Goal: Task Accomplishment & Management: Complete application form

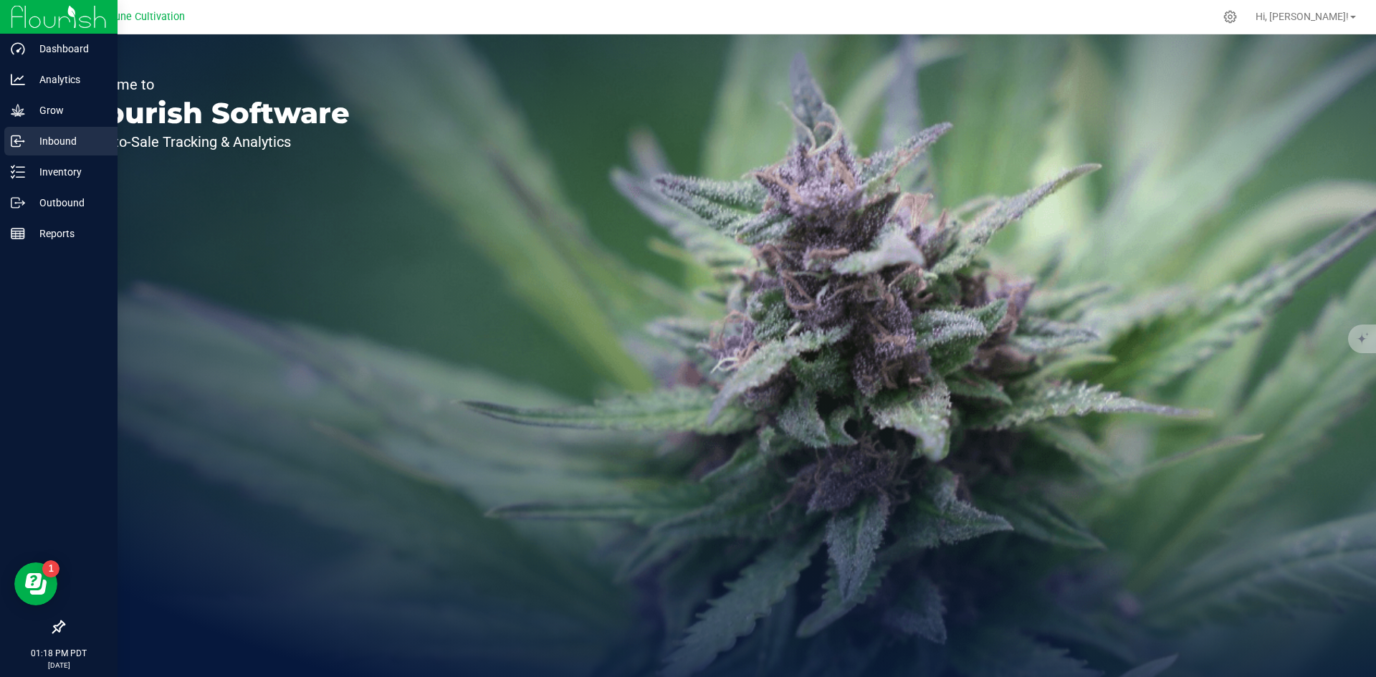
click at [66, 146] on p "Inbound" at bounding box center [68, 141] width 86 height 17
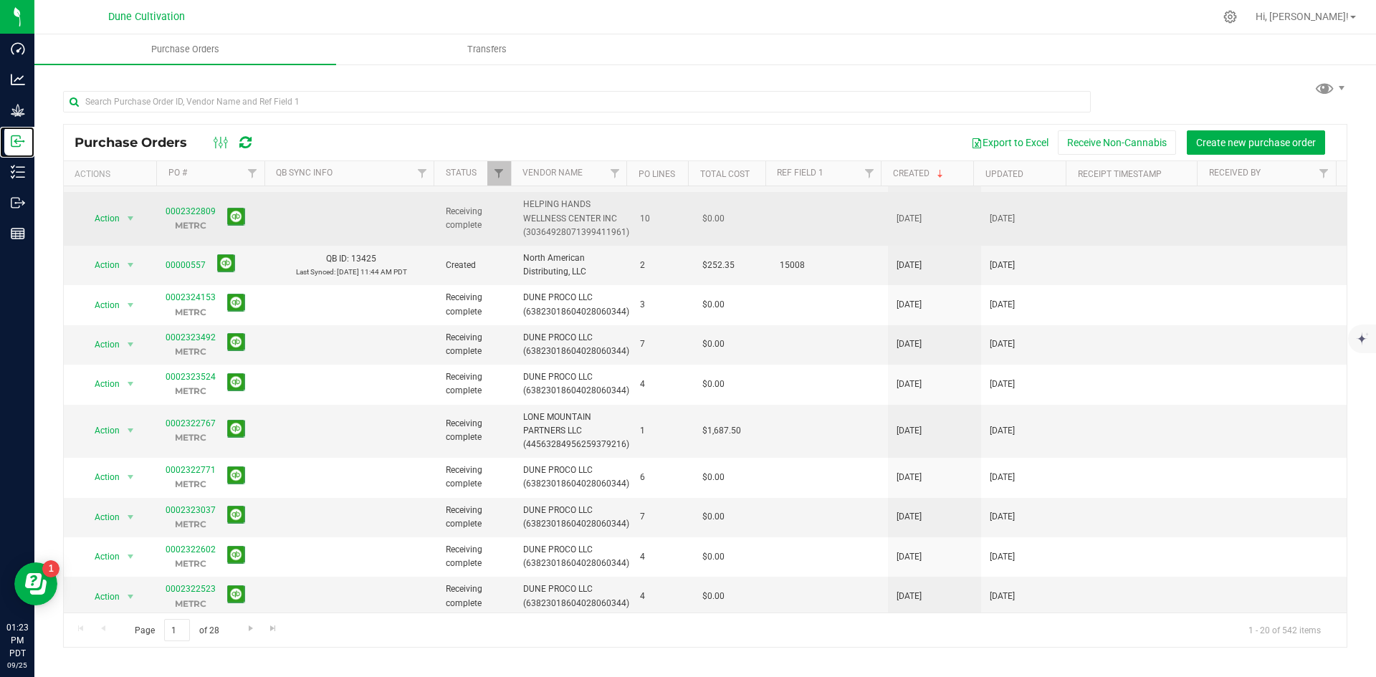
scroll to position [47, 0]
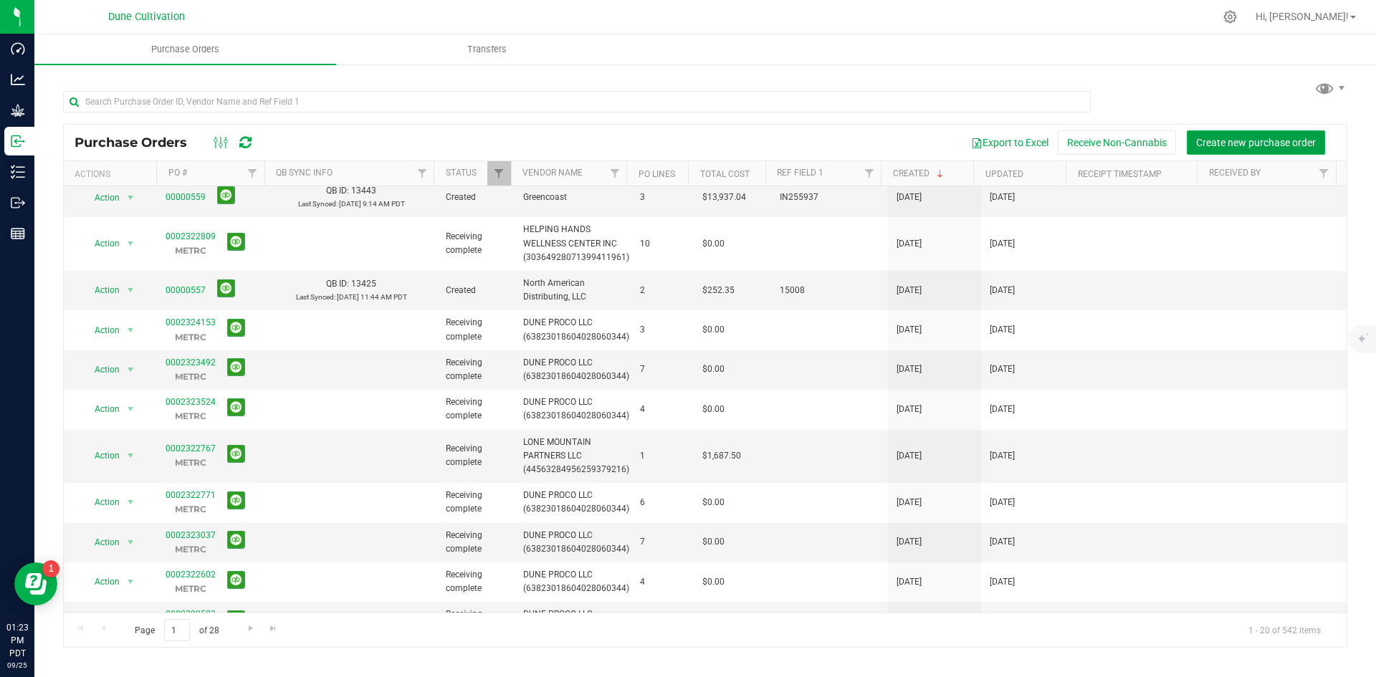
click at [1251, 130] on button "Create new purchase order" at bounding box center [1256, 142] width 138 height 24
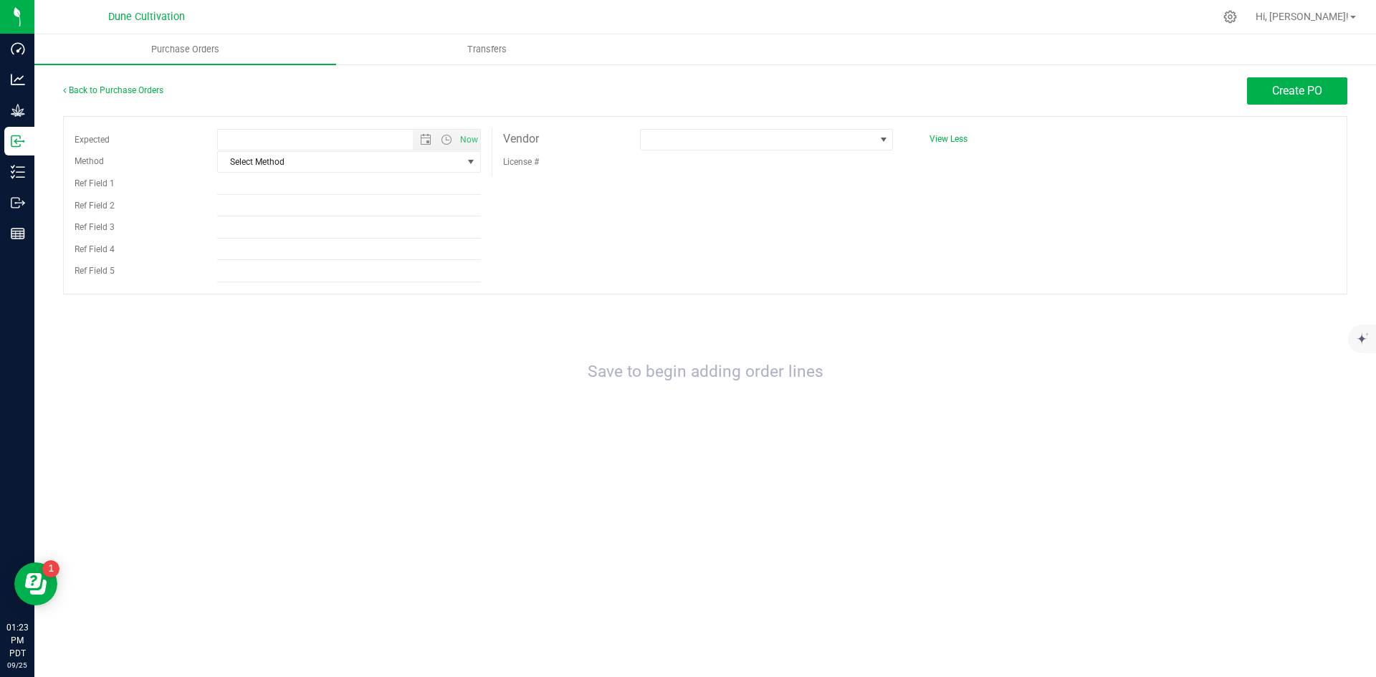
type input "9/25/2025 1:23 PM"
click at [351, 161] on span "Select Method" at bounding box center [340, 162] width 244 height 20
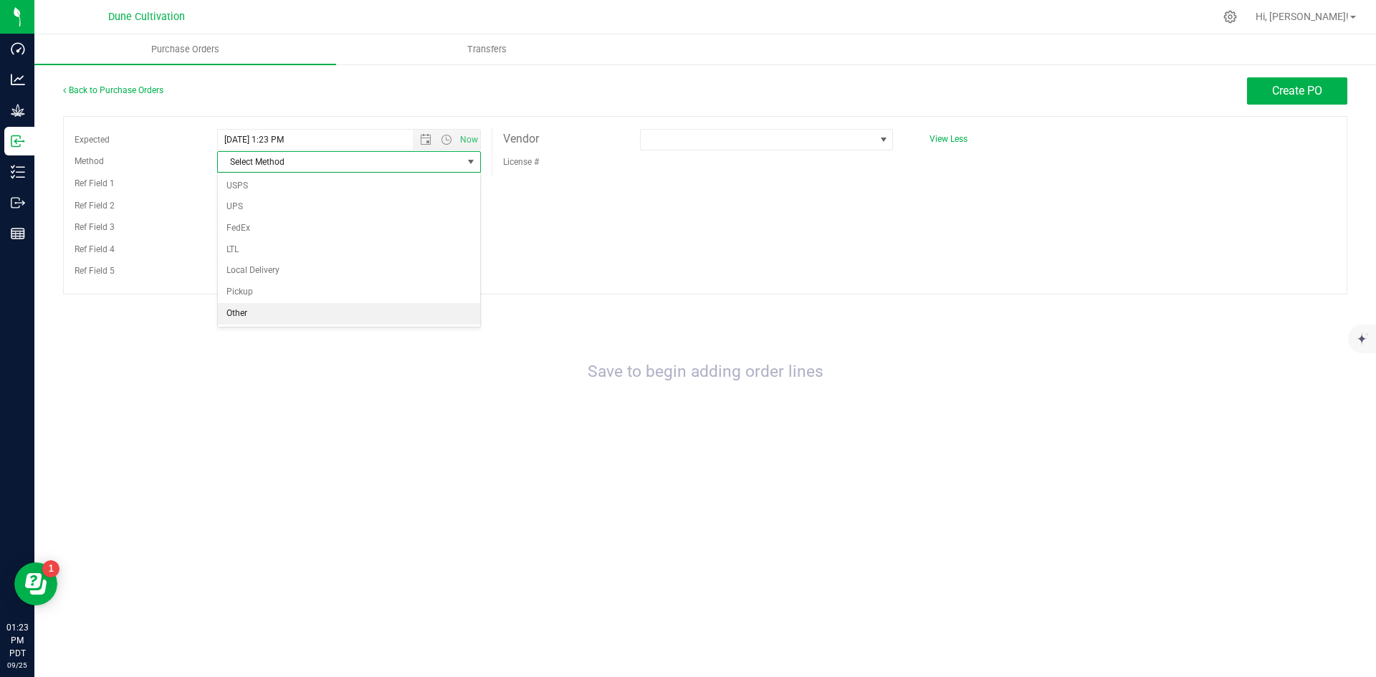
click at [292, 318] on li "Other" at bounding box center [349, 314] width 262 height 22
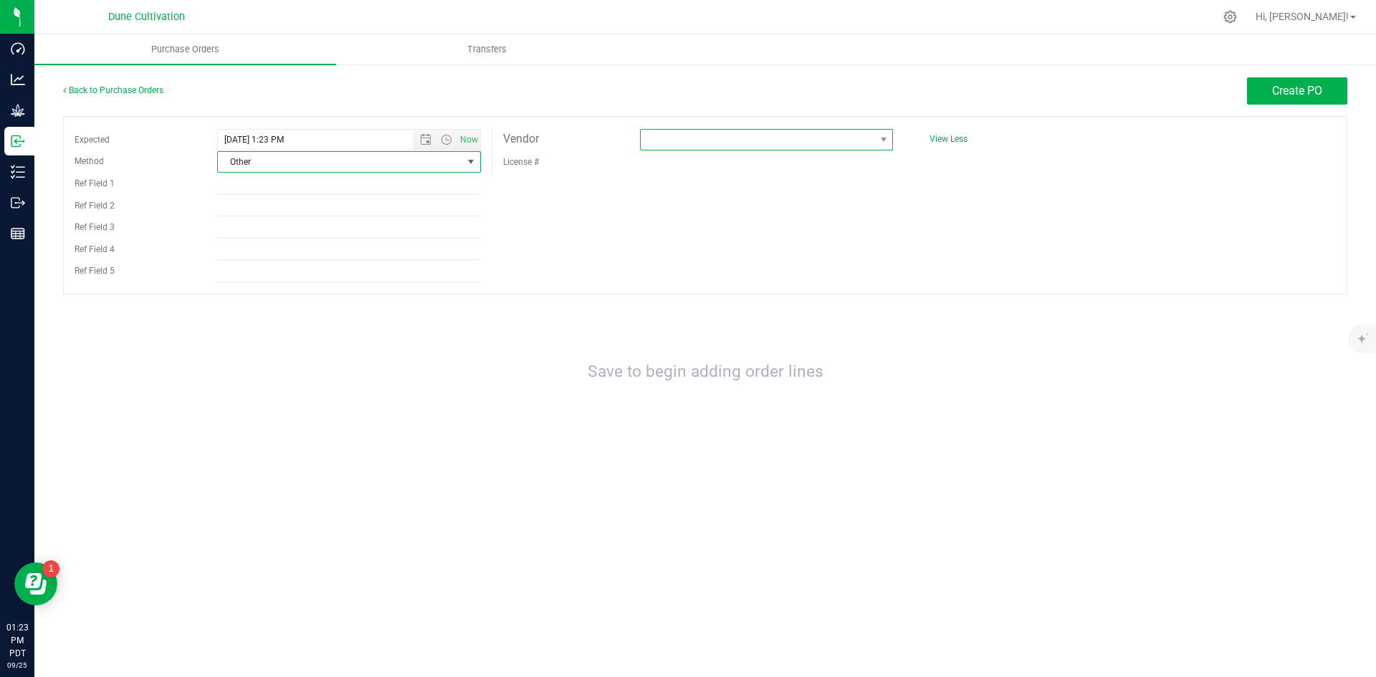
click at [666, 140] on span at bounding box center [758, 140] width 234 height 20
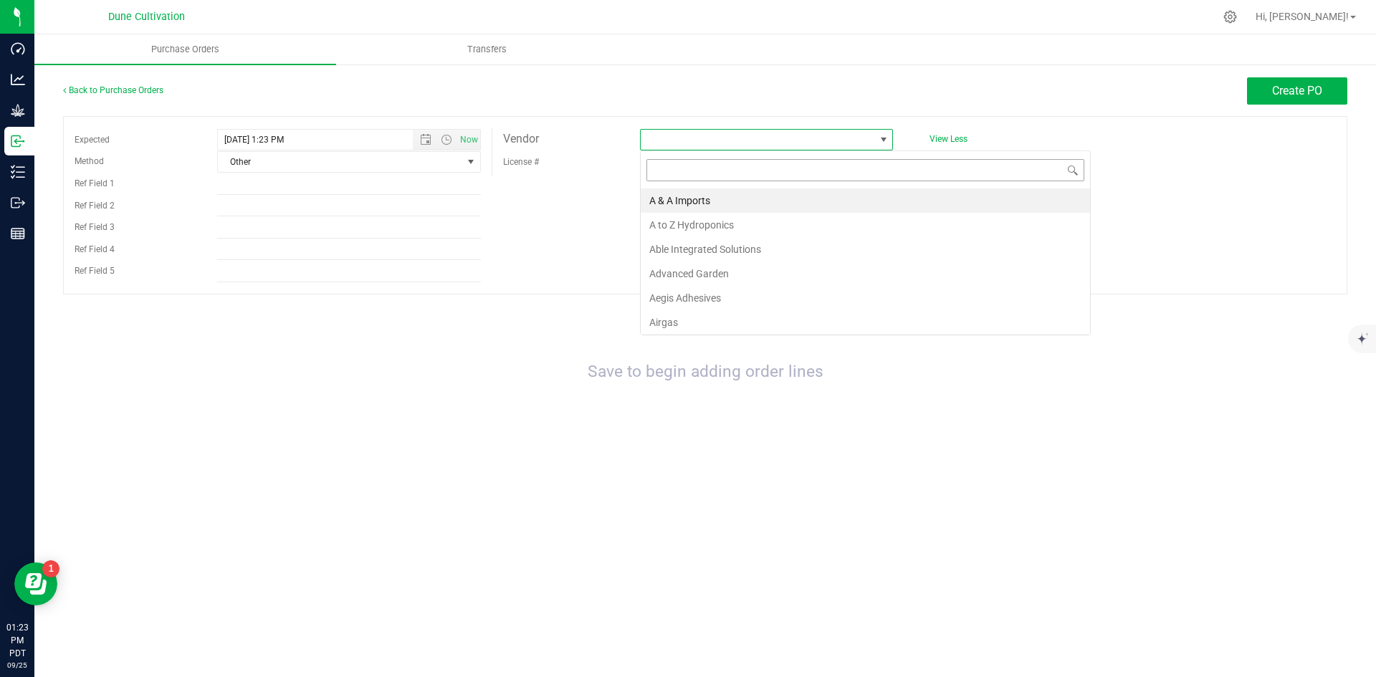
scroll to position [22, 253]
type input "rend"
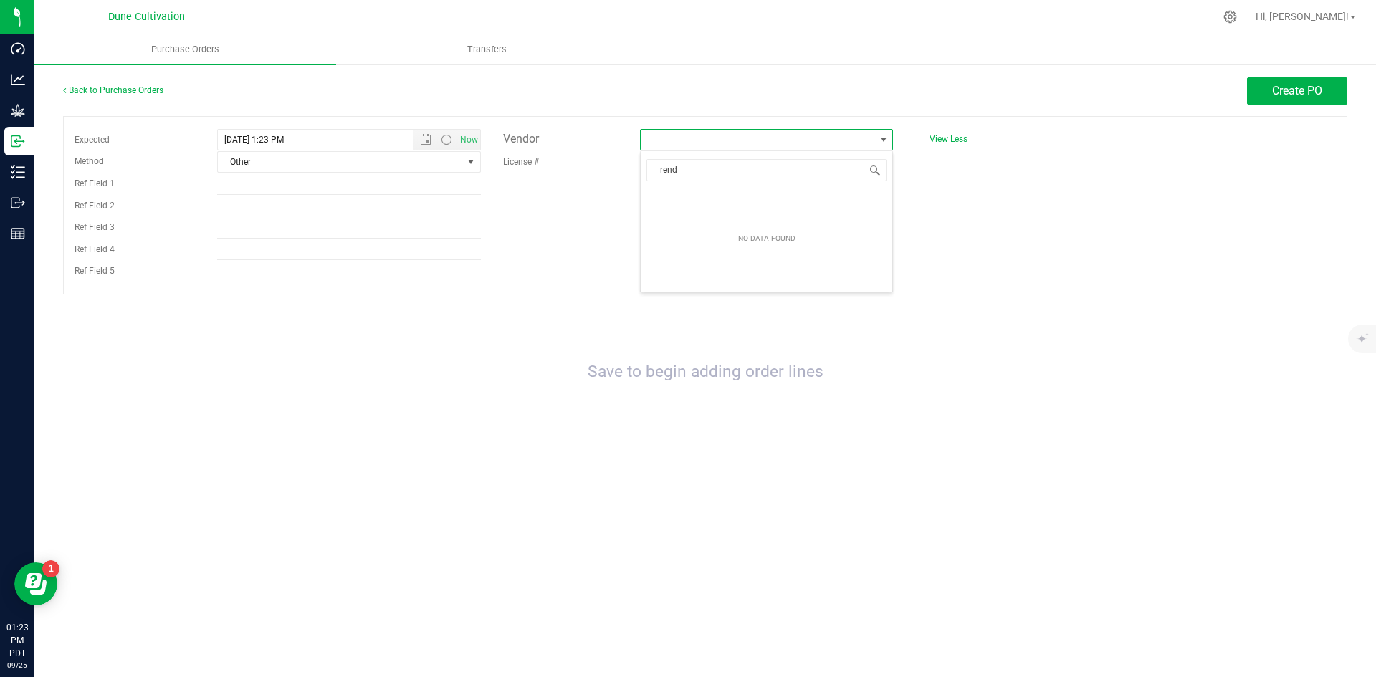
click at [1022, 244] on div "Expected 9/25/2025 1:23 PM Now Method Other Select Method USPS UPS FedEx LTL Lo…" at bounding box center [705, 205] width 1284 height 178
click at [130, 85] on div "Back to Purchase Orders" at bounding box center [223, 90] width 321 height 26
click at [143, 93] on link "Back to Purchase Orders" at bounding box center [113, 90] width 100 height 10
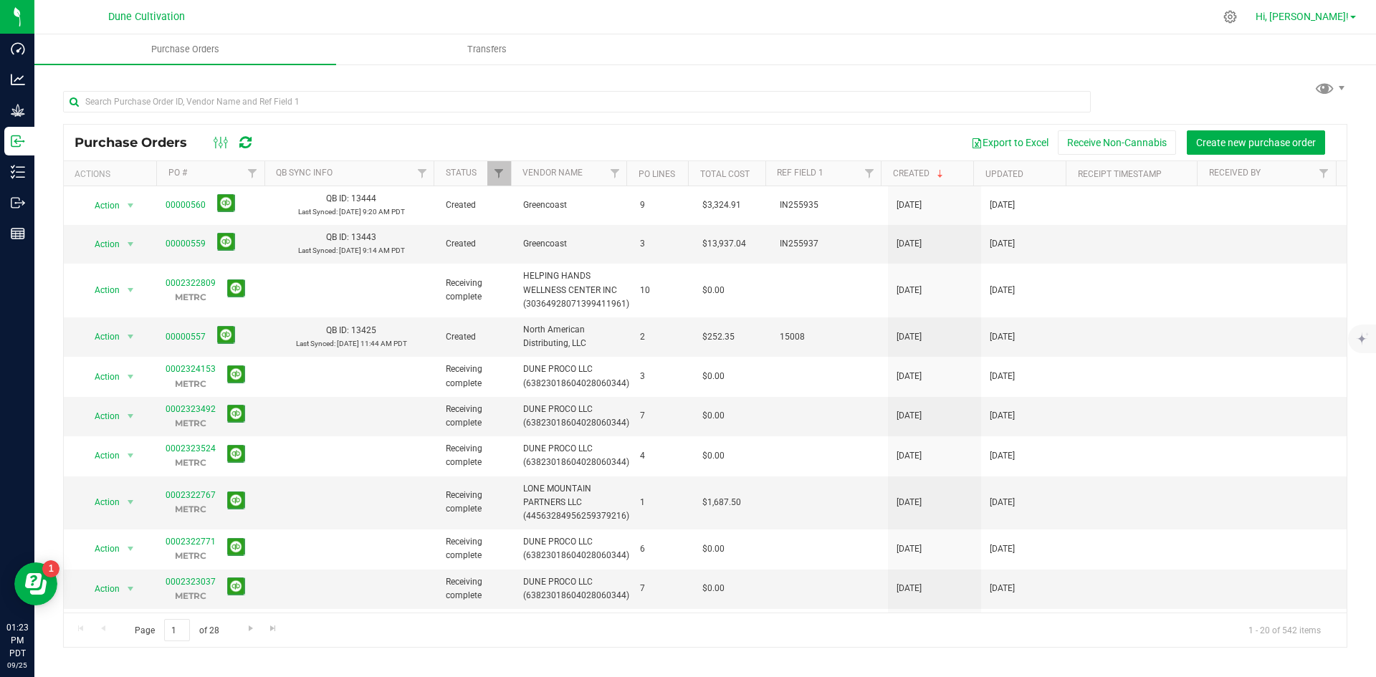
click at [1312, 21] on span "Hi, [PERSON_NAME]!" at bounding box center [1302, 16] width 93 height 11
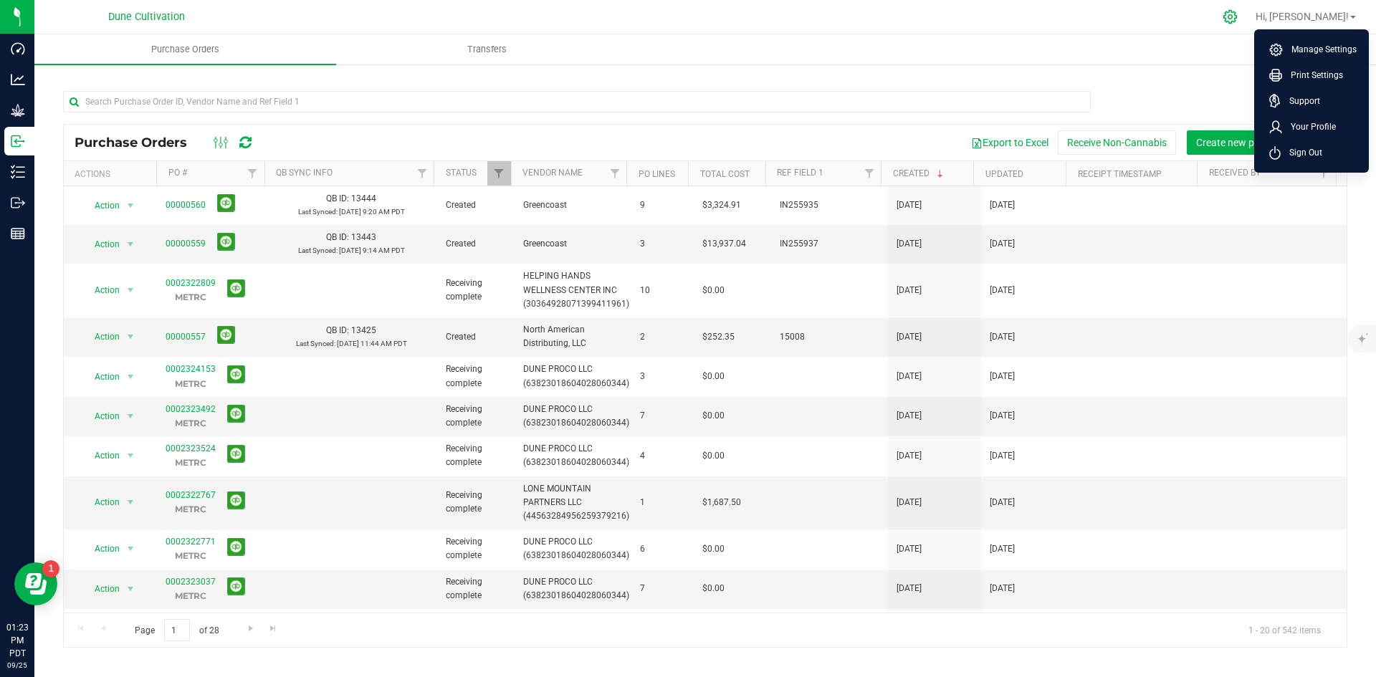
click at [1238, 17] on icon at bounding box center [1230, 16] width 15 height 15
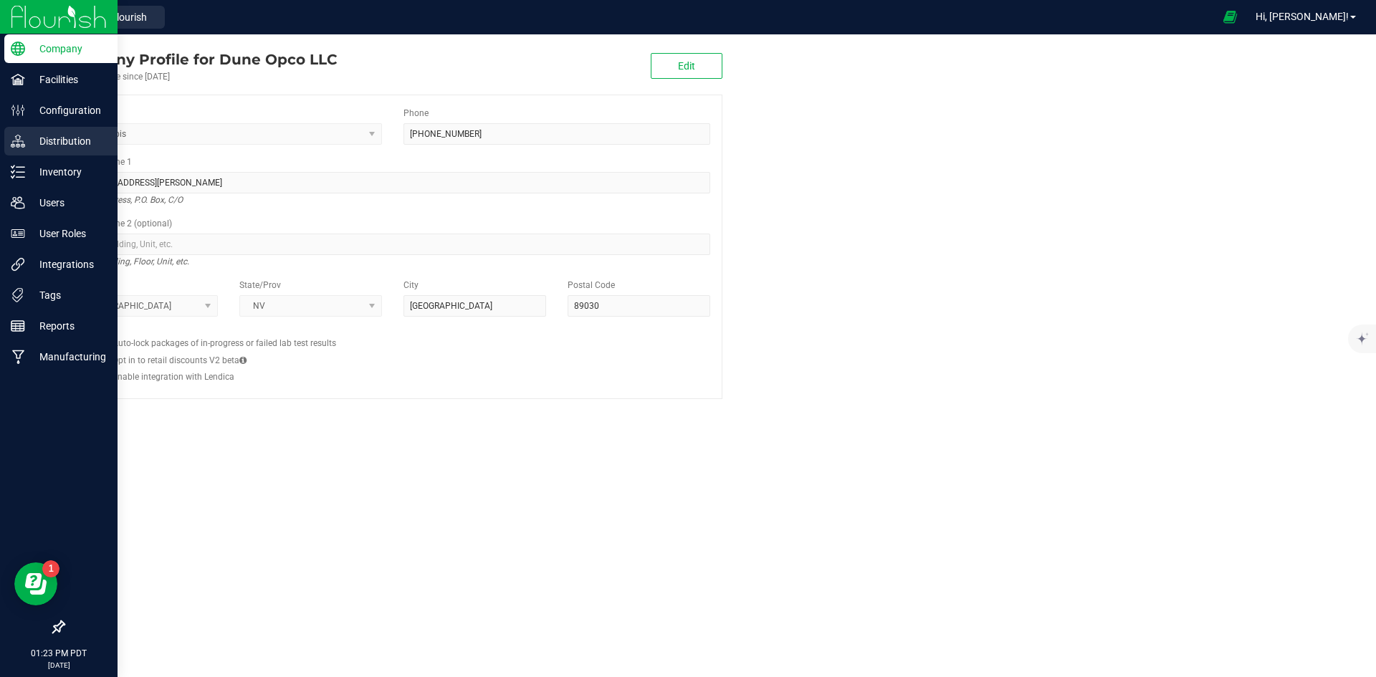
click at [78, 130] on div "Distribution" at bounding box center [60, 141] width 113 height 29
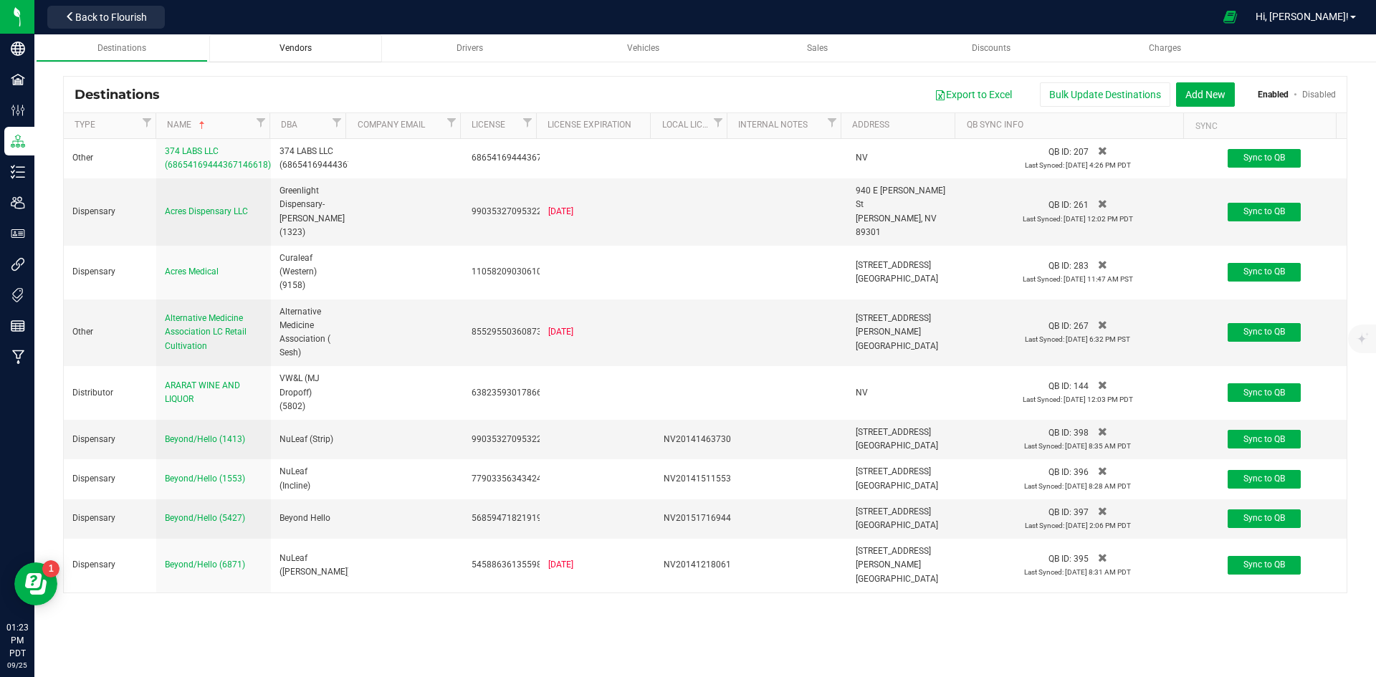
click at [299, 48] on span "Vendors" at bounding box center [296, 48] width 32 height 10
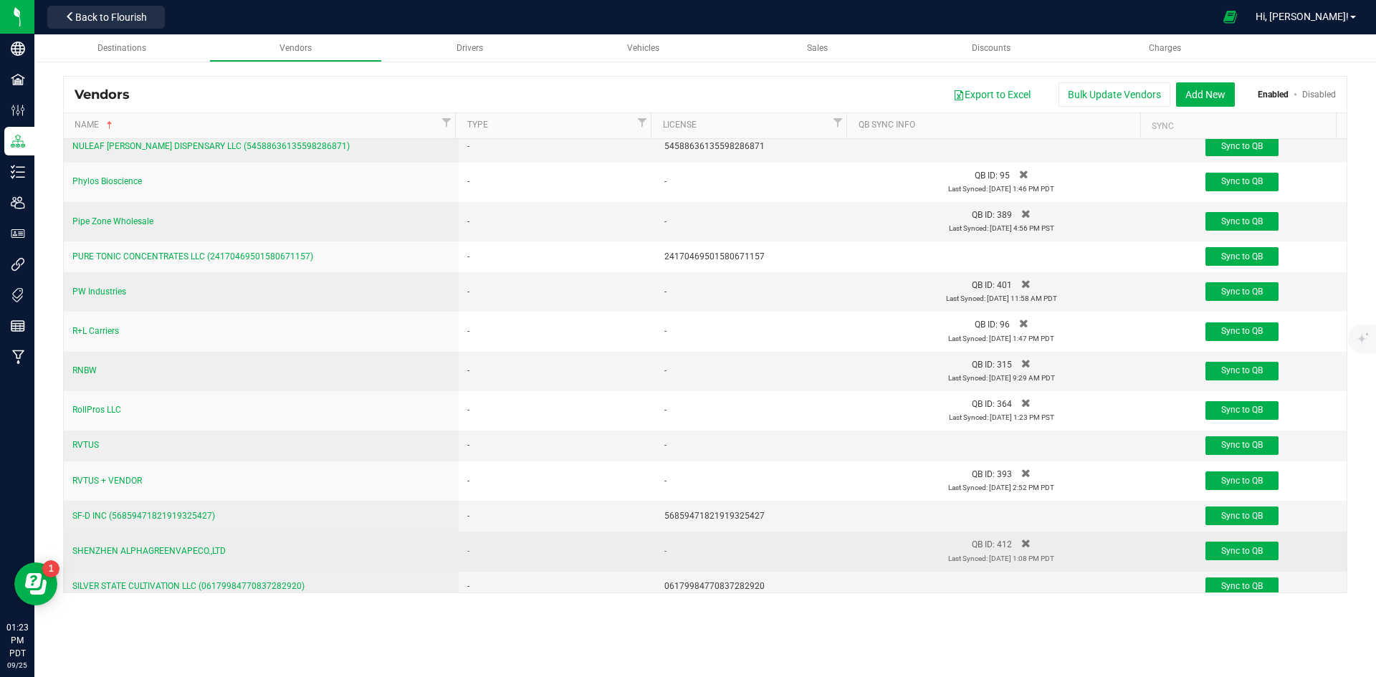
scroll to position [2875, 0]
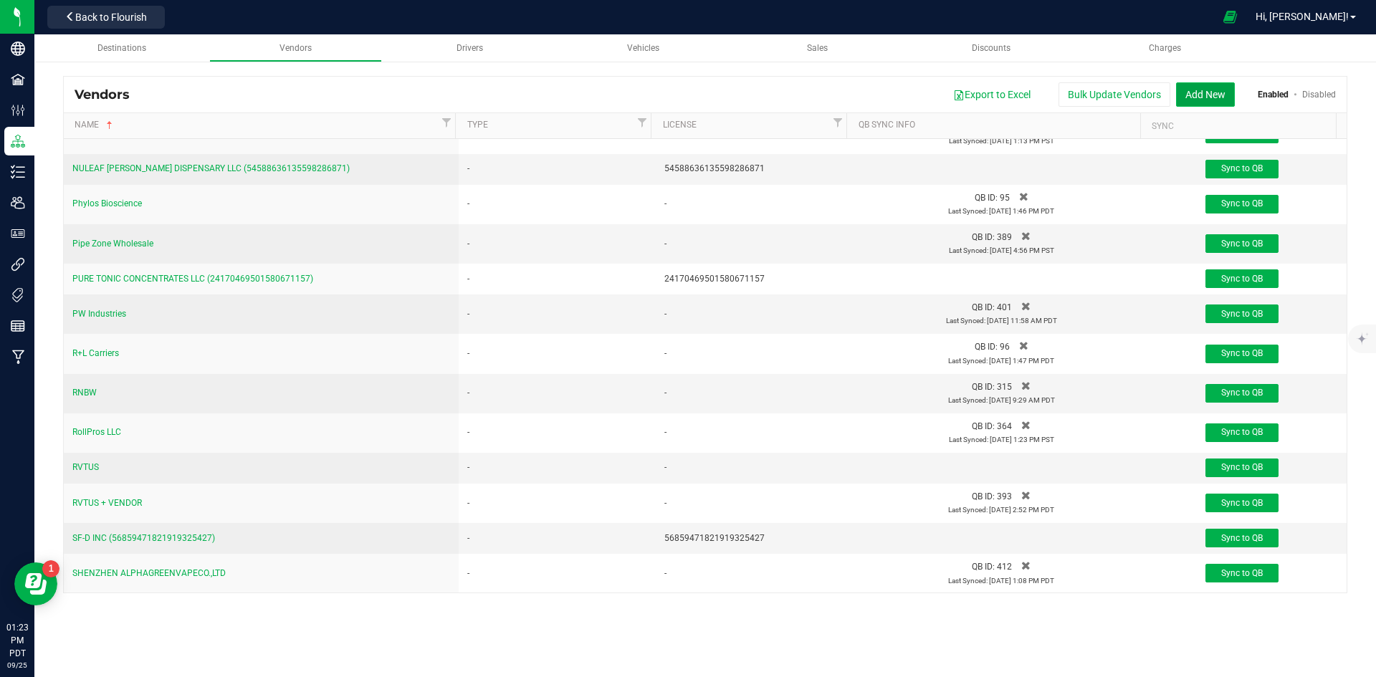
click at [1218, 100] on button "Add New" at bounding box center [1205, 94] width 59 height 24
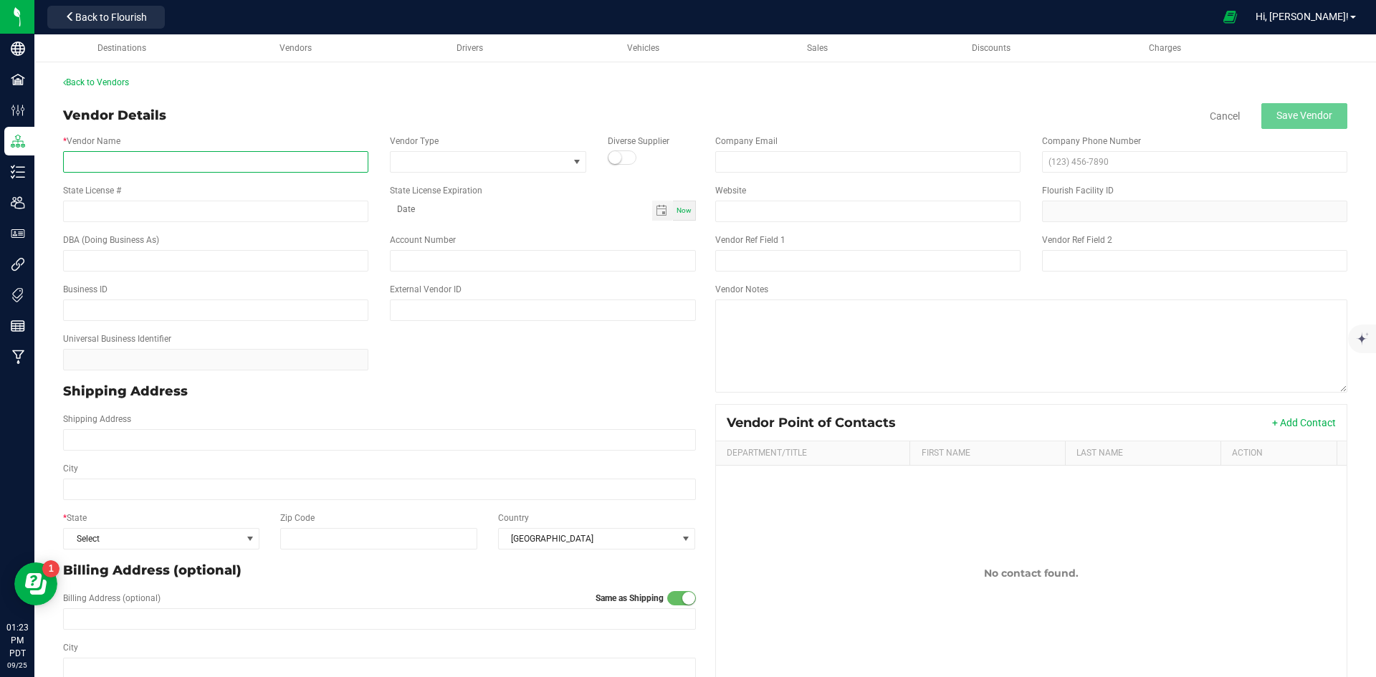
click at [201, 157] on input "* Vendor Name" at bounding box center [215, 162] width 305 height 22
type input "Render Packaging"
click at [480, 387] on p "Shipping Address" at bounding box center [379, 391] width 633 height 19
click at [162, 553] on div "* State Select Zip Code Country United States" at bounding box center [379, 530] width 654 height 49
click at [159, 530] on span "Select" at bounding box center [152, 539] width 177 height 20
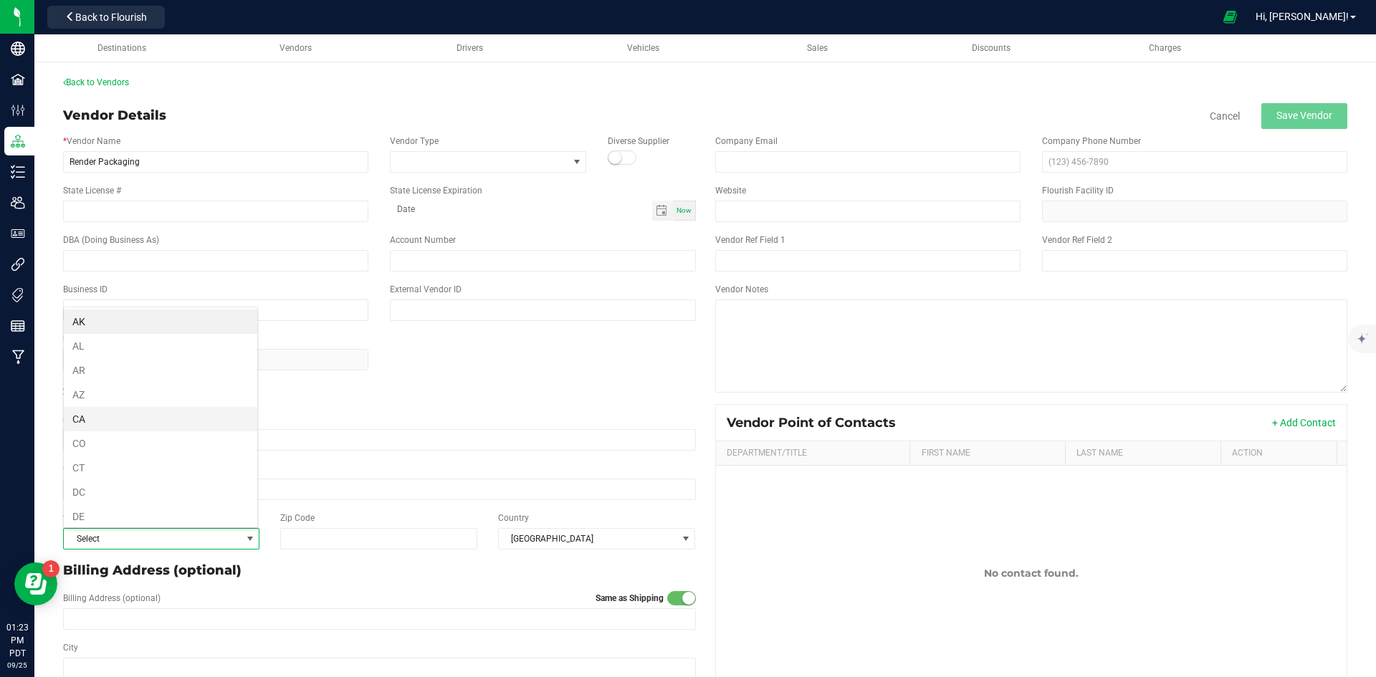
click at [161, 416] on li "CA" at bounding box center [161, 419] width 194 height 24
click at [1311, 118] on span "Save Vendor" at bounding box center [1305, 115] width 56 height 11
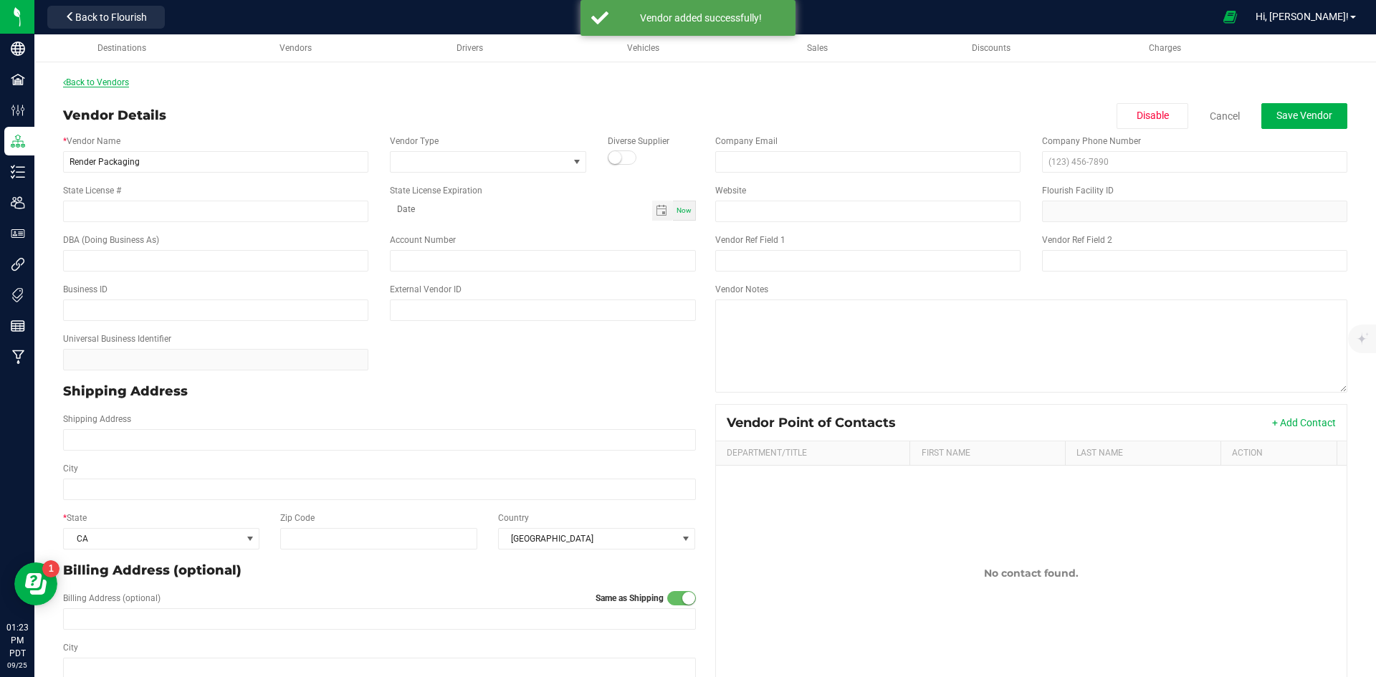
click at [116, 82] on link "Back to Vendors" at bounding box center [96, 82] width 66 height 10
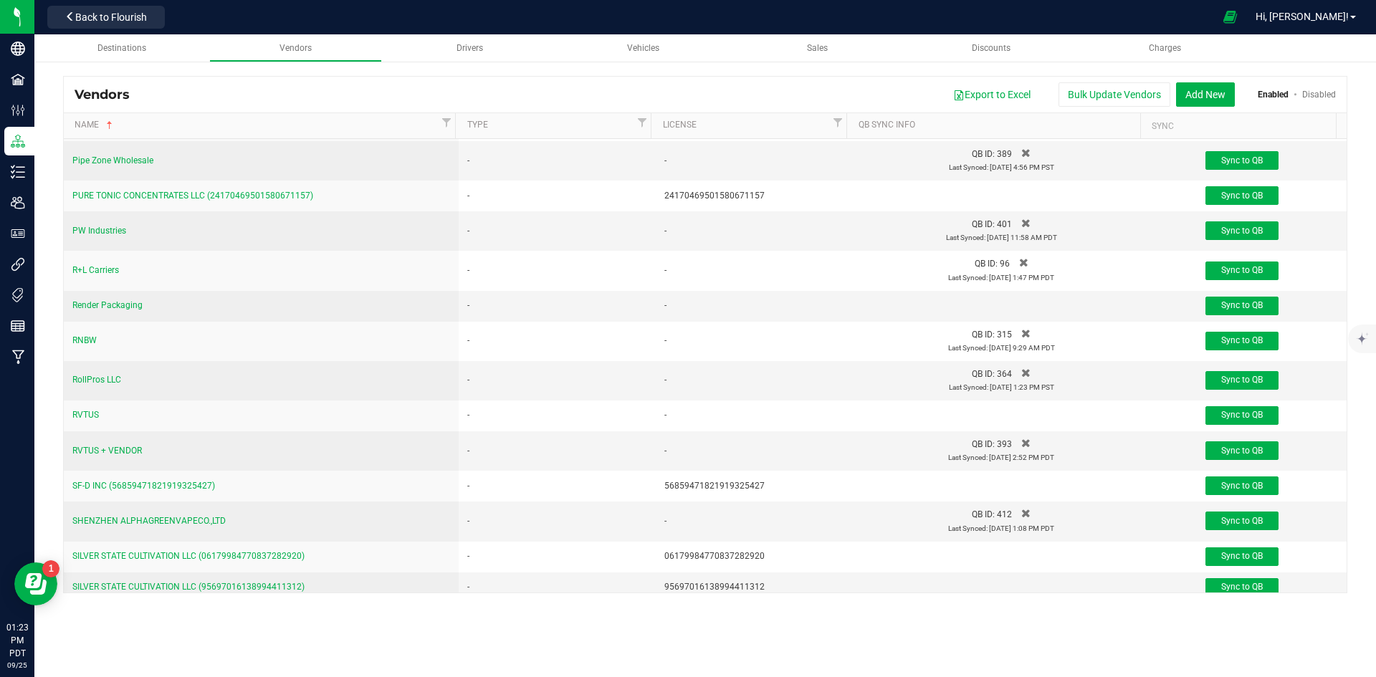
scroll to position [2906, 0]
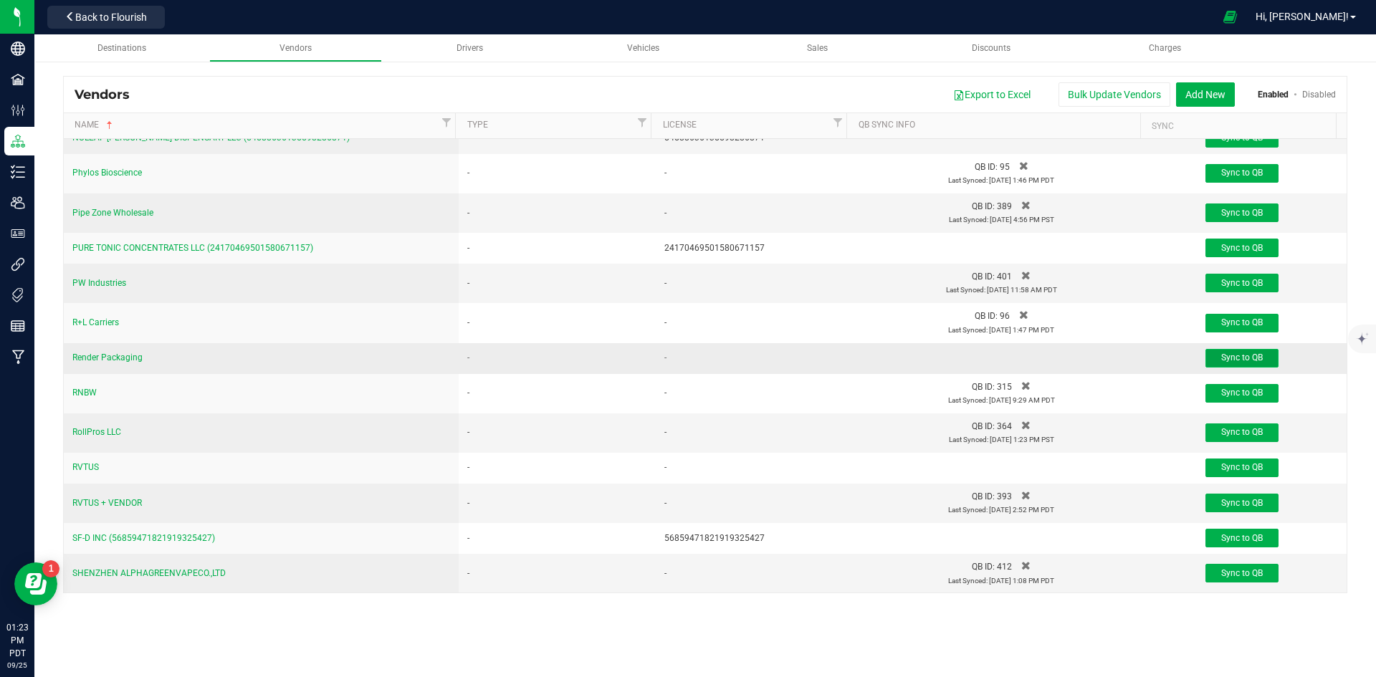
click at [1221, 356] on span "Sync to QB" at bounding box center [1242, 358] width 42 height 10
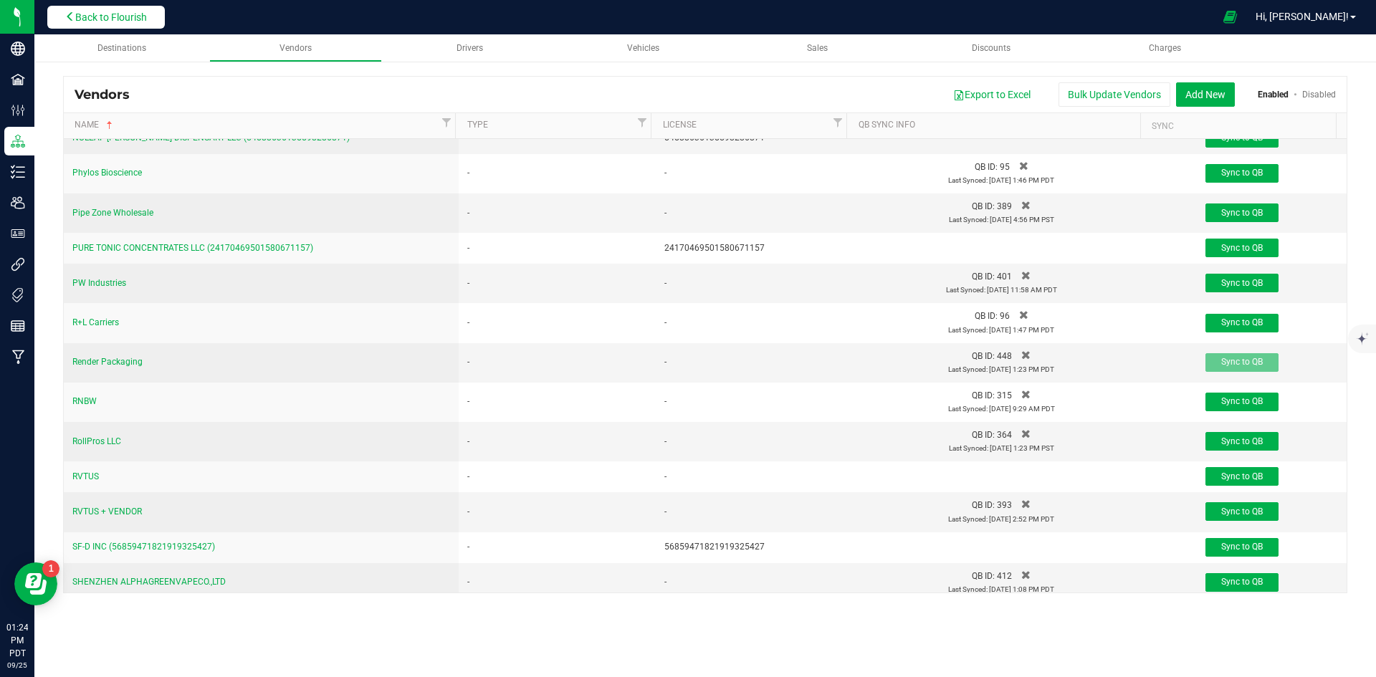
click at [131, 11] on span "Back to Flourish" at bounding box center [111, 16] width 72 height 11
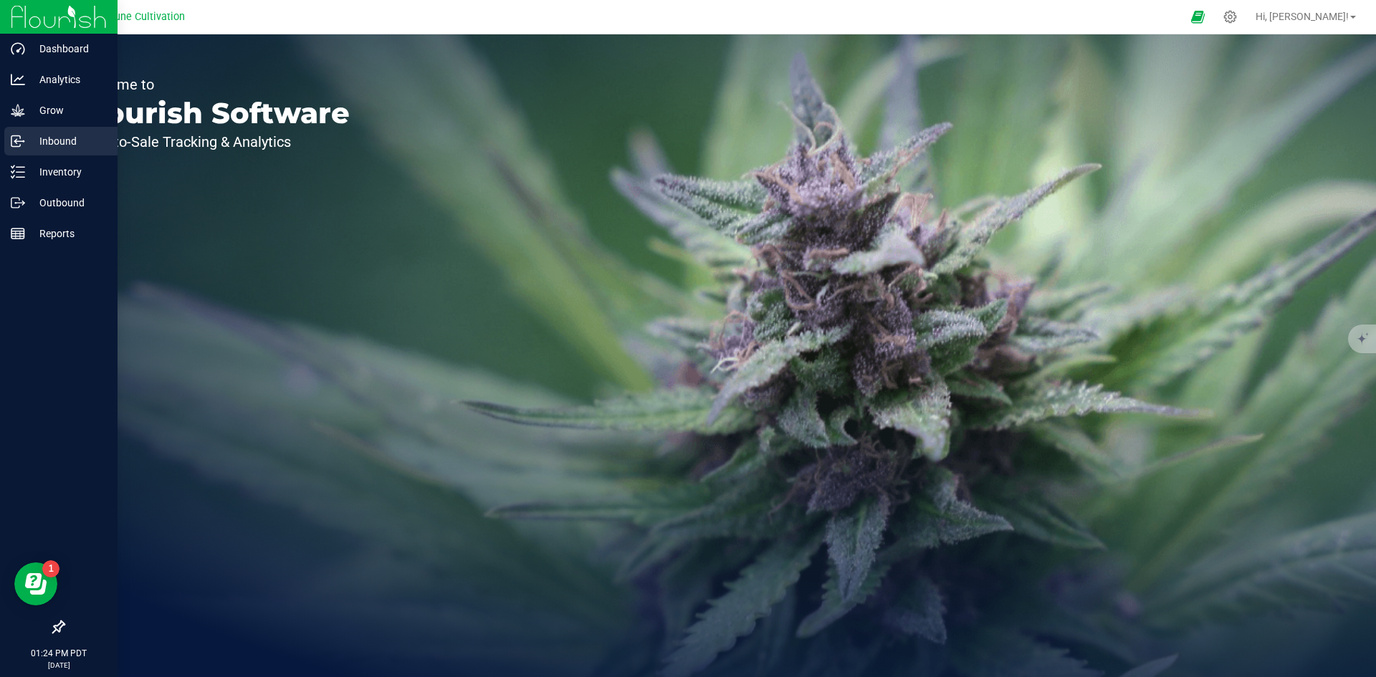
click at [69, 145] on p "Inbound" at bounding box center [68, 141] width 86 height 17
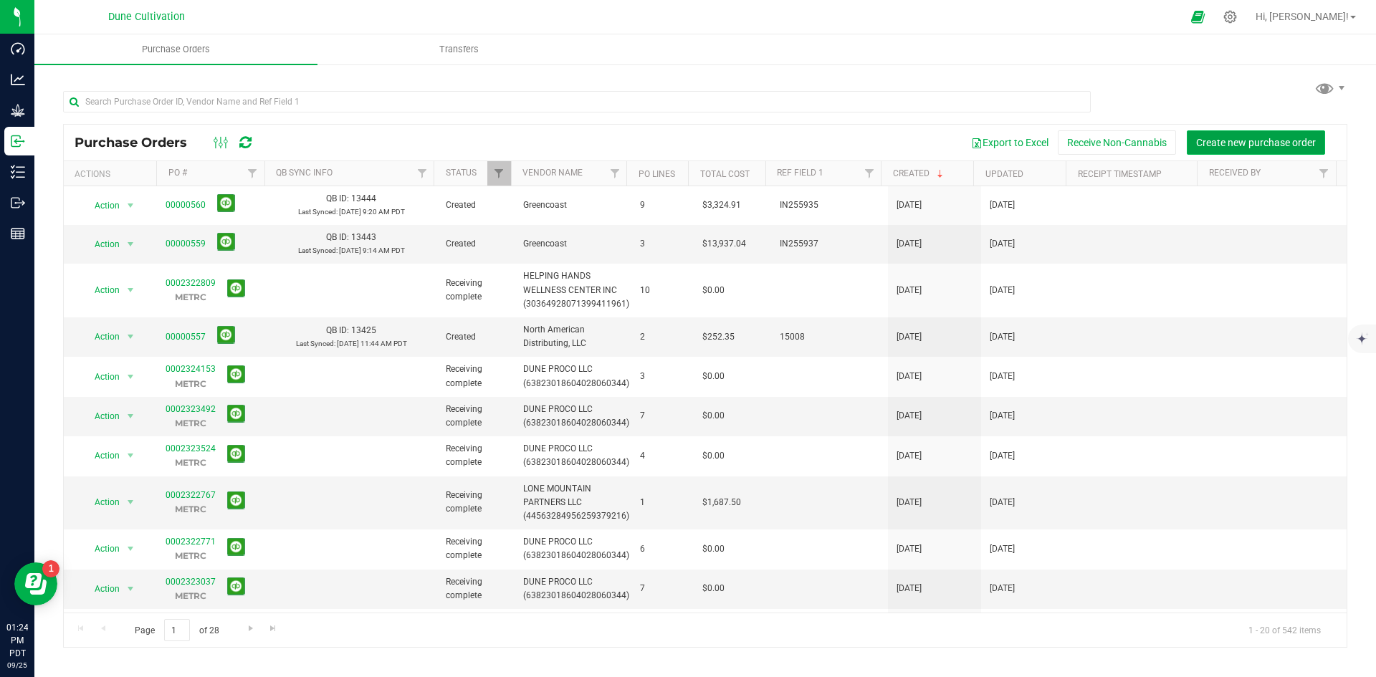
click at [1208, 149] on button "Create new purchase order" at bounding box center [1256, 142] width 138 height 24
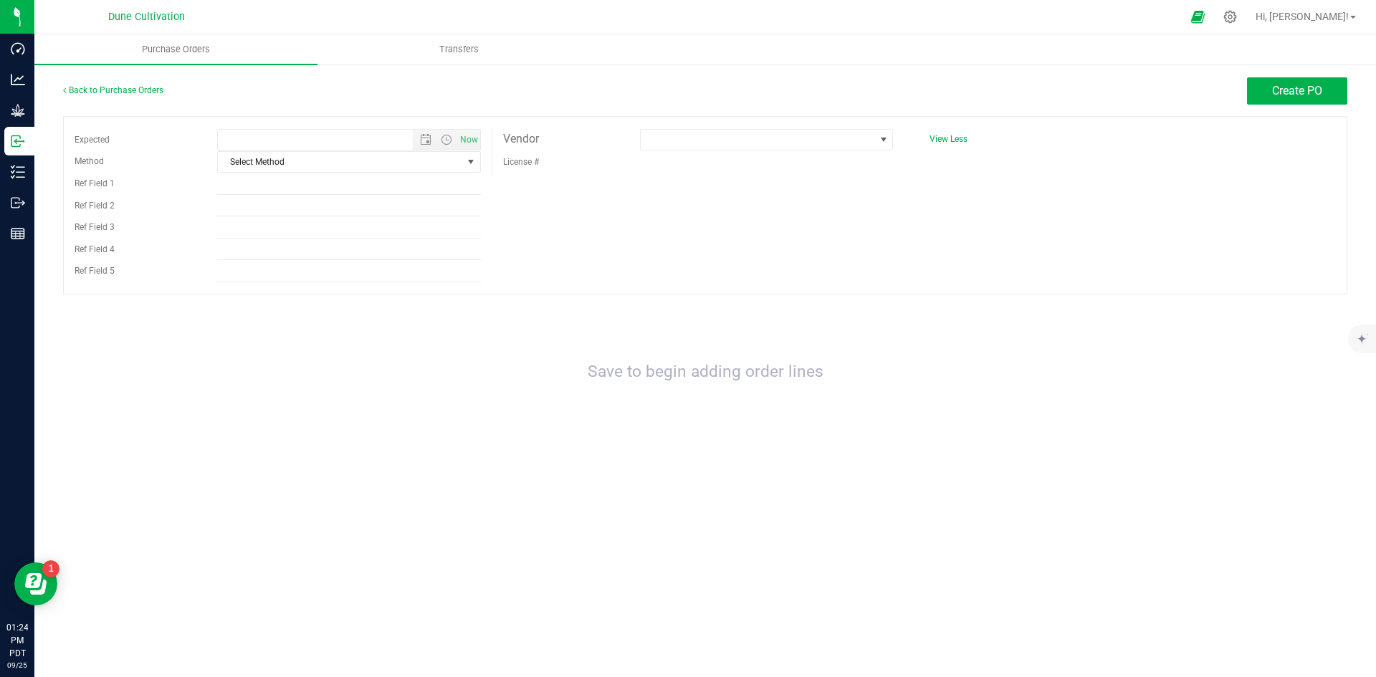
type input "9/25/2025 1:24 PM"
click at [336, 173] on input "Ref Field 1" at bounding box center [349, 184] width 264 height 22
click at [332, 160] on span "Select Method" at bounding box center [340, 162] width 244 height 20
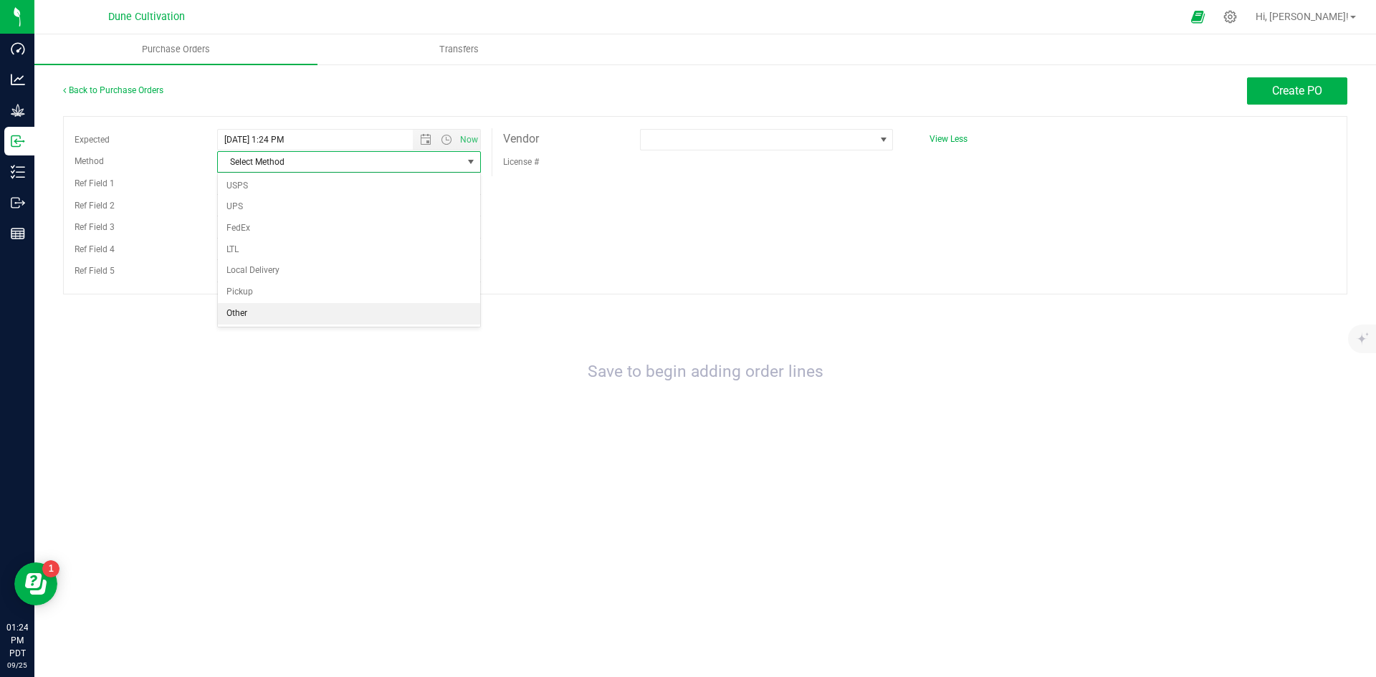
click at [284, 313] on li "Other" at bounding box center [349, 314] width 262 height 22
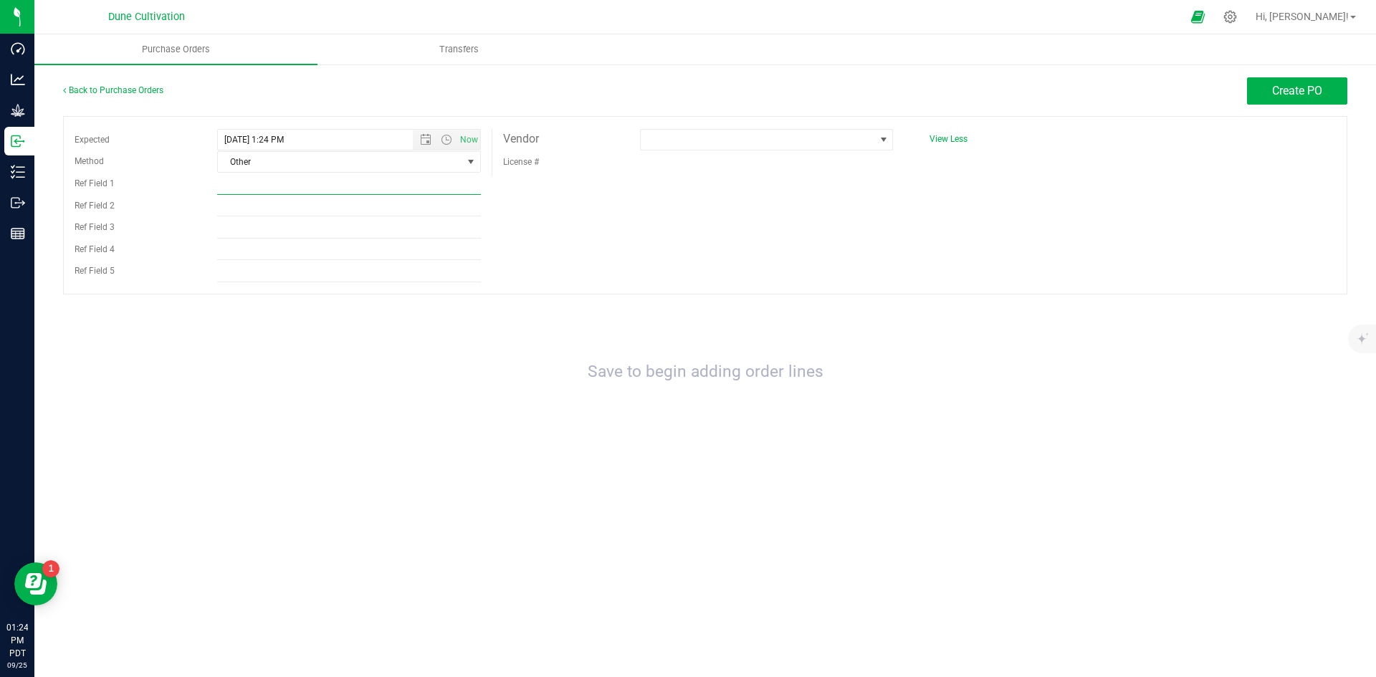
click at [426, 181] on input "Ref Field 1" at bounding box center [349, 184] width 264 height 22
paste input "2931"
type input "2931"
click at [687, 146] on span at bounding box center [758, 140] width 234 height 20
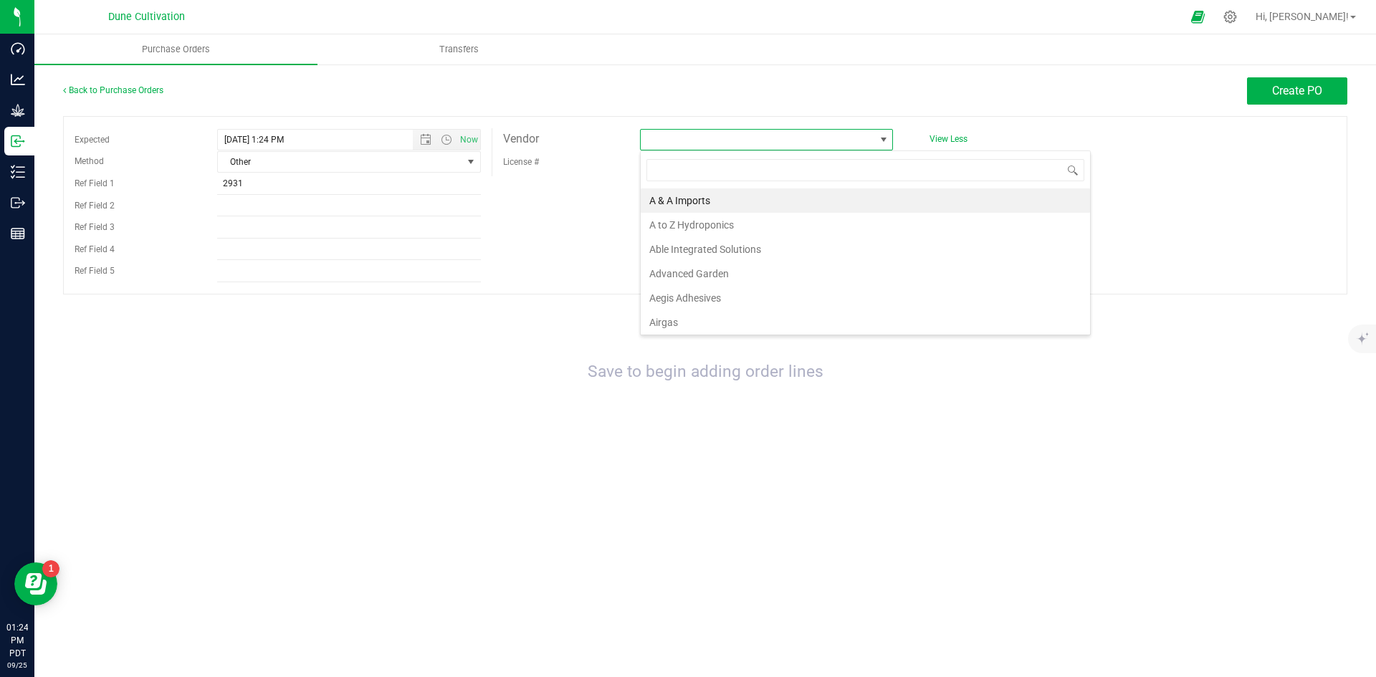
scroll to position [22, 253]
type input "rend"
click at [760, 195] on li "Render Packaging" at bounding box center [767, 201] width 252 height 24
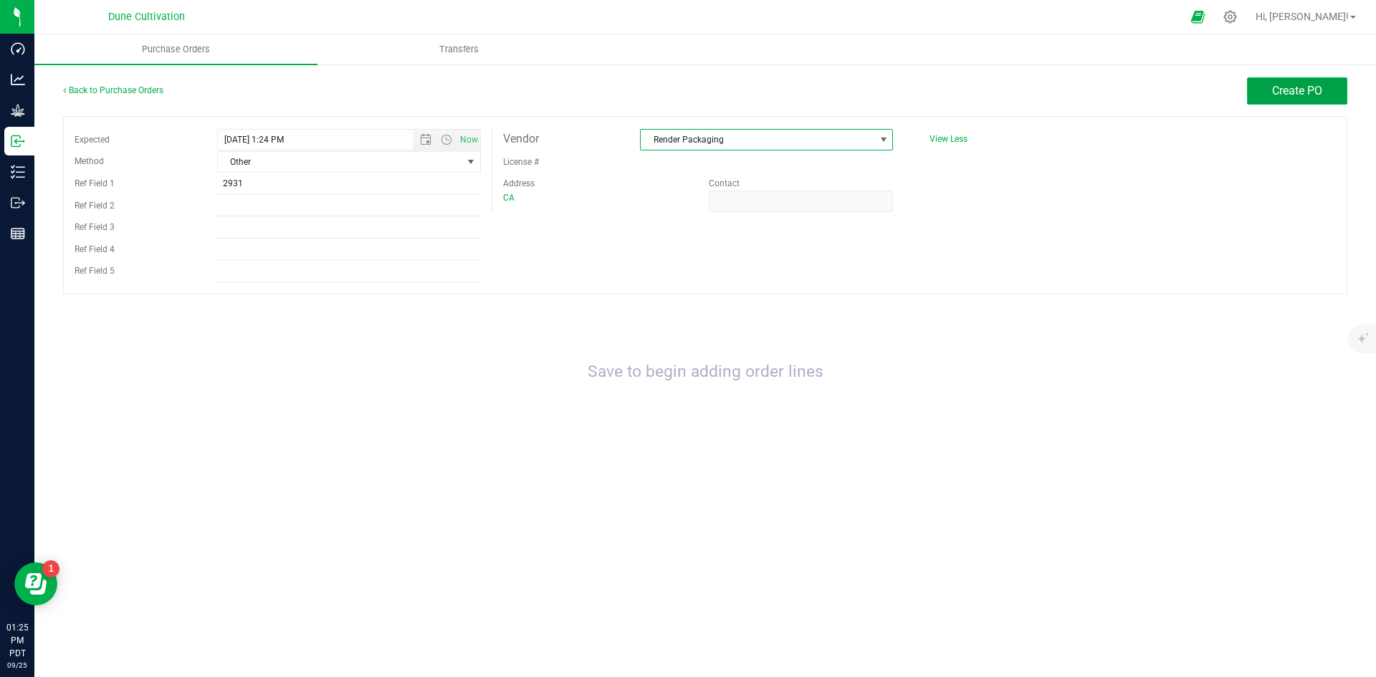
click at [1279, 97] on button "Create PO" at bounding box center [1297, 90] width 100 height 27
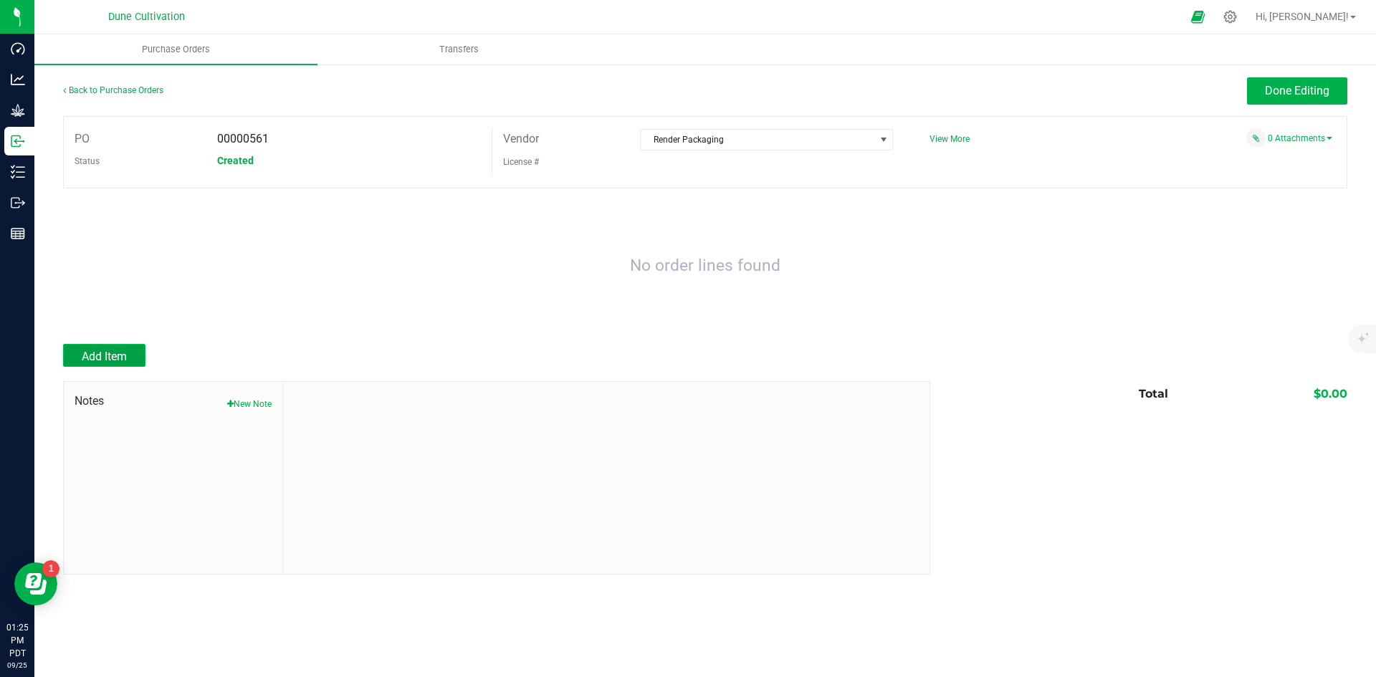
click at [108, 360] on span "Add Item" at bounding box center [104, 357] width 45 height 14
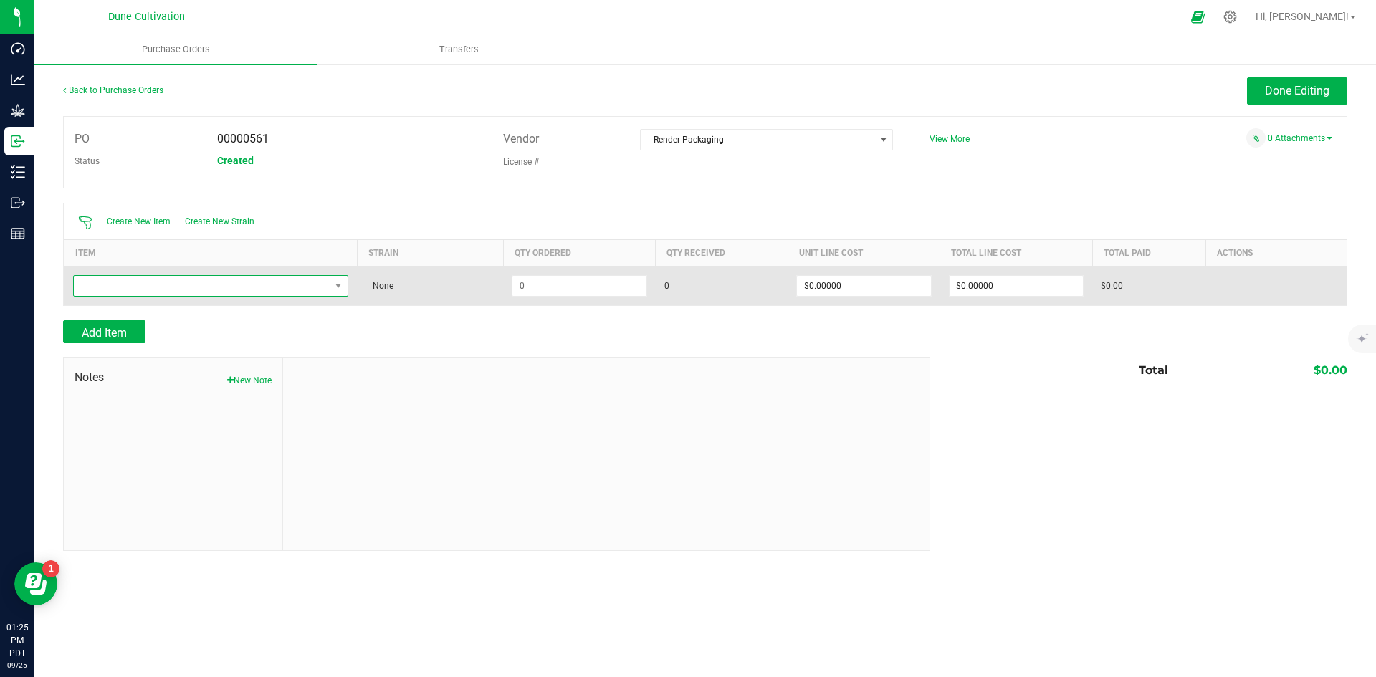
click at [183, 295] on span "NO DATA FOUND" at bounding box center [202, 286] width 257 height 20
click at [333, 289] on span "NO DATA FOUND" at bounding box center [338, 285] width 11 height 11
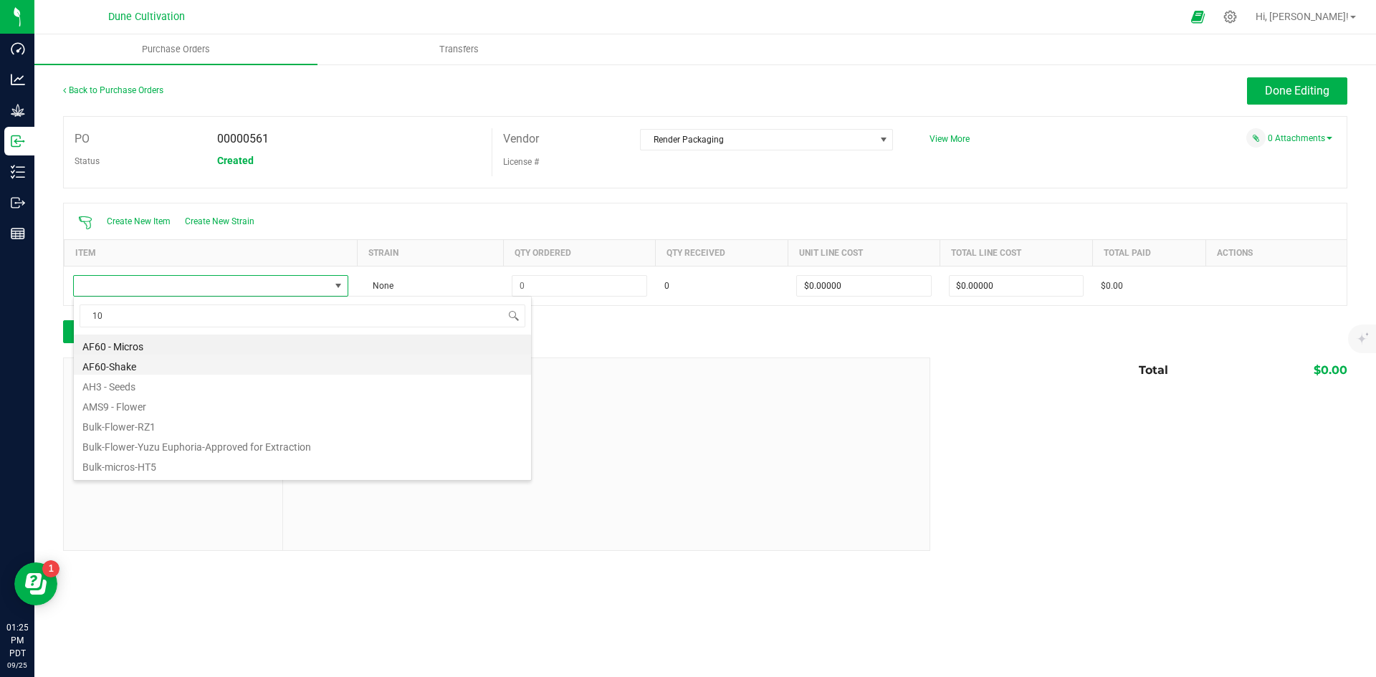
type input "1"
type input "jar"
click at [270, 344] on li "Jar - CR Clear - 10oz - Black Lid" at bounding box center [302, 345] width 457 height 20
type input "$1.18800"
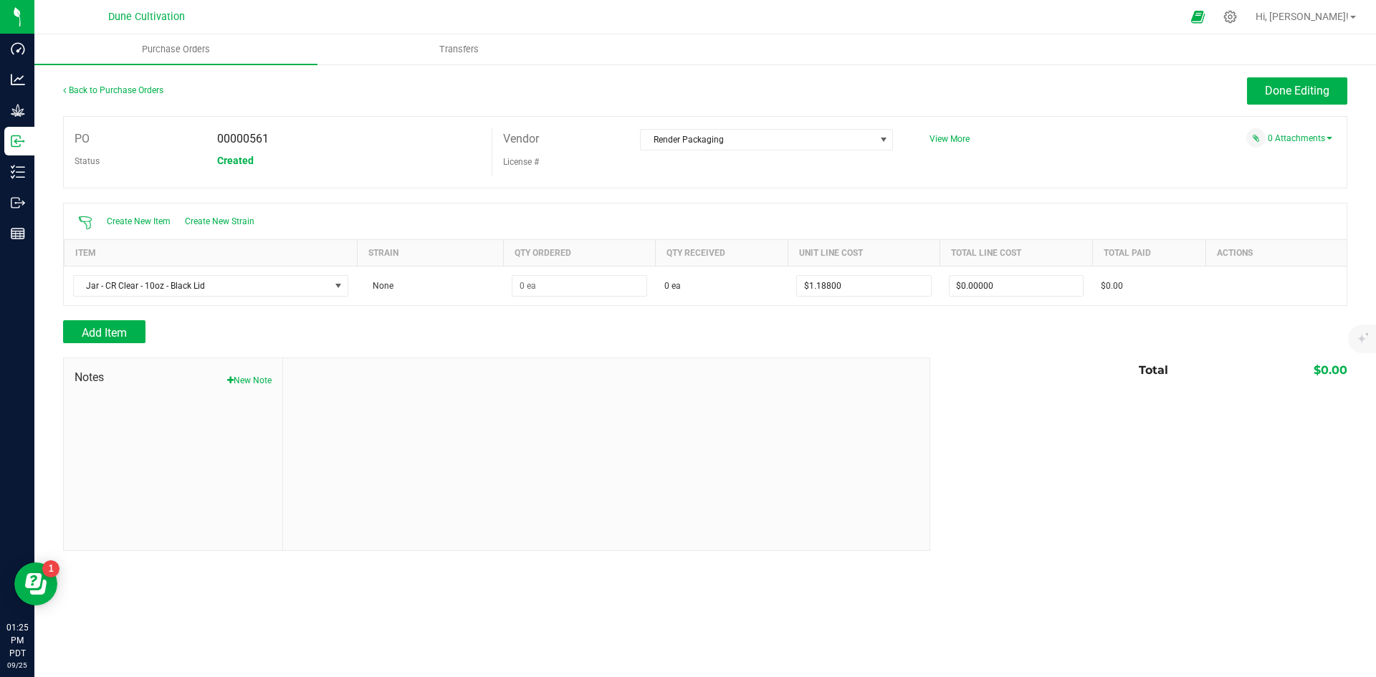
click at [420, 342] on div "Add Item" at bounding box center [491, 331] width 857 height 23
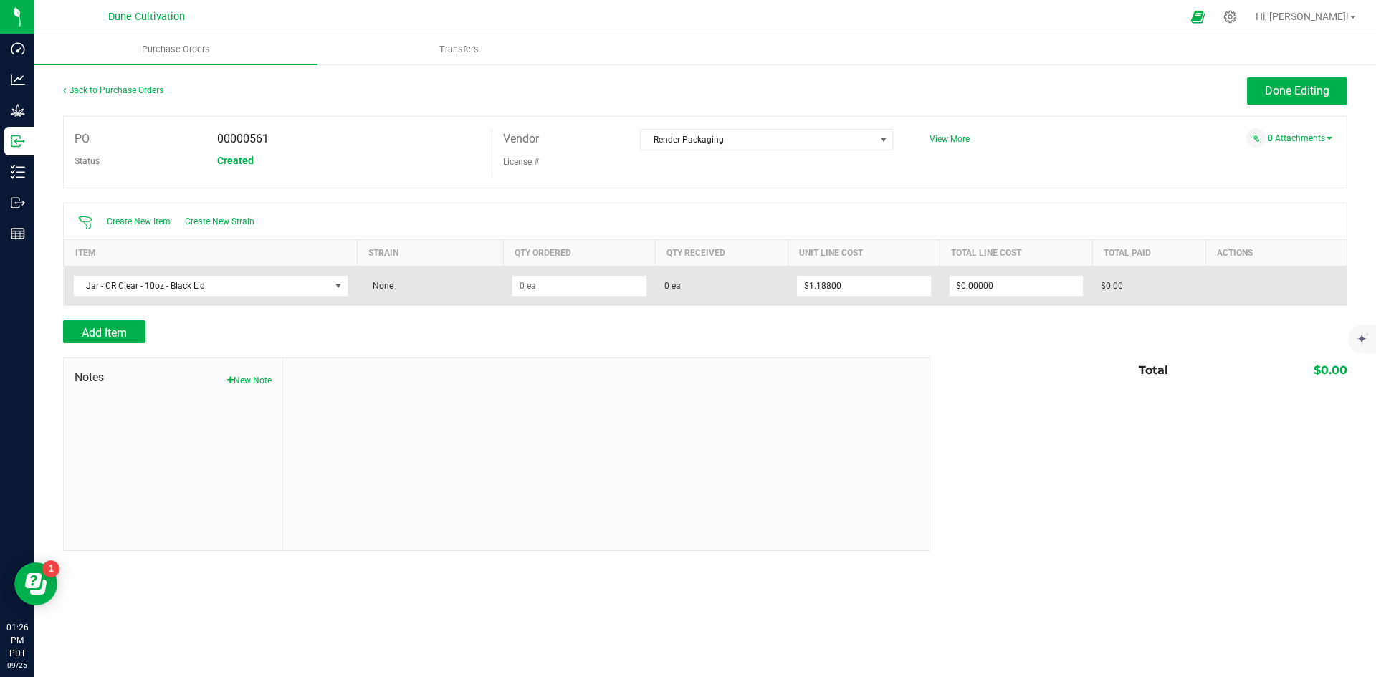
click at [587, 296] on td at bounding box center [579, 285] width 152 height 39
click at [586, 287] on input at bounding box center [578, 286] width 133 height 20
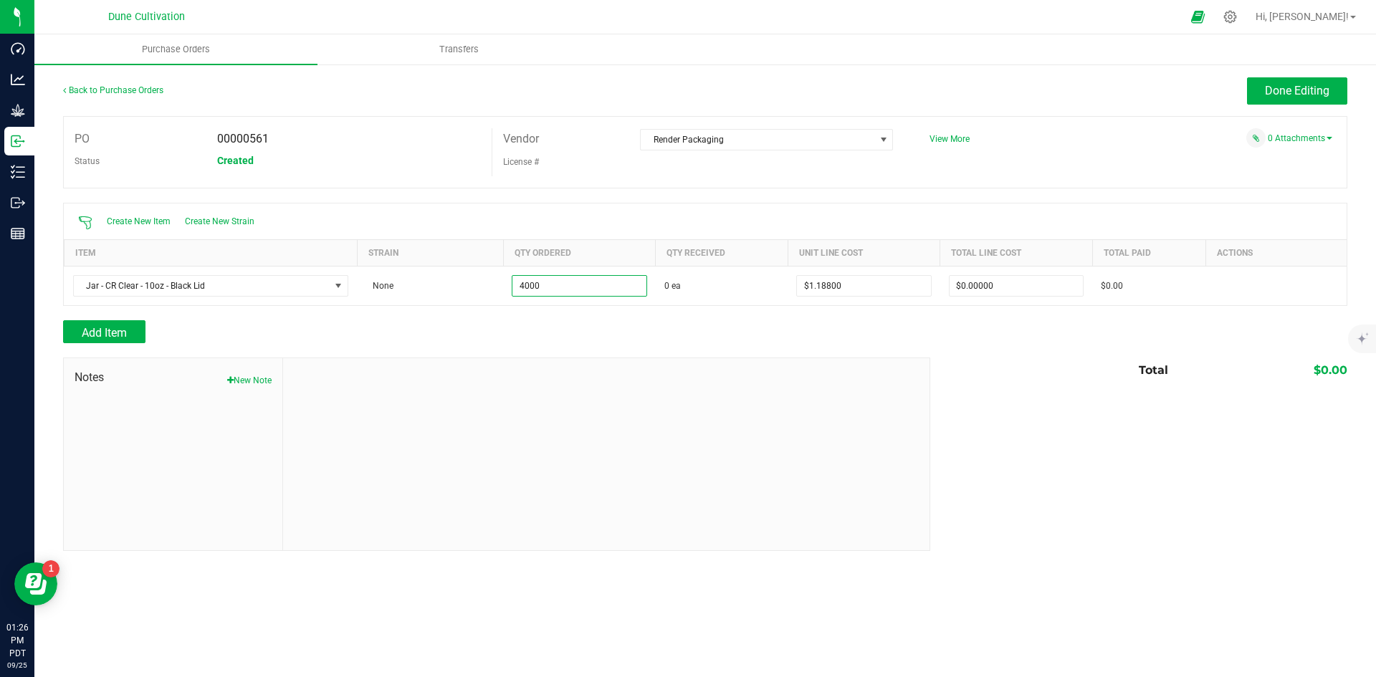
type input "4000 ea"
click at [583, 325] on div "Add Item" at bounding box center [491, 331] width 857 height 23
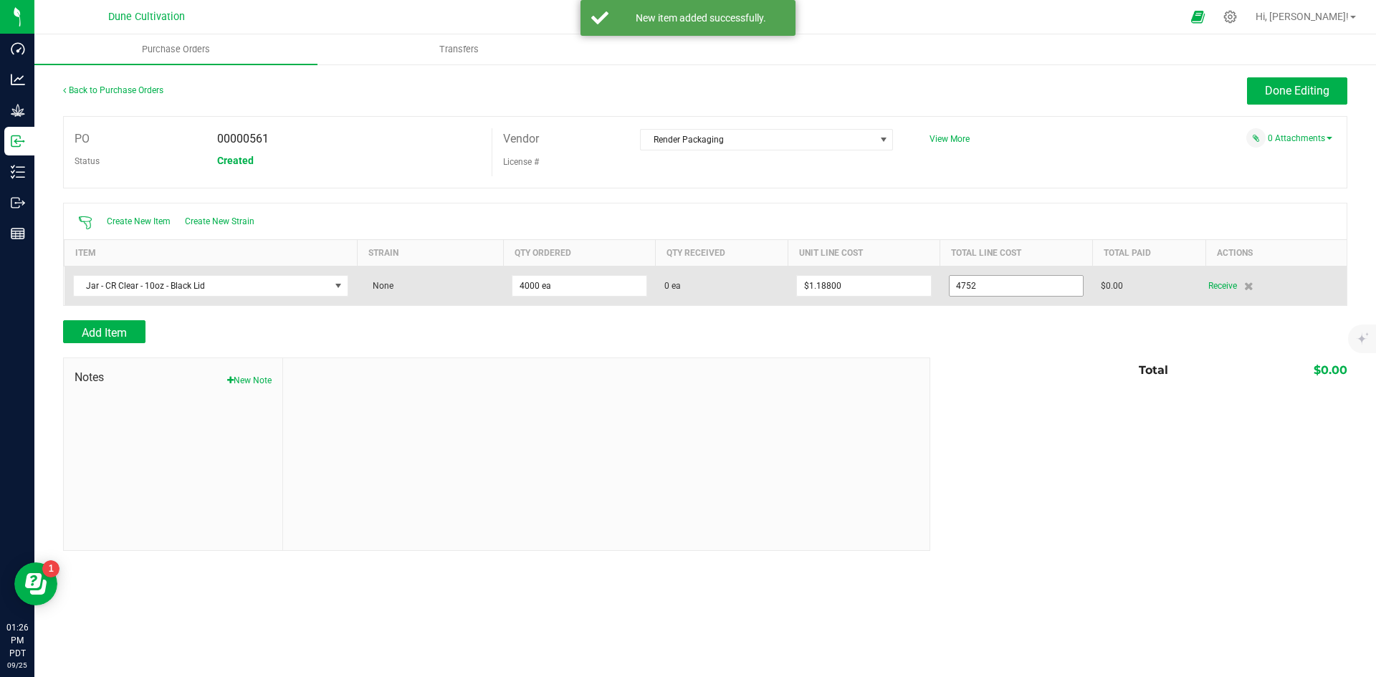
click at [1021, 290] on input "4752" at bounding box center [1016, 286] width 133 height 20
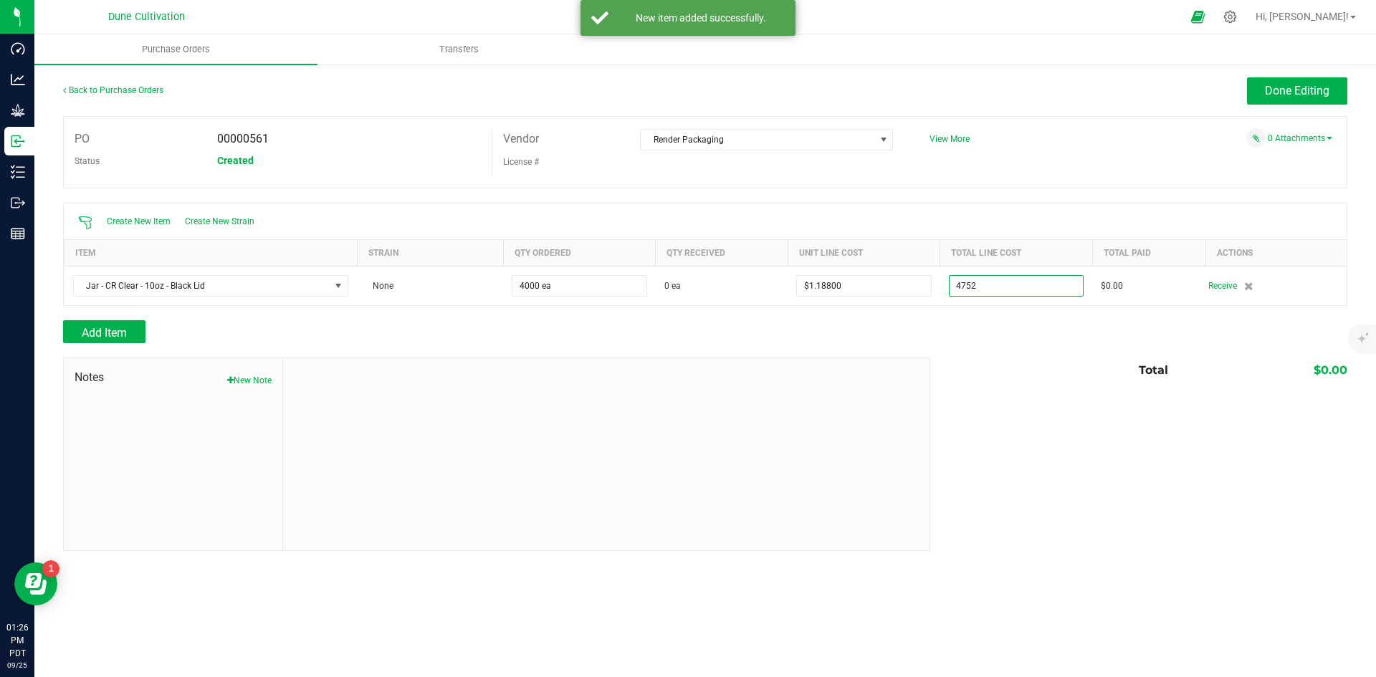
paste input "2595.31"
type input "$2,595.31000"
click at [1018, 371] on div "Total $0.00" at bounding box center [1134, 371] width 428 height 26
type input "4000"
type input "$0.64883"
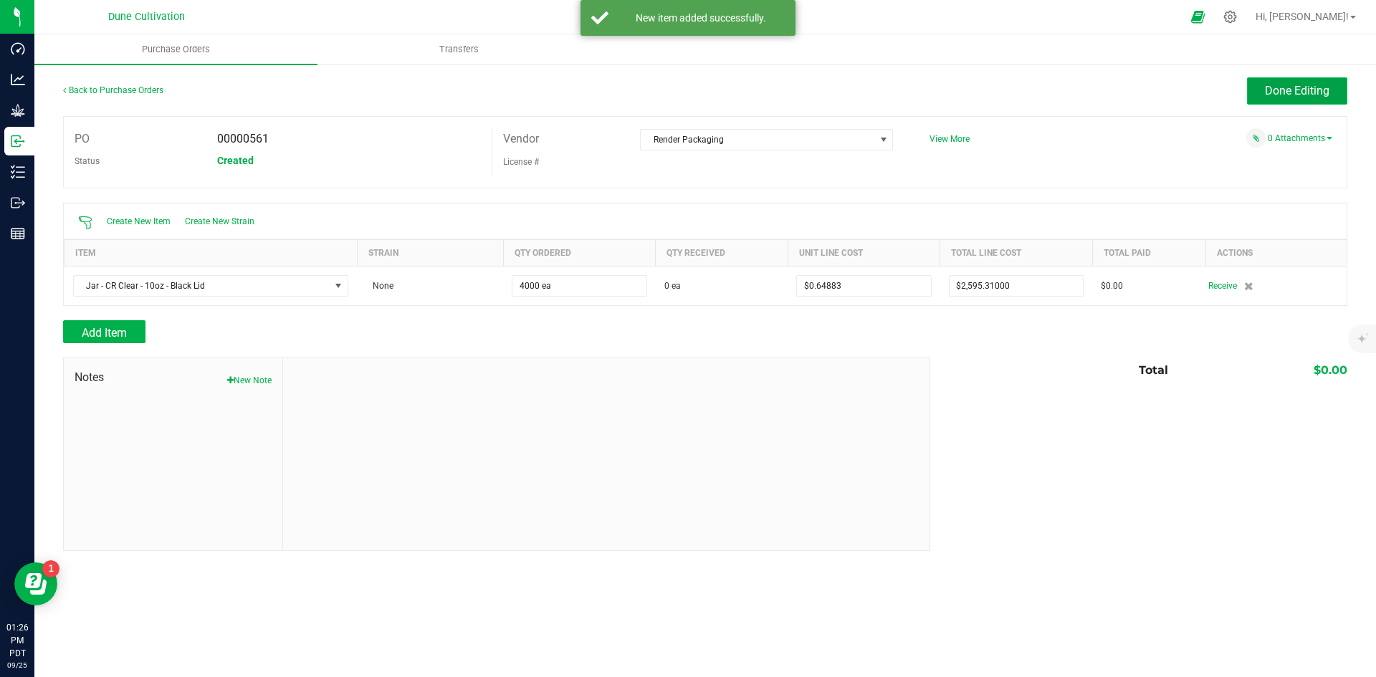
click at [1323, 83] on button "Done Editing" at bounding box center [1297, 90] width 100 height 27
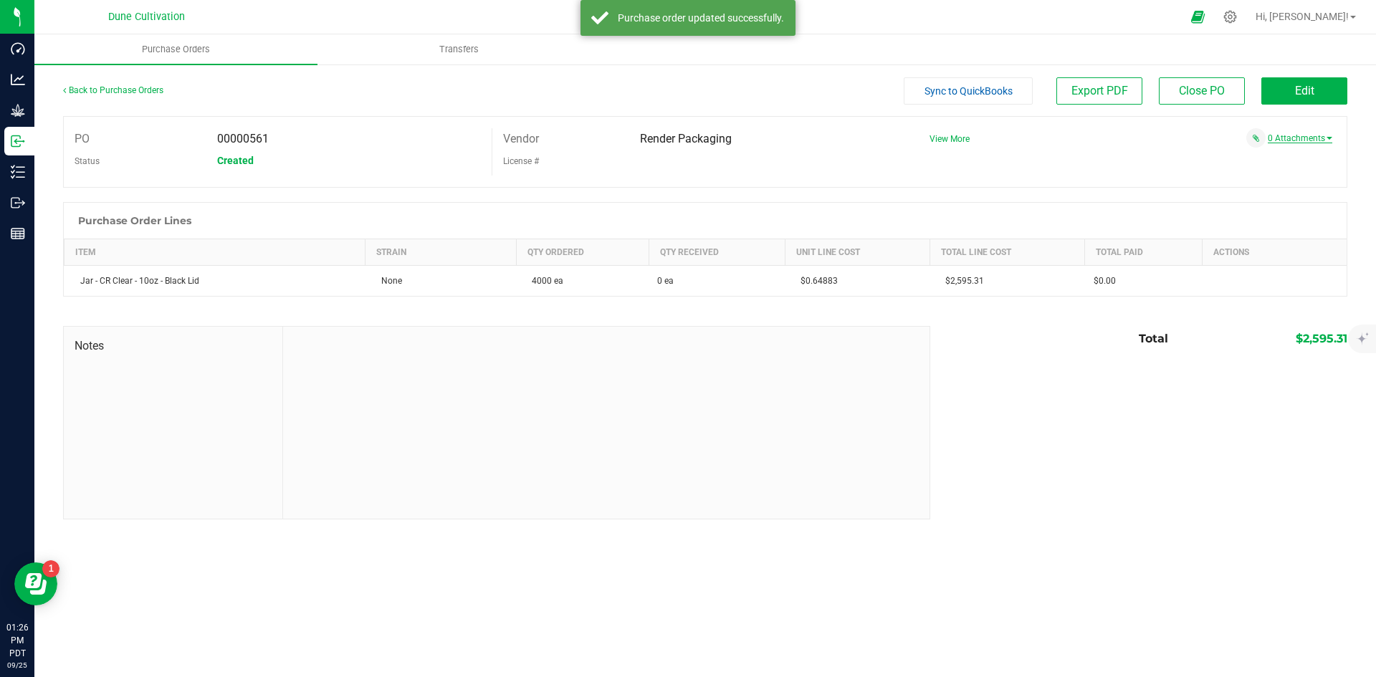
click at [1317, 140] on link "0 Attachments" at bounding box center [1300, 138] width 65 height 10
click at [1266, 163] on button "Attach new document" at bounding box center [1286, 157] width 94 height 13
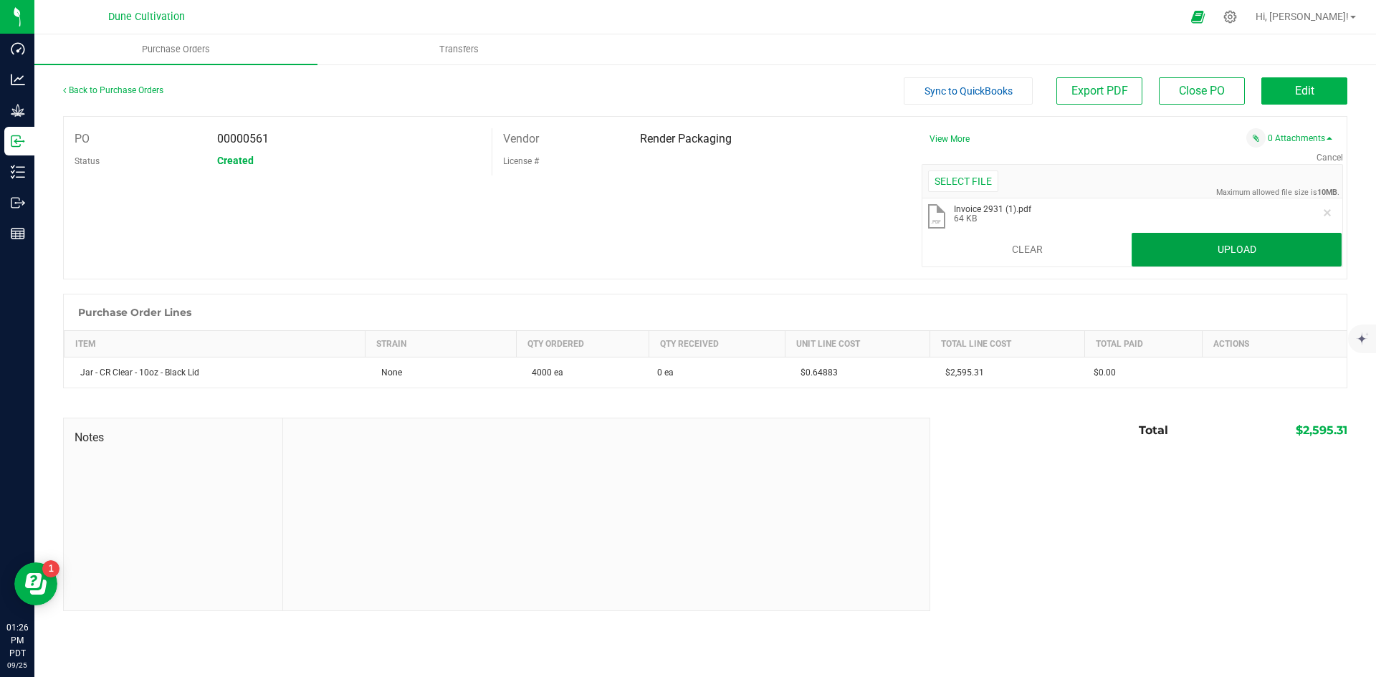
click at [1211, 244] on button "Upload" at bounding box center [1237, 250] width 210 height 34
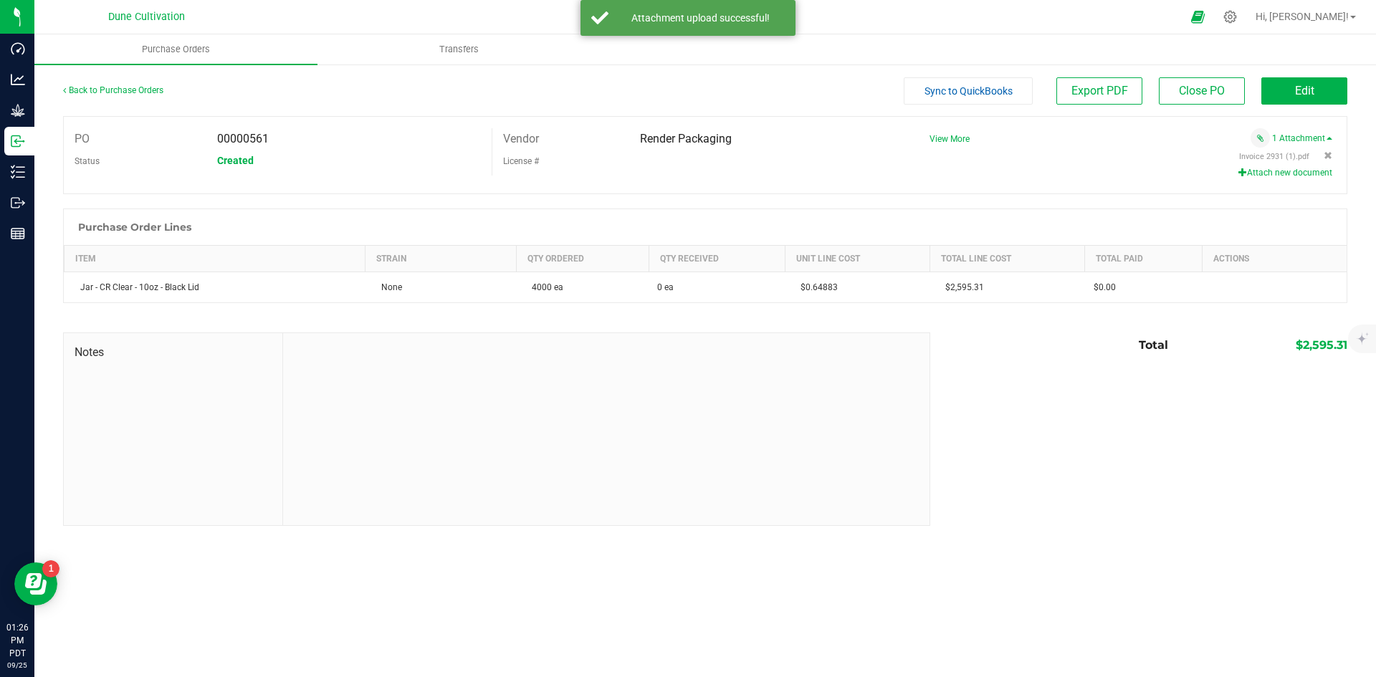
click at [981, 82] on button "Sync to QuickBooks" at bounding box center [968, 90] width 129 height 27
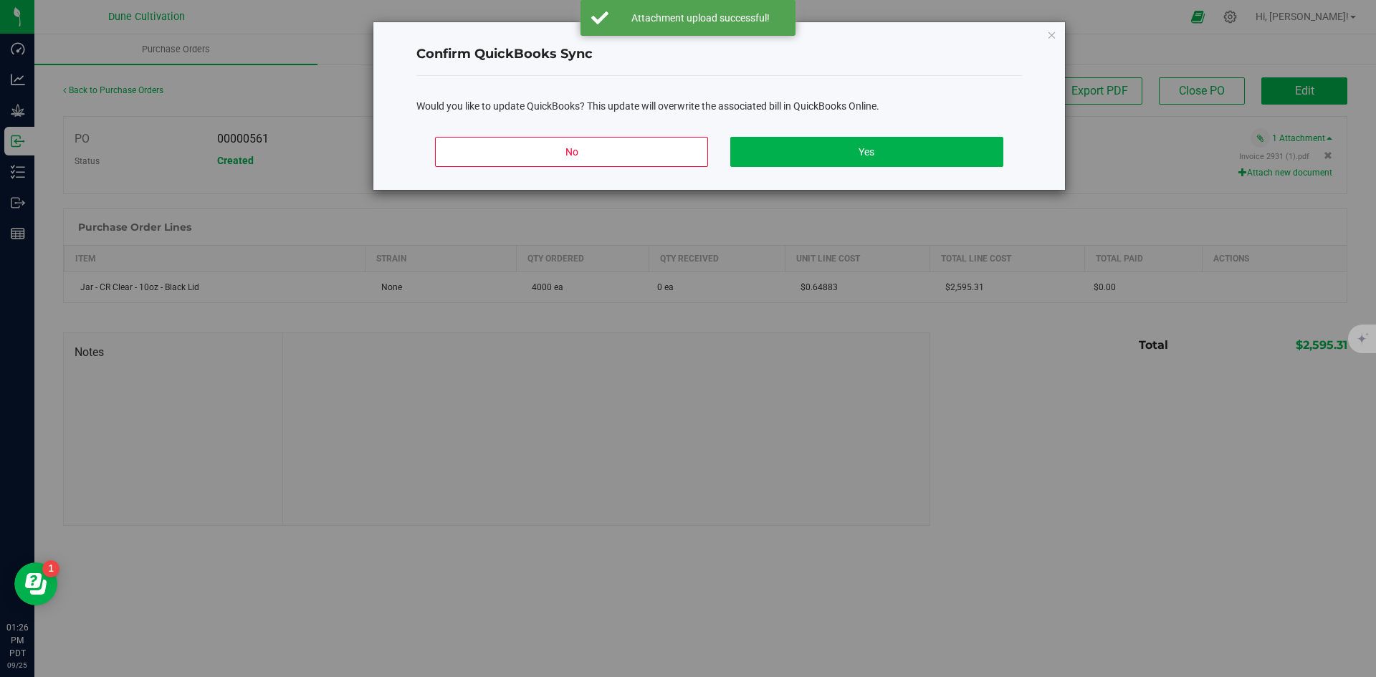
click at [853, 190] on div "Confirm QuickBooks Sync Would you like to update QuickBooks? This update will o…" at bounding box center [720, 106] width 694 height 169
click at [849, 159] on button "Yes" at bounding box center [866, 152] width 272 height 30
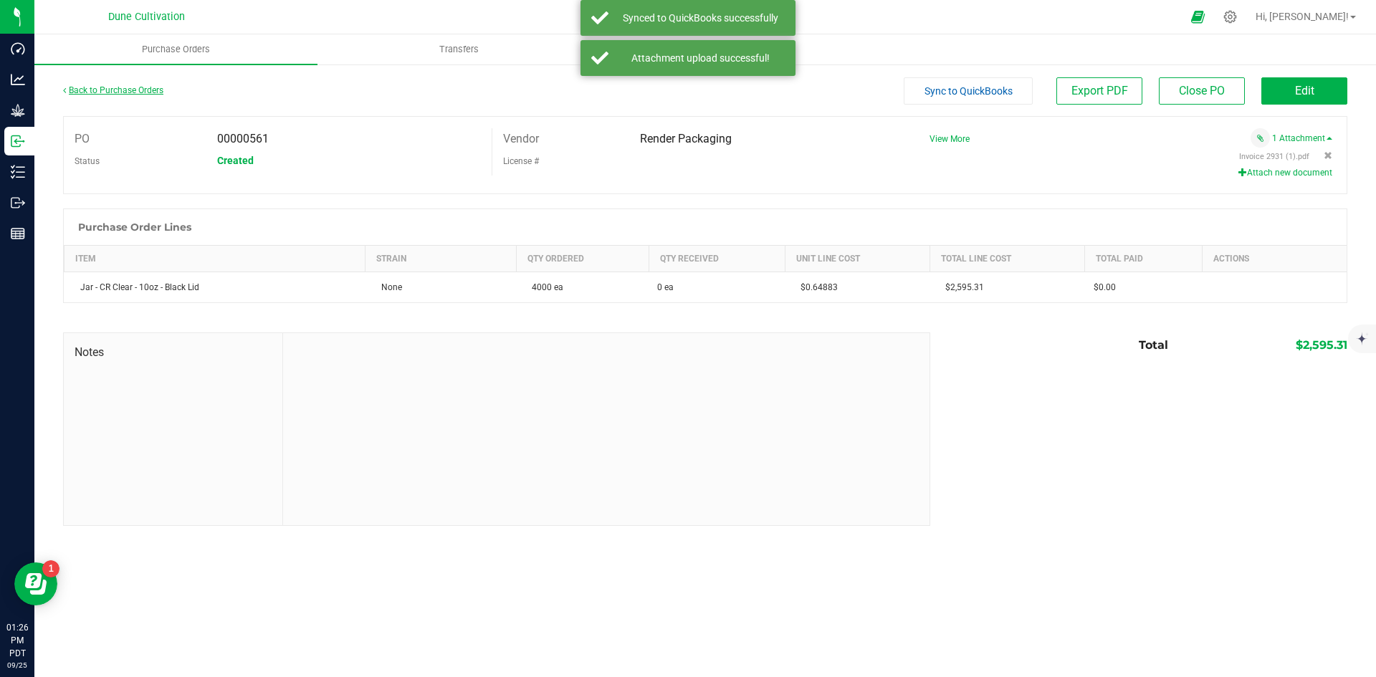
click at [140, 87] on link "Back to Purchase Orders" at bounding box center [113, 90] width 100 height 10
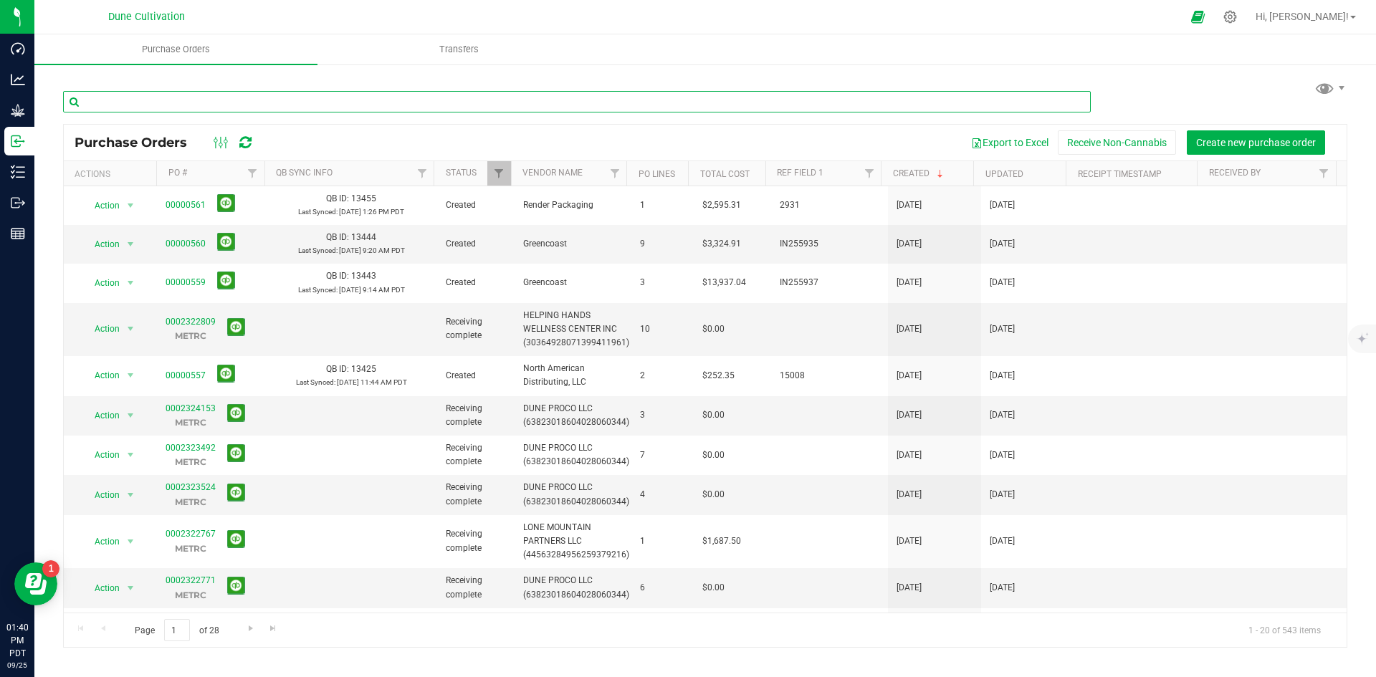
click at [376, 95] on input "text" at bounding box center [577, 102] width 1028 height 22
type input "proco"
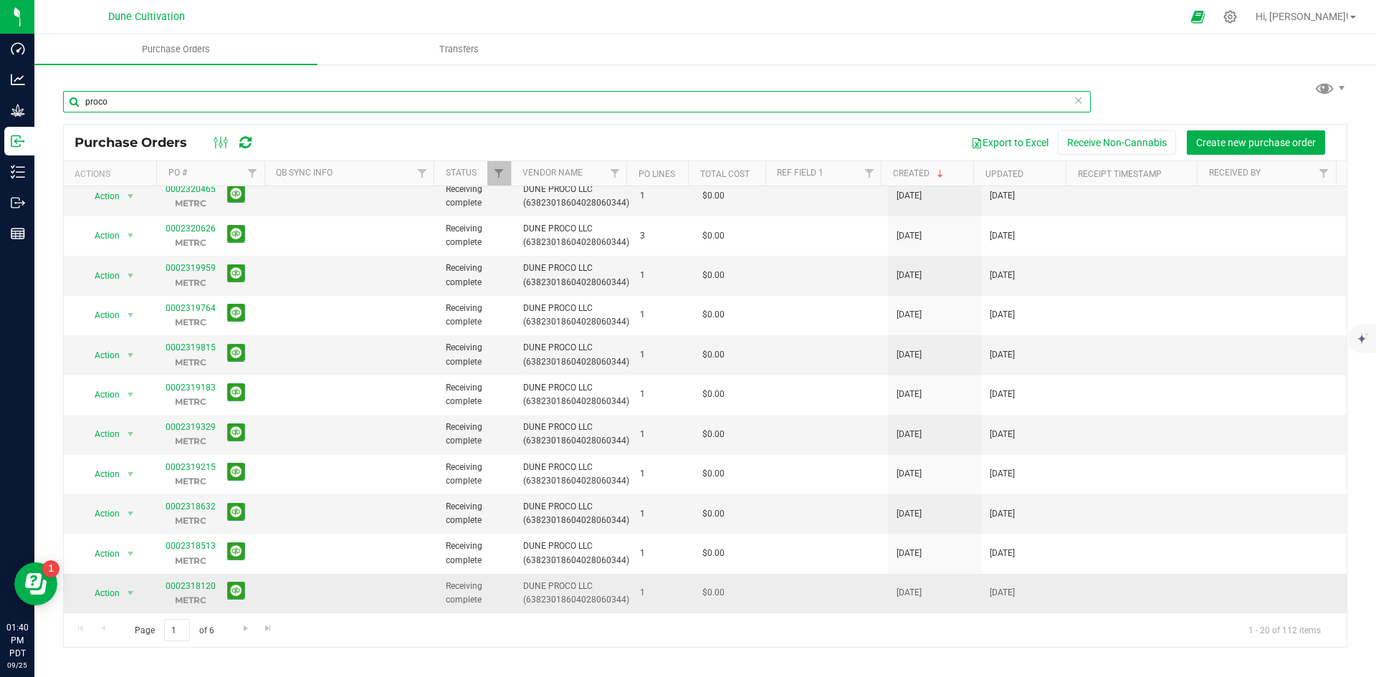
scroll to position [295, 0]
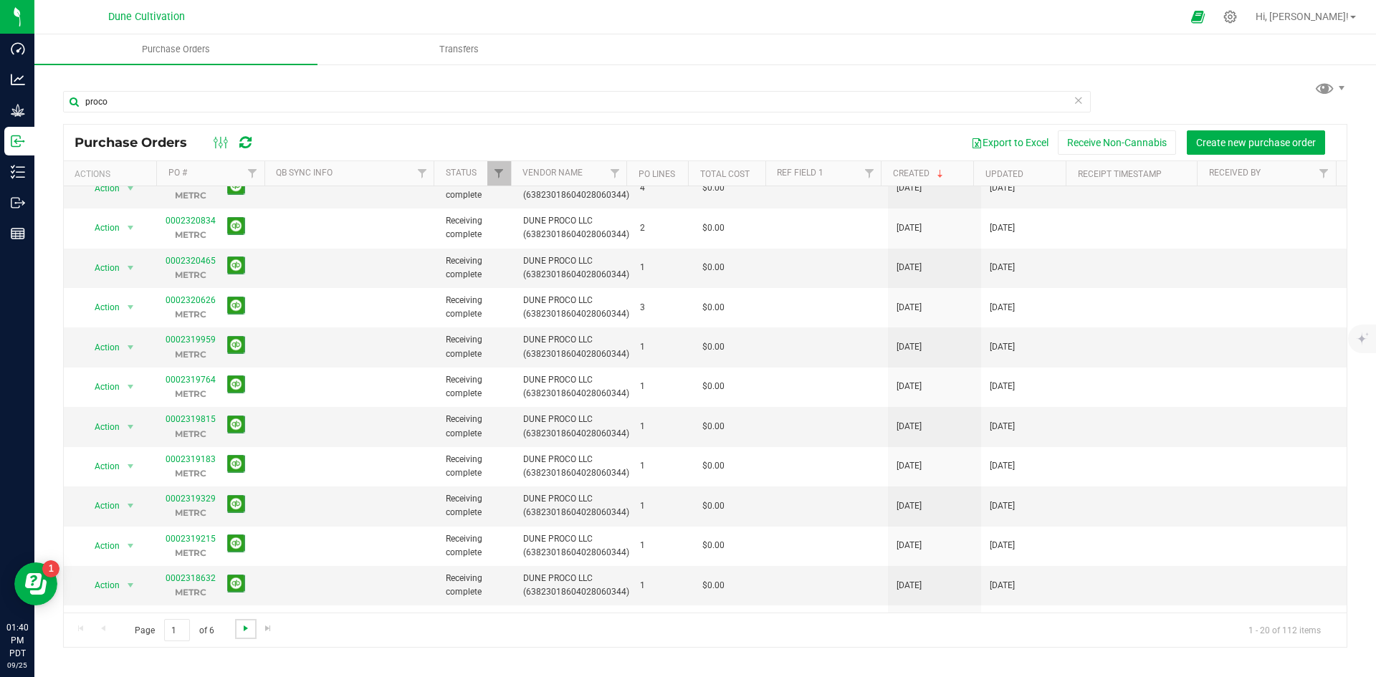
click at [244, 624] on span "Go to the next page" at bounding box center [245, 628] width 11 height 11
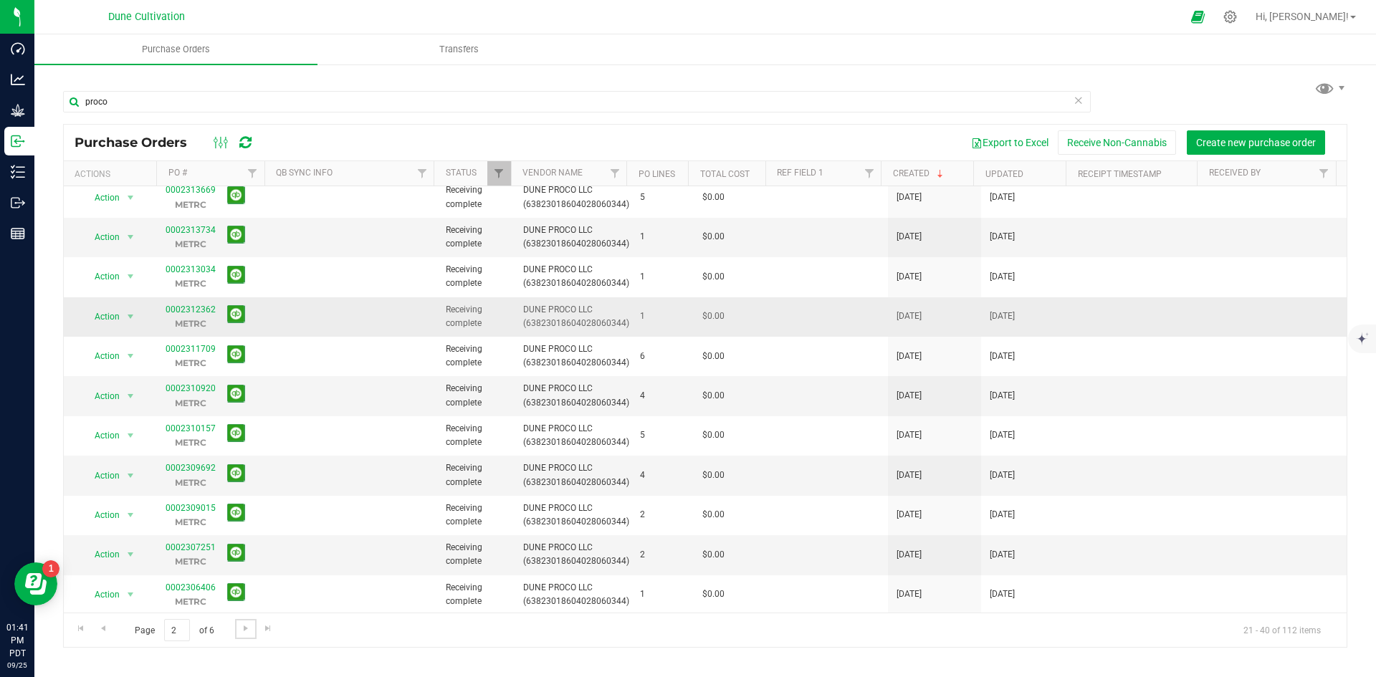
scroll to position [367, 0]
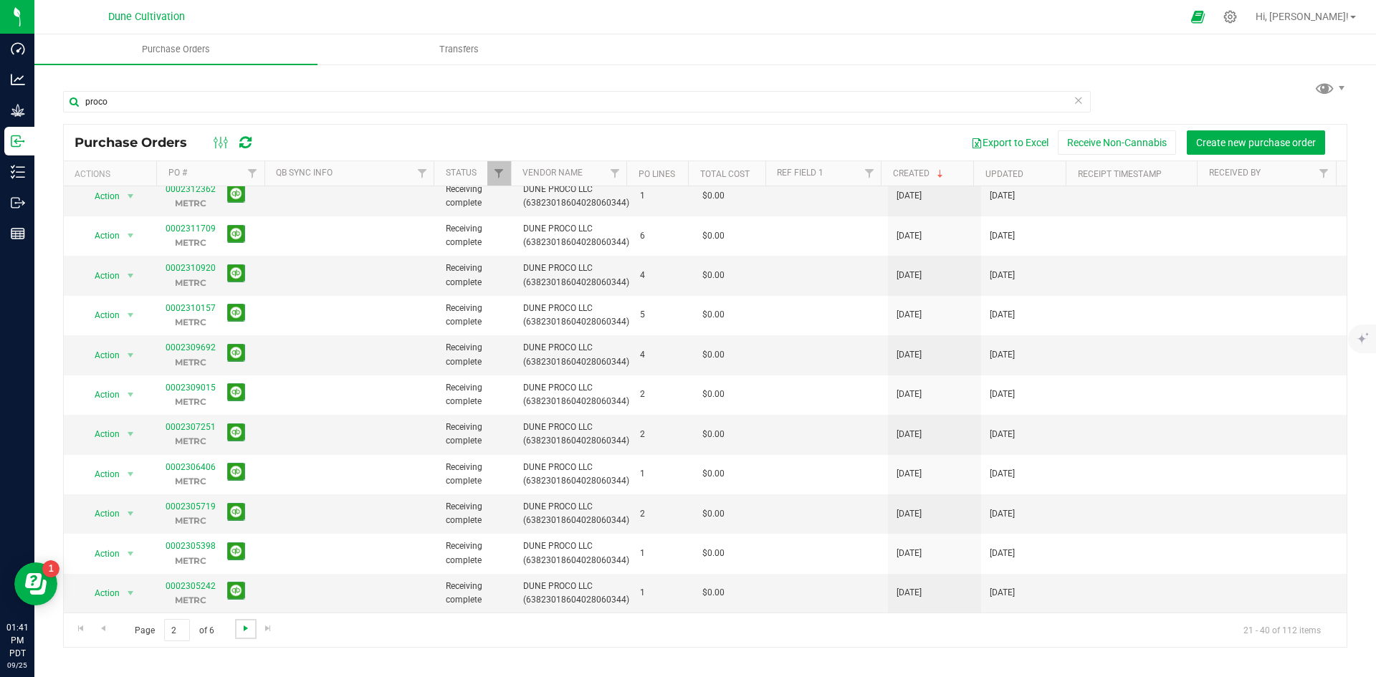
click at [240, 626] on span "Go to the next page" at bounding box center [245, 628] width 11 height 11
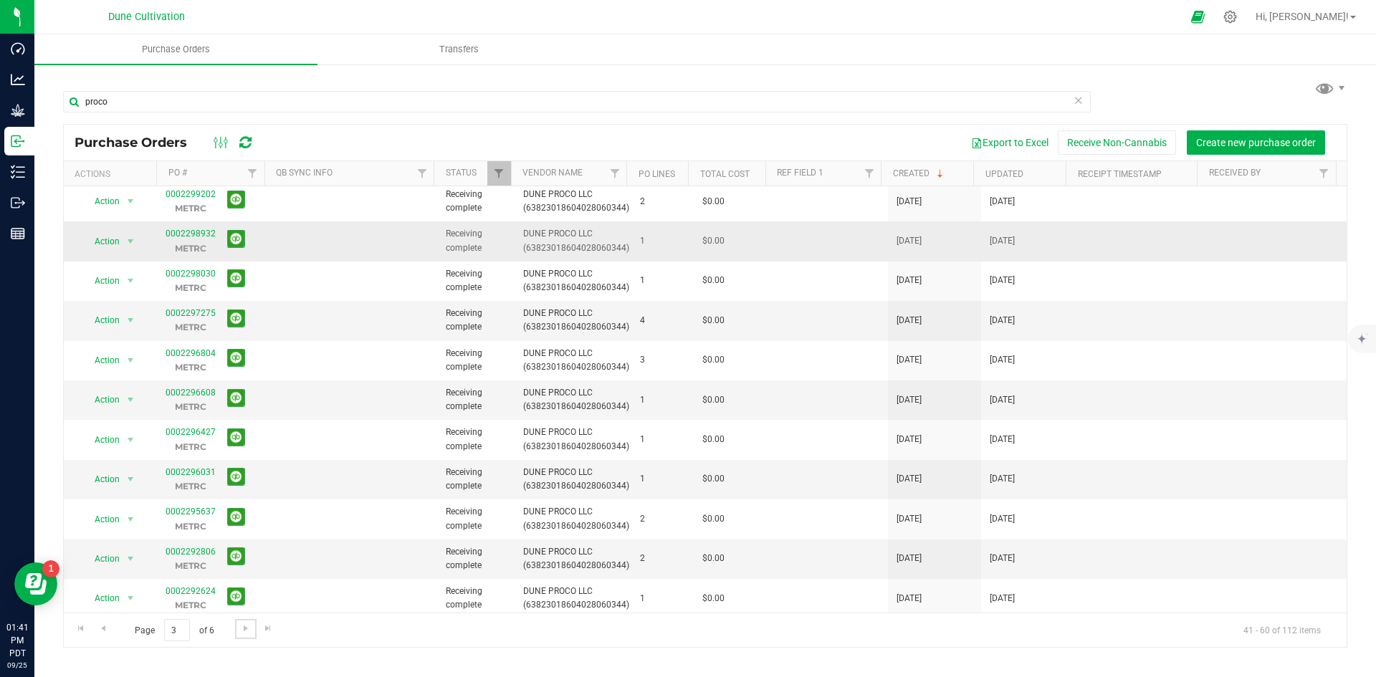
scroll to position [0, 0]
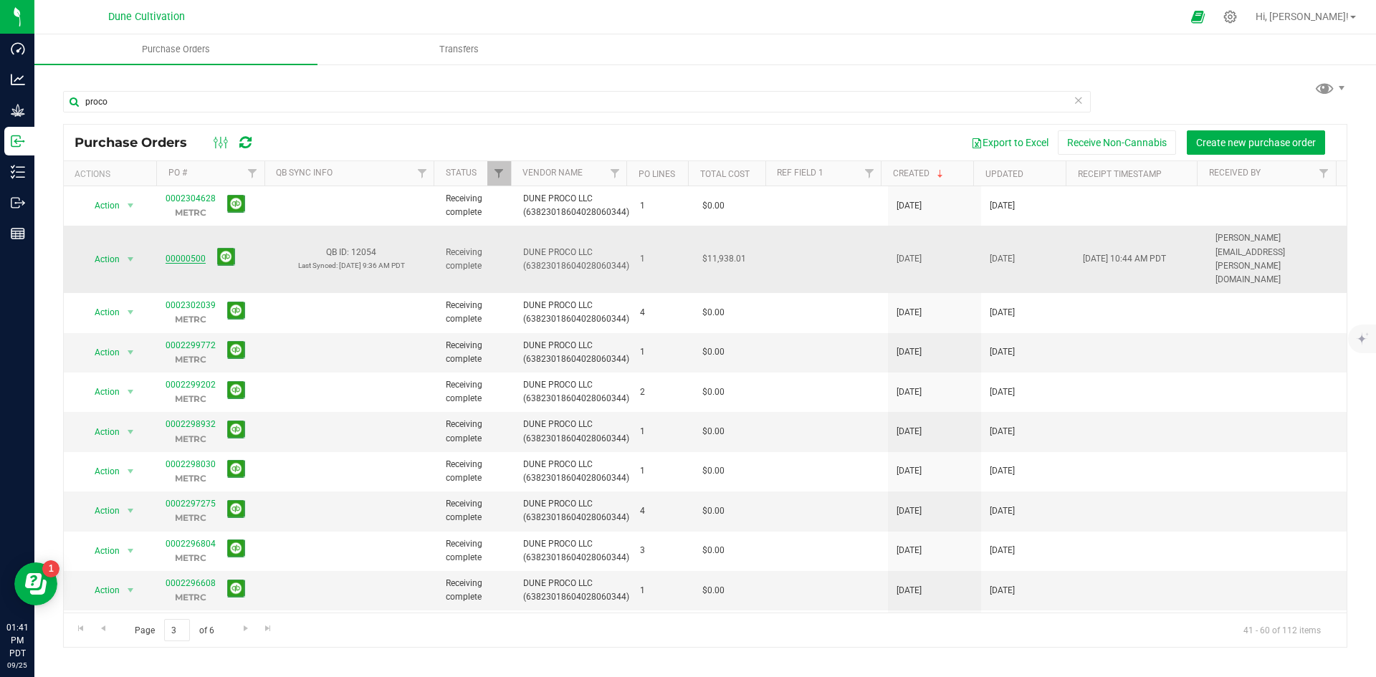
click at [188, 254] on link "00000500" at bounding box center [186, 259] width 40 height 10
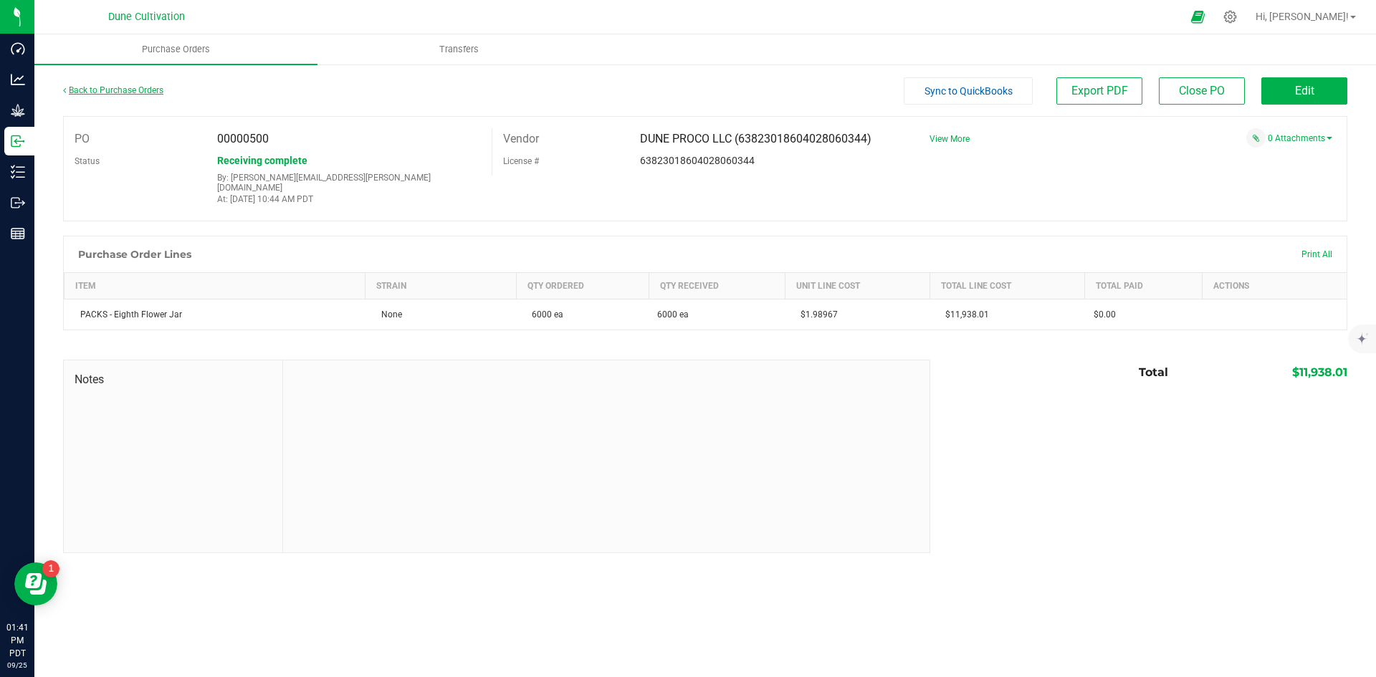
click at [128, 92] on link "Back to Purchase Orders" at bounding box center [113, 90] width 100 height 10
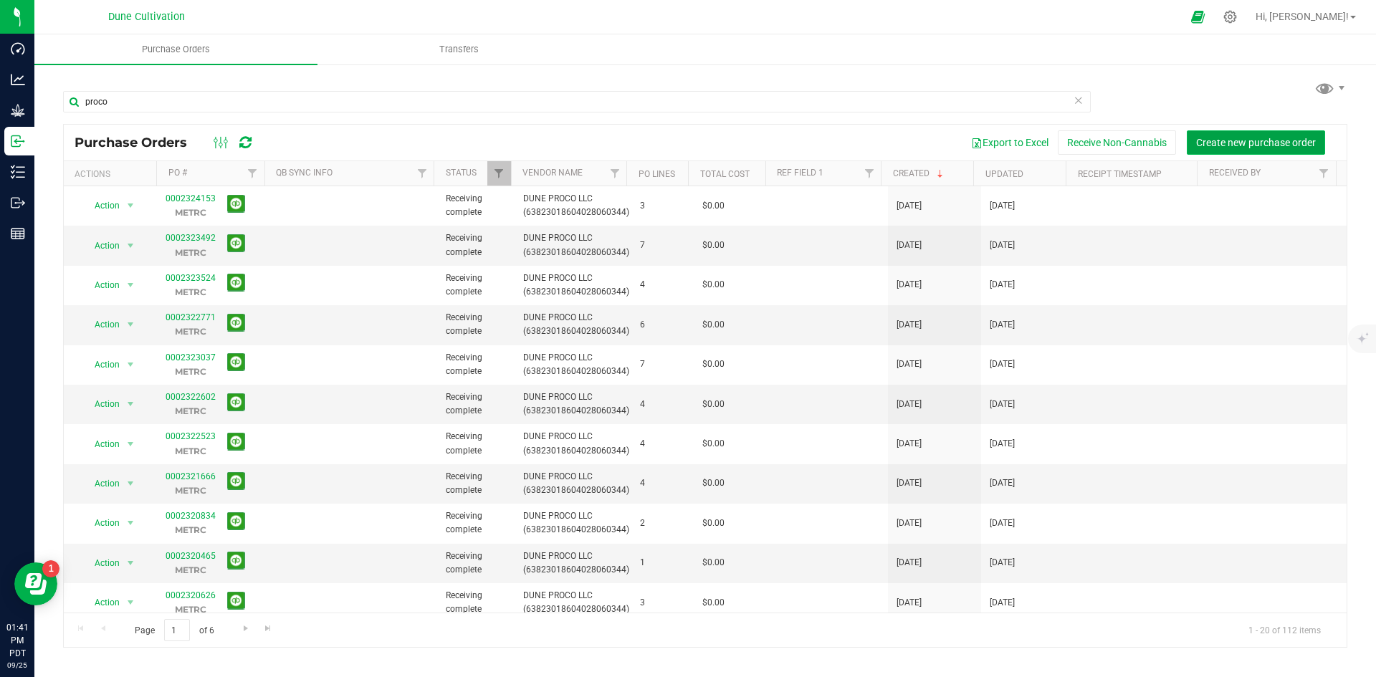
click at [1259, 141] on span "Create new purchase order" at bounding box center [1256, 142] width 120 height 11
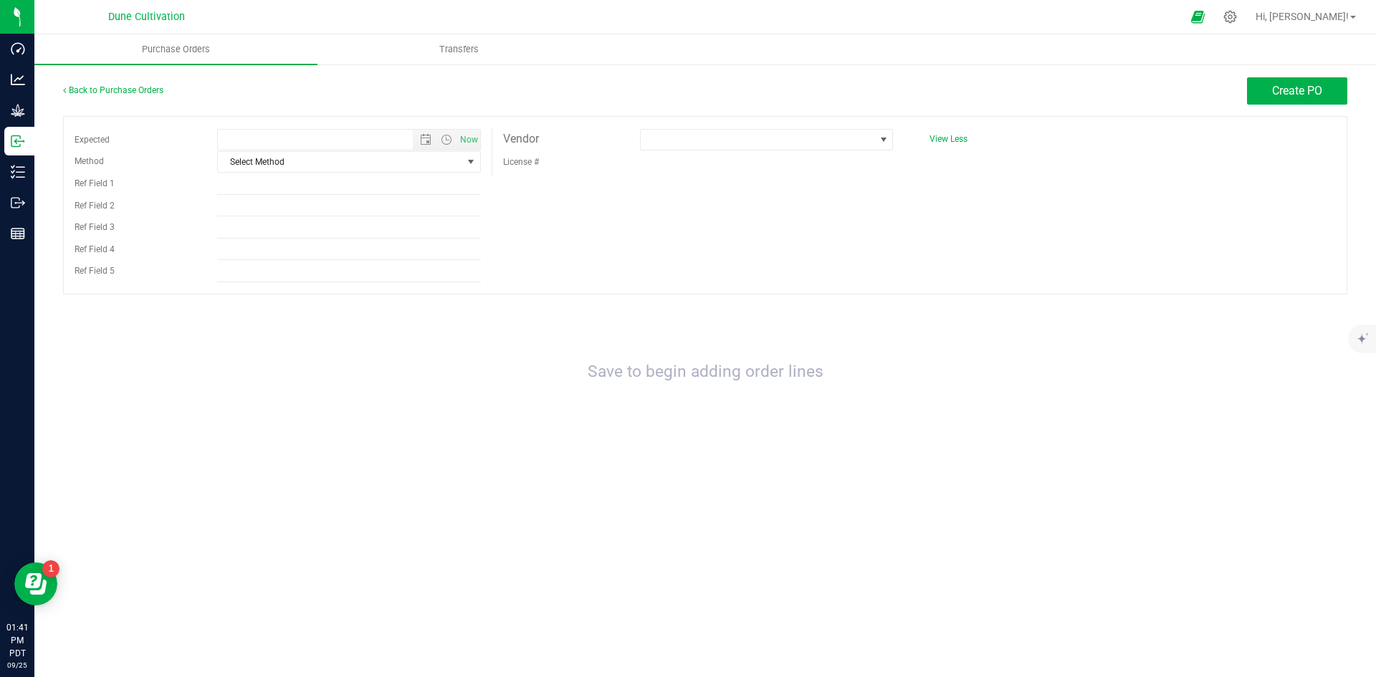
type input "9/25/2025 1:41 PM"
click at [1279, 79] on button "Create PO" at bounding box center [1297, 90] width 100 height 27
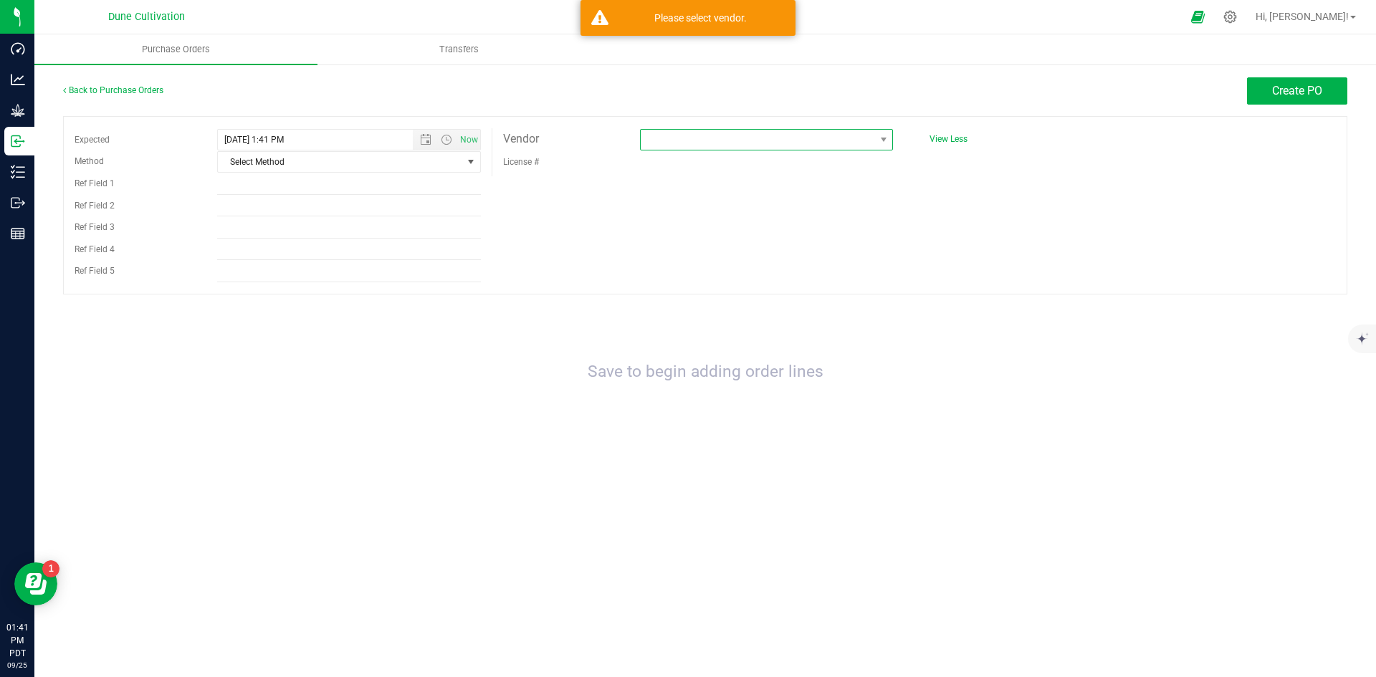
click at [697, 135] on span at bounding box center [758, 140] width 234 height 20
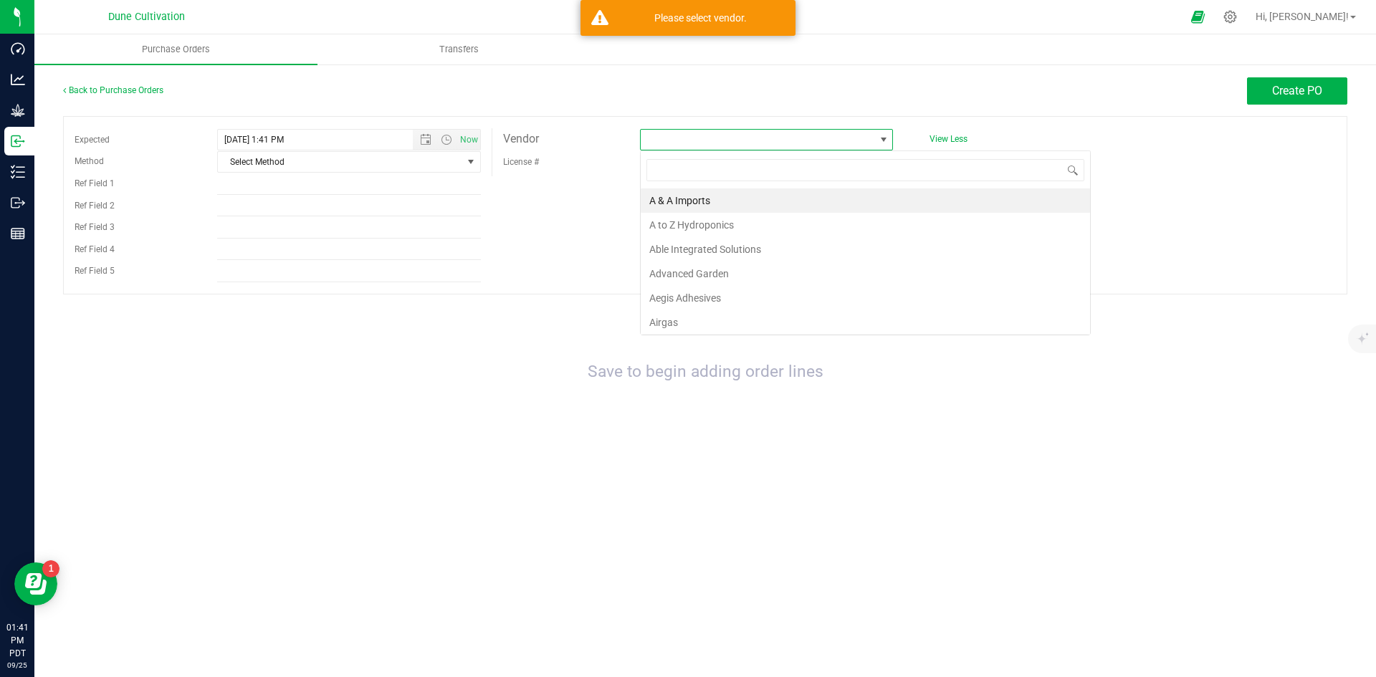
scroll to position [22, 253]
type input "dune"
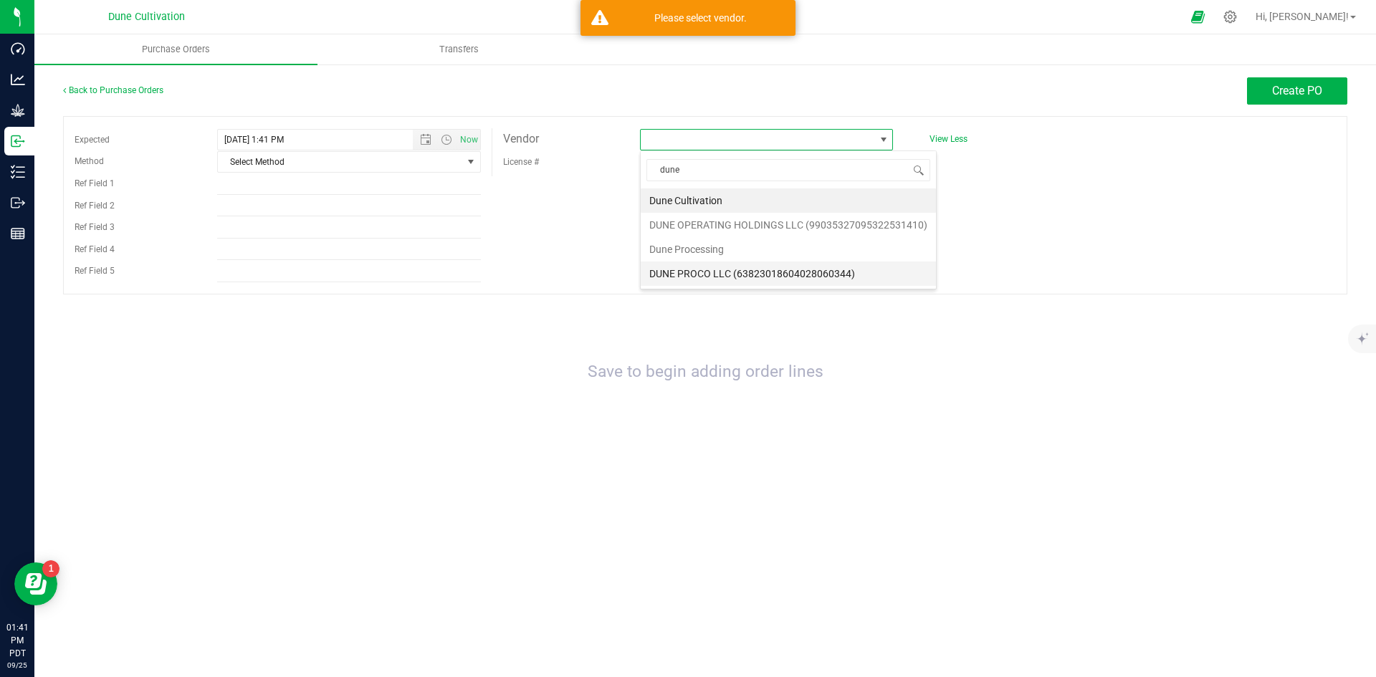
click at [812, 272] on li "DUNE PROCO LLC (63823018604028060344)" at bounding box center [788, 274] width 295 height 24
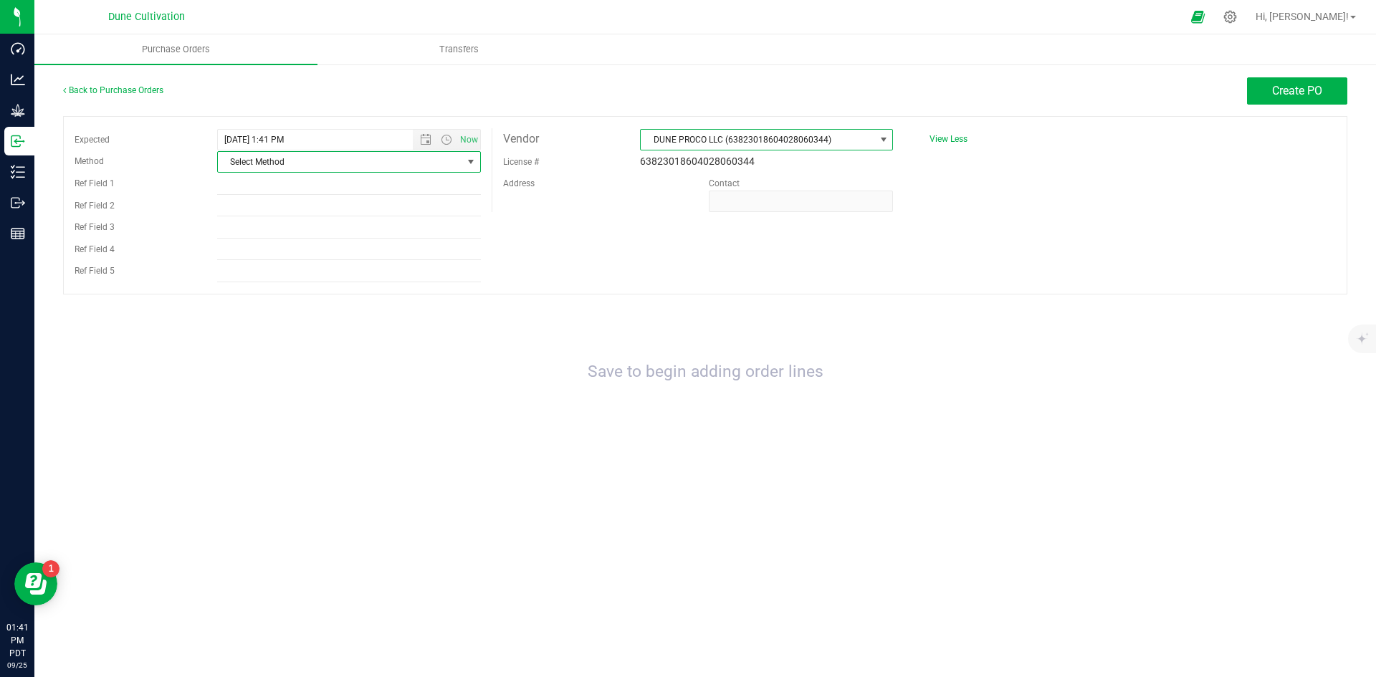
click at [409, 166] on span "Select Method" at bounding box center [340, 162] width 244 height 20
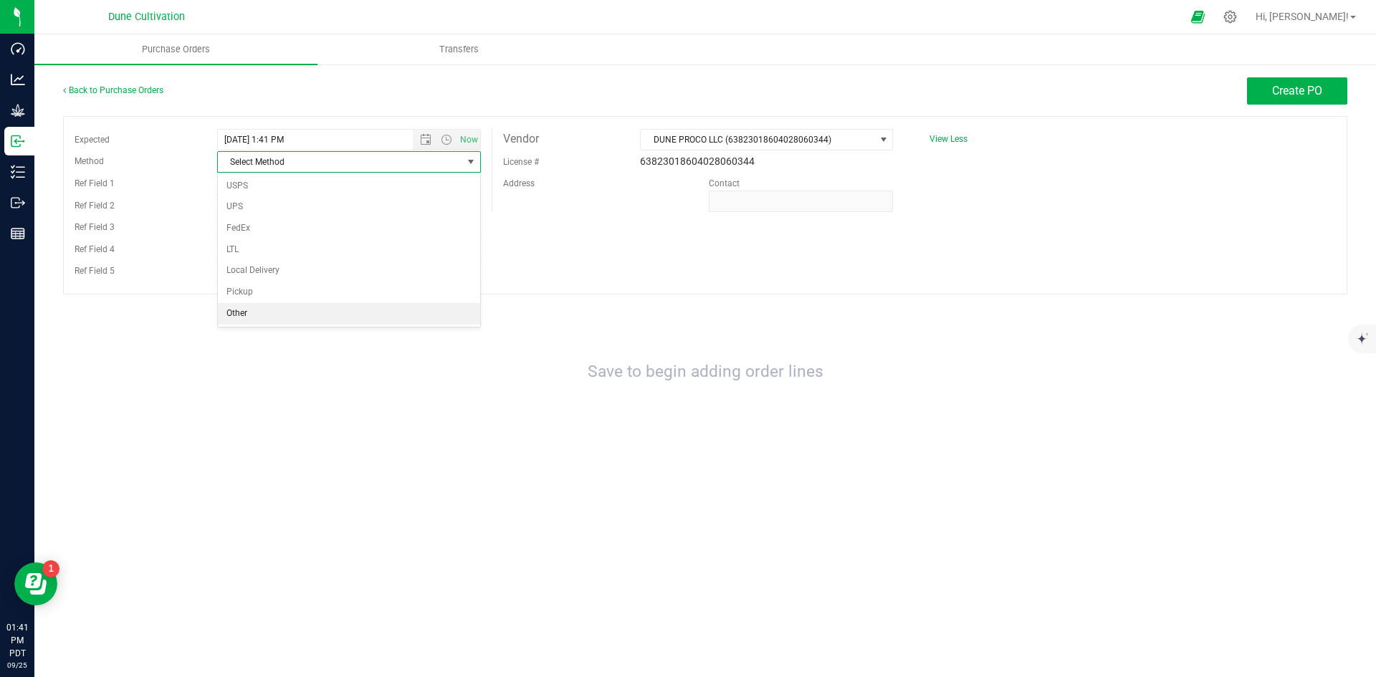
click at [335, 311] on li "Other" at bounding box center [349, 314] width 262 height 22
click at [399, 197] on input "Ref Field 2" at bounding box center [349, 206] width 264 height 22
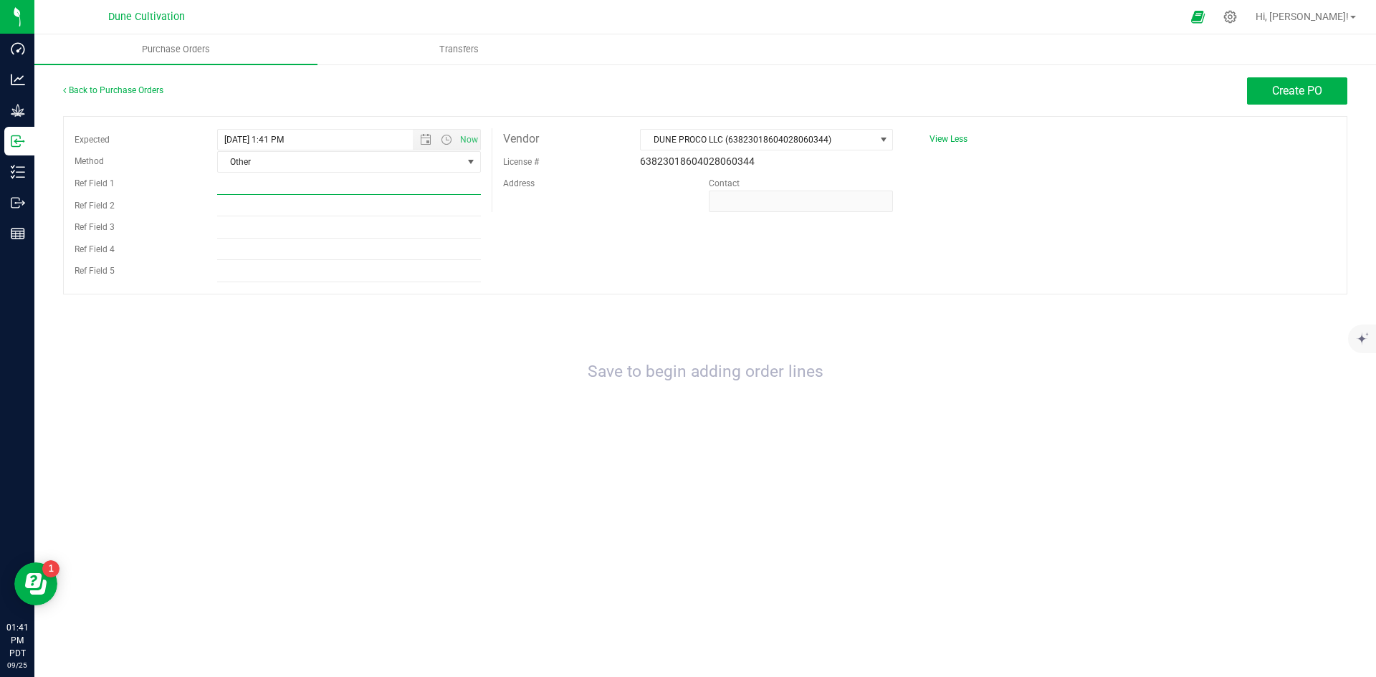
click at [393, 186] on input "Ref Field 1" at bounding box center [349, 184] width 264 height 22
paste input "00000132"
type input "00000132"
click at [1327, 103] on button "Create PO" at bounding box center [1297, 90] width 100 height 27
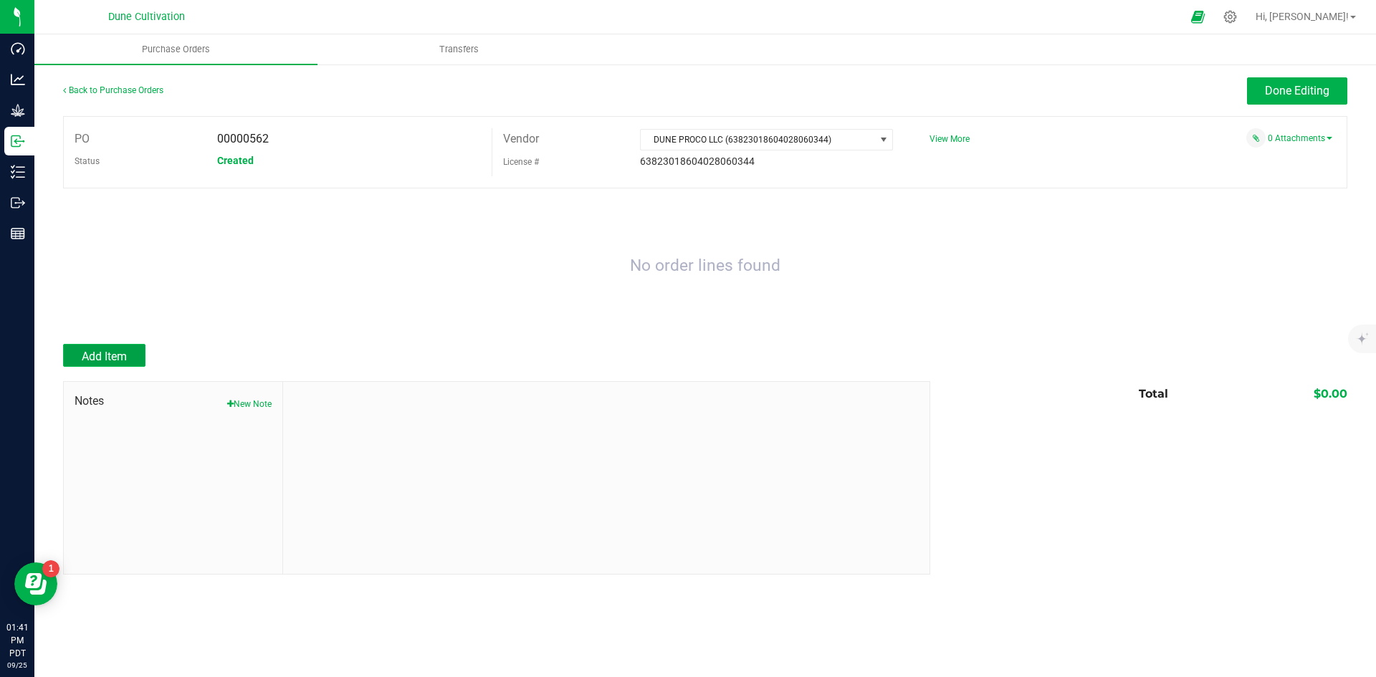
click at [125, 350] on span "Add Item" at bounding box center [104, 357] width 45 height 14
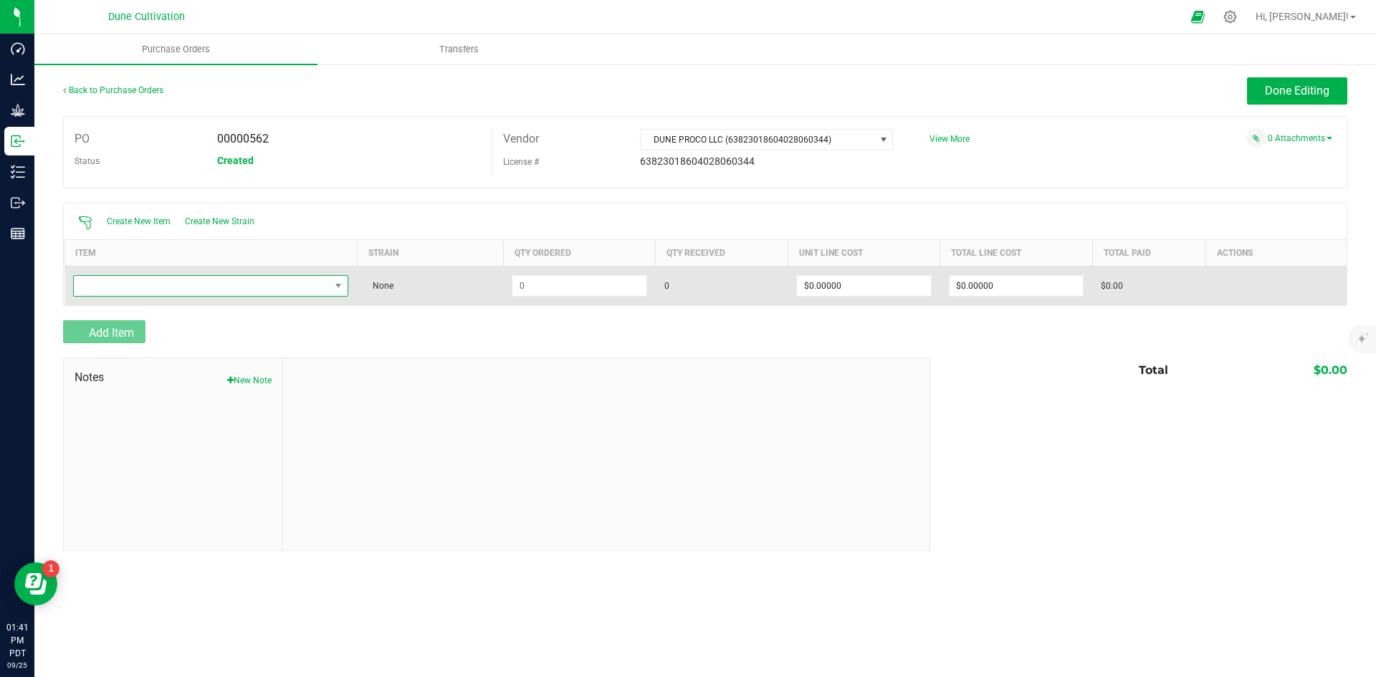
click at [198, 293] on span "NO DATA FOUND" at bounding box center [202, 286] width 257 height 20
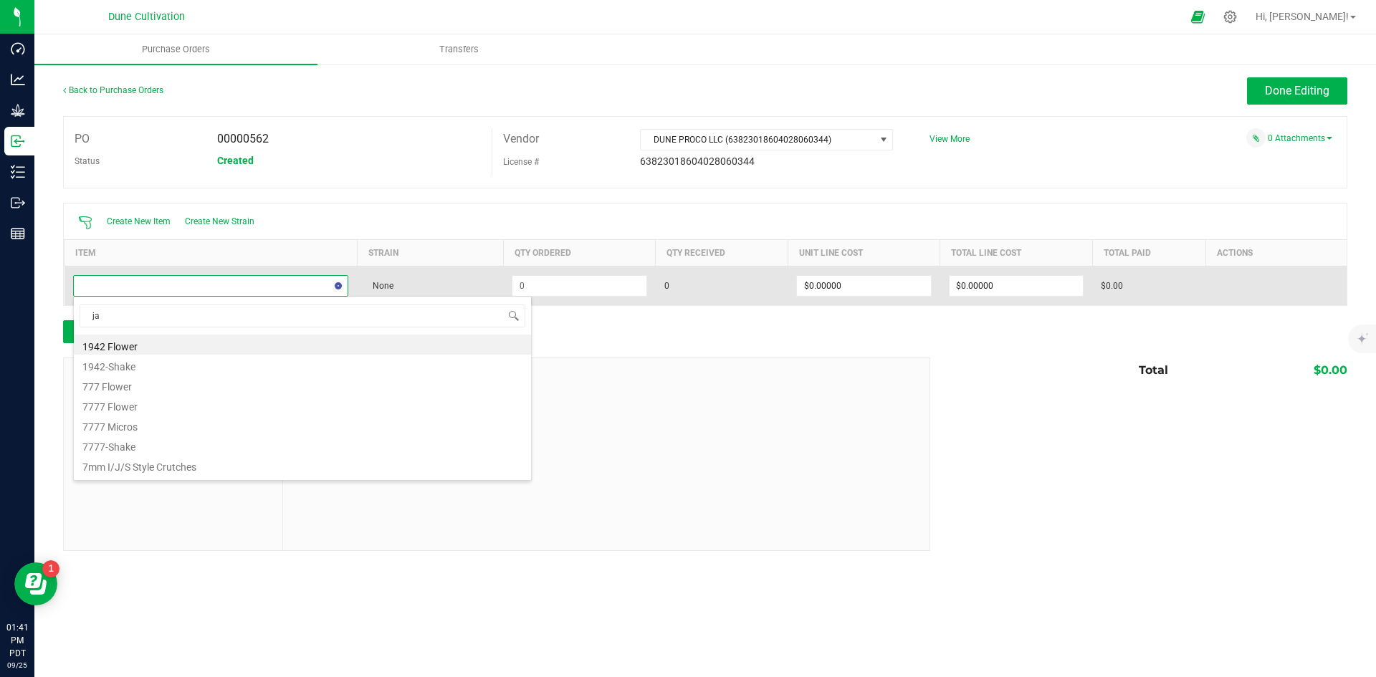
type input "jar"
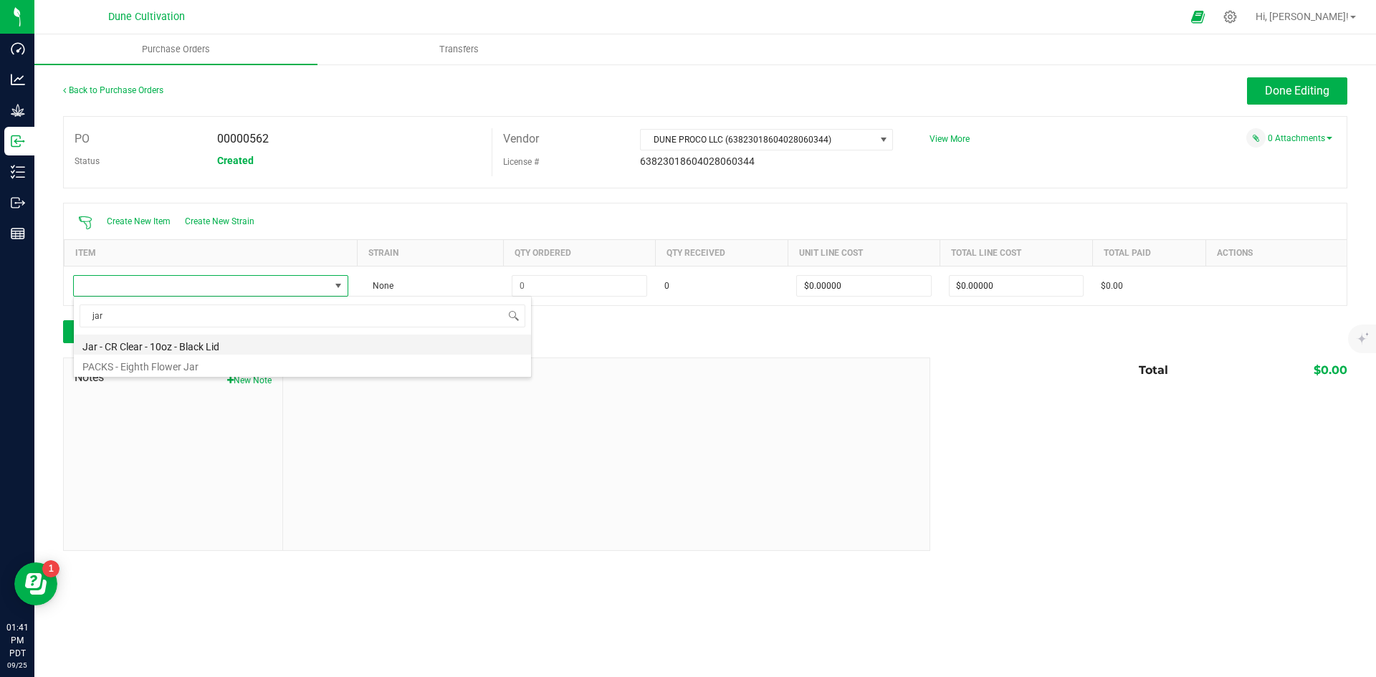
click at [193, 349] on li "Jar - CR Clear - 10oz - Black Lid" at bounding box center [302, 345] width 457 height 20
type input "$1.18800"
click at [1237, 19] on icon at bounding box center [1230, 17] width 14 height 14
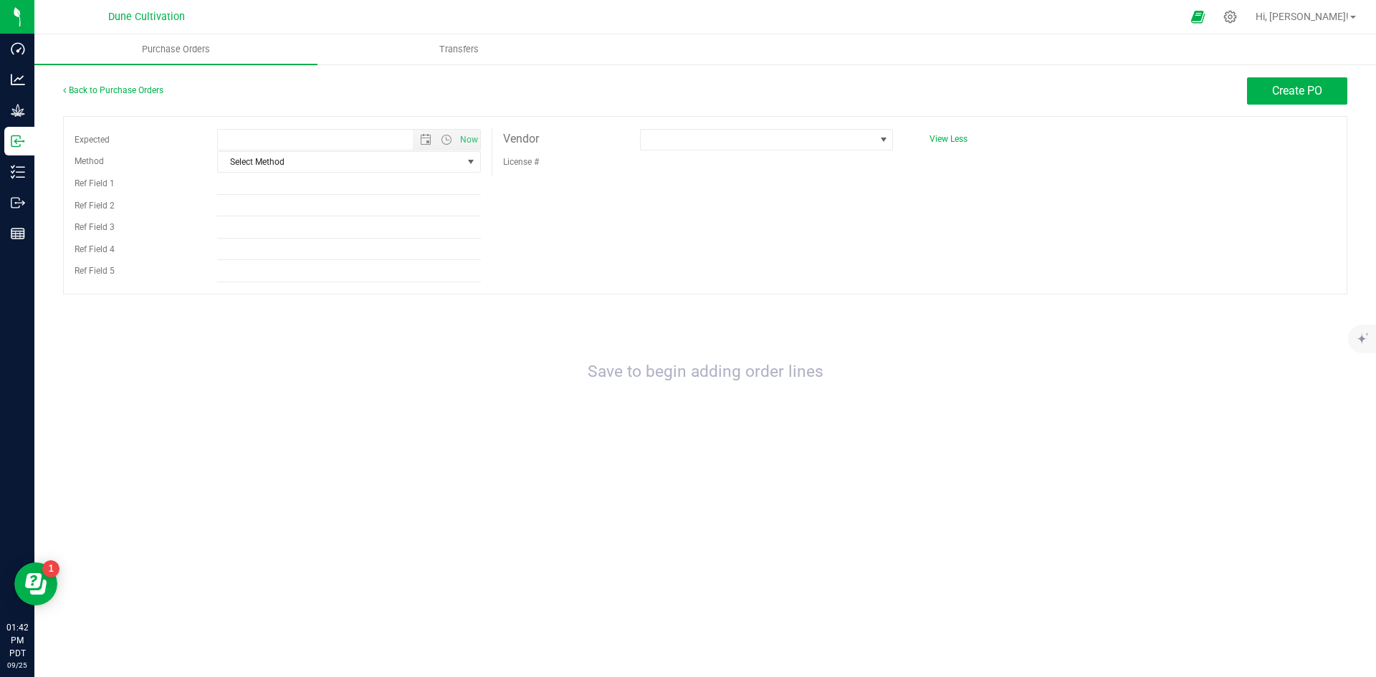
type input "9/25/2025 1:42 PM"
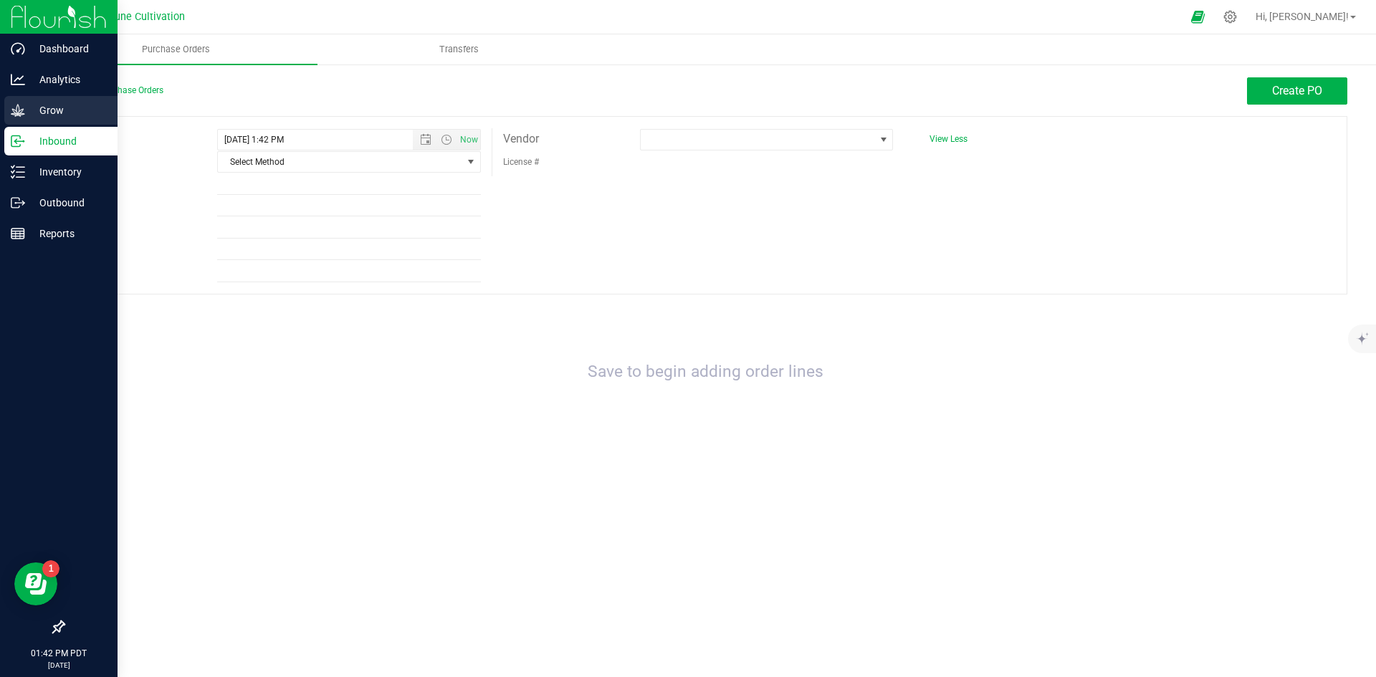
click at [16, 102] on div "Grow" at bounding box center [60, 110] width 113 height 29
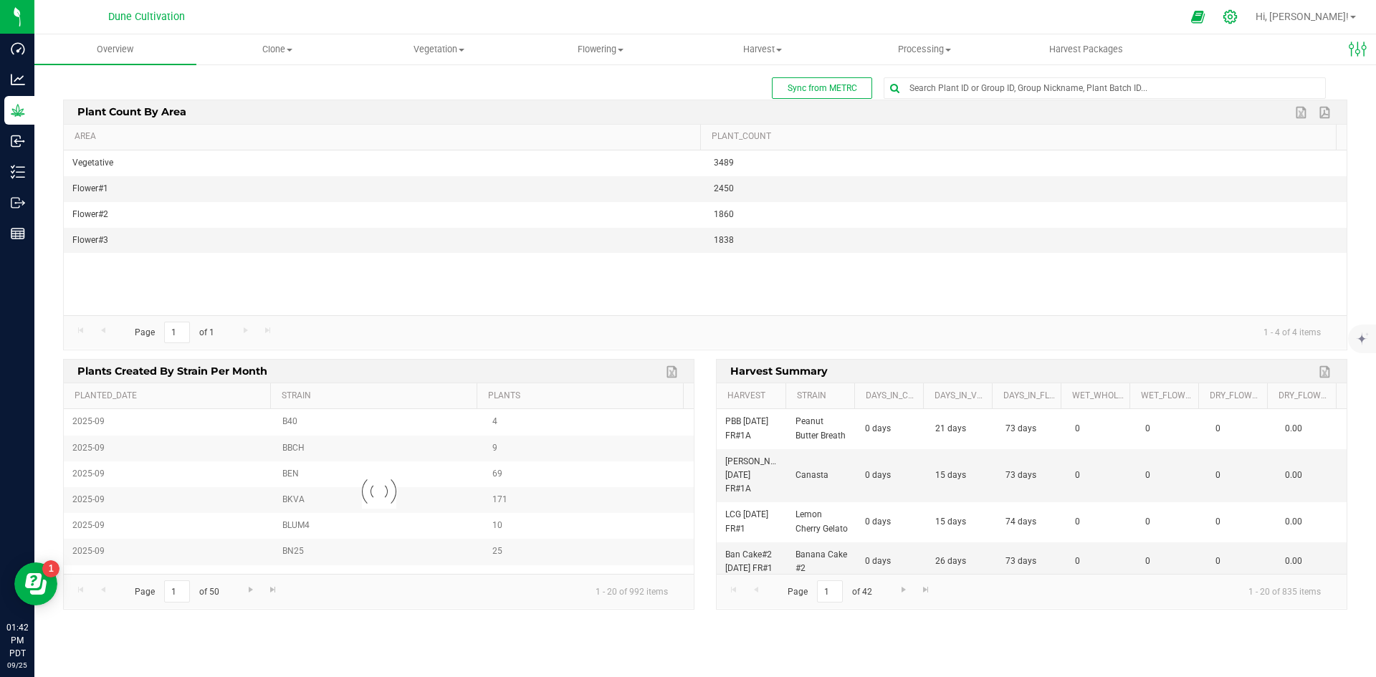
click at [1241, 11] on div at bounding box center [1231, 16] width 20 height 15
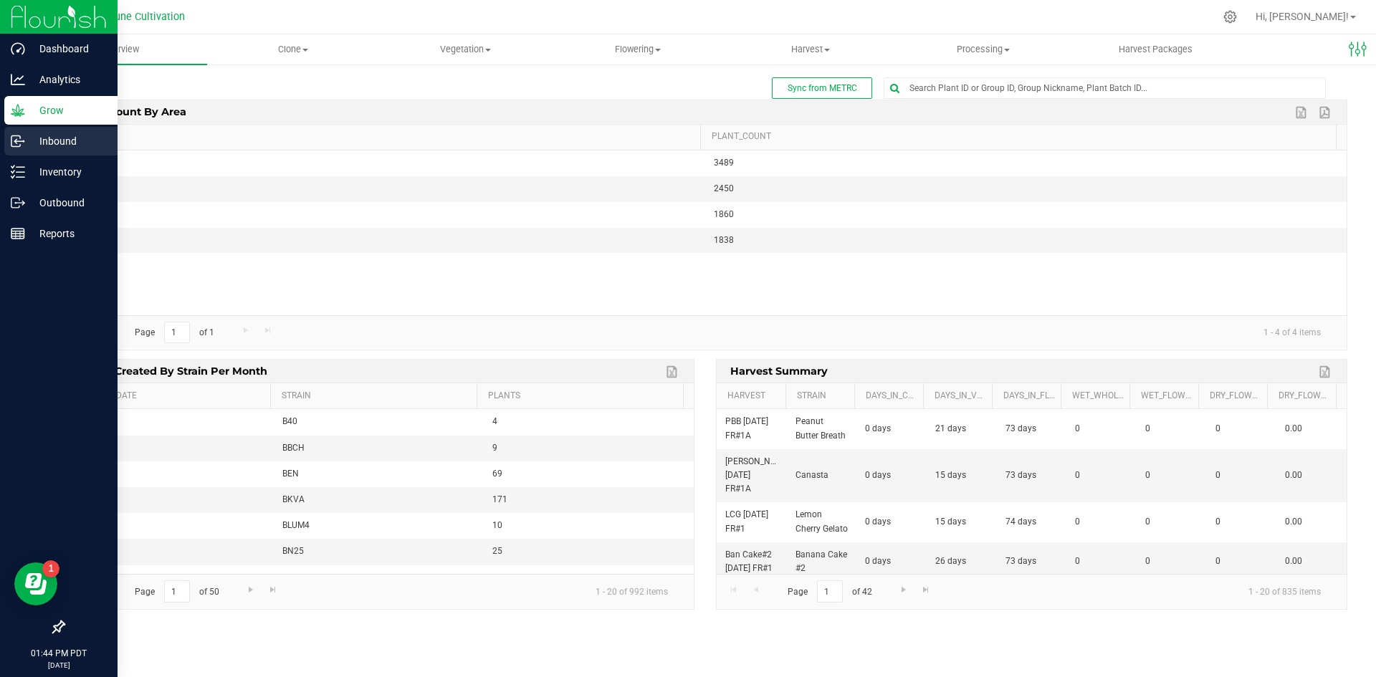
click at [25, 137] on p "Inbound" at bounding box center [68, 141] width 86 height 17
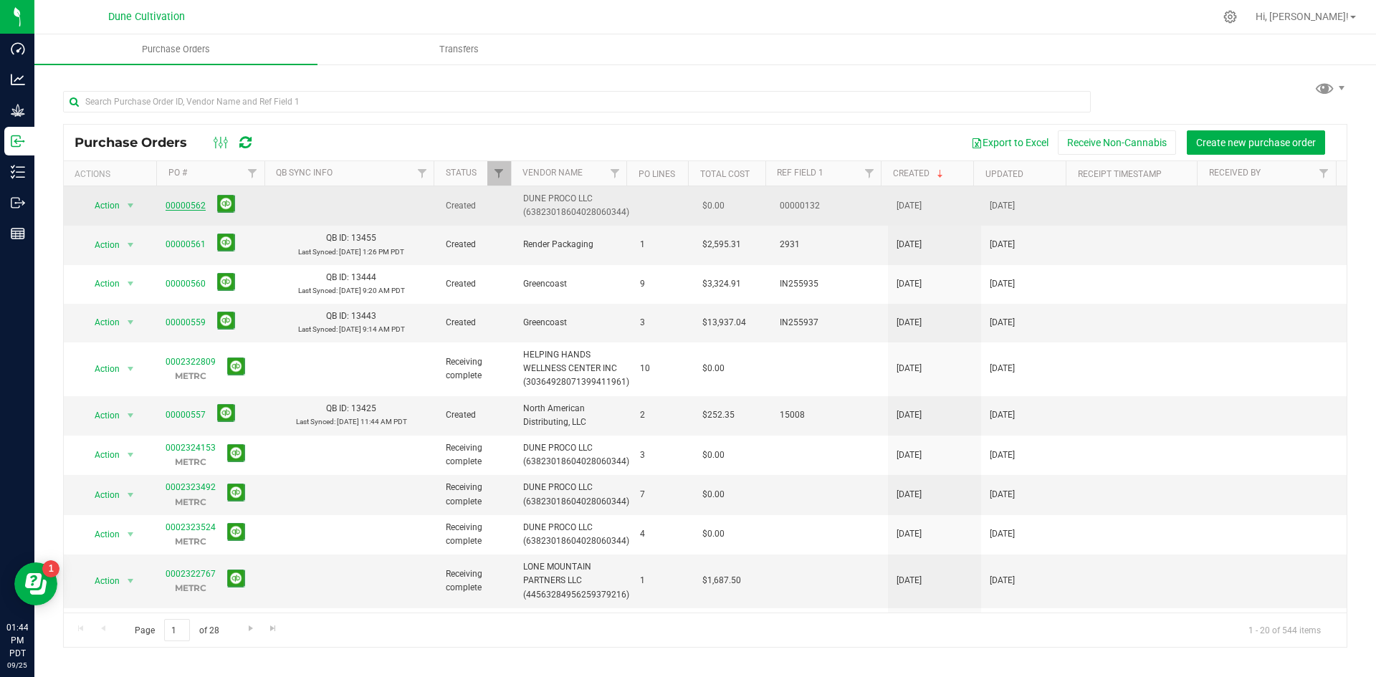
click at [181, 205] on link "00000562" at bounding box center [186, 206] width 40 height 10
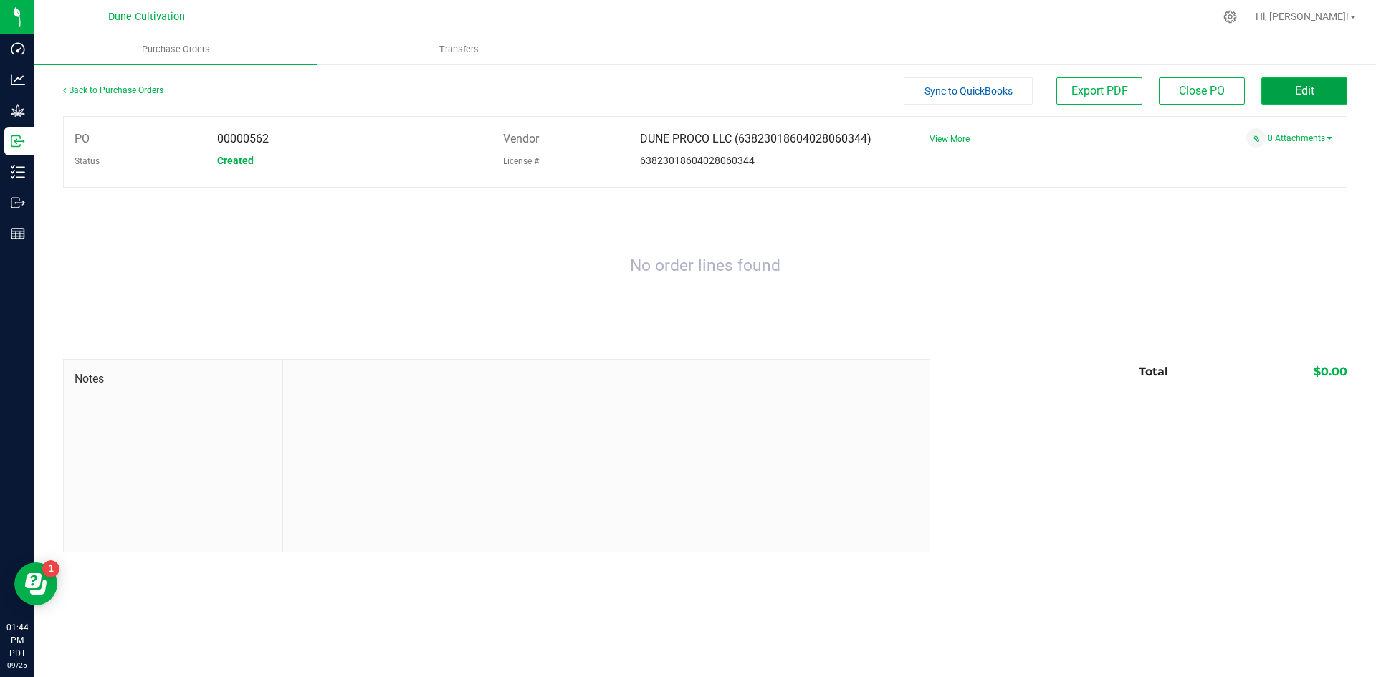
click at [1299, 102] on button "Edit" at bounding box center [1304, 90] width 86 height 27
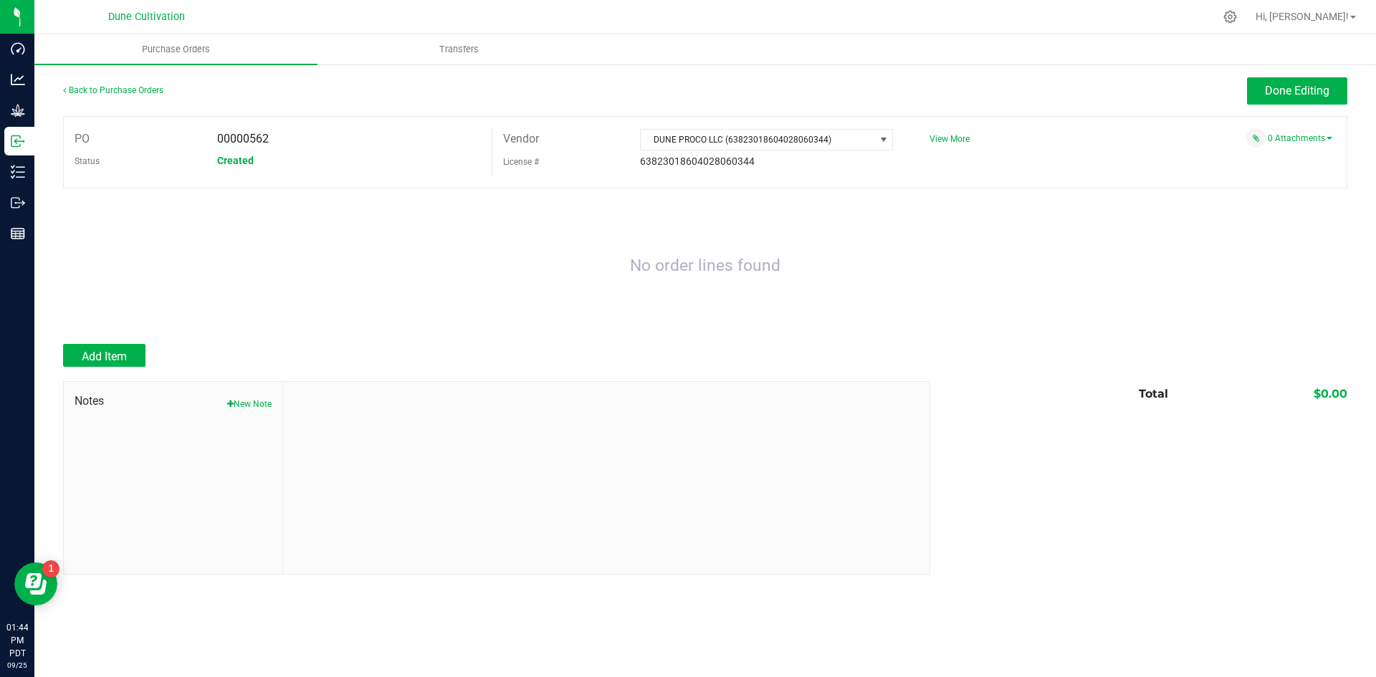
click at [1288, 148] on div "0 Attachments" at bounding box center [1133, 139] width 428 height 22
click at [1287, 139] on link "0 Attachments" at bounding box center [1300, 138] width 65 height 10
drag, startPoint x: 1287, startPoint y: 142, endPoint x: 1265, endPoint y: 163, distance: 29.9
click at [1265, 163] on button "Attach new document" at bounding box center [1286, 157] width 94 height 13
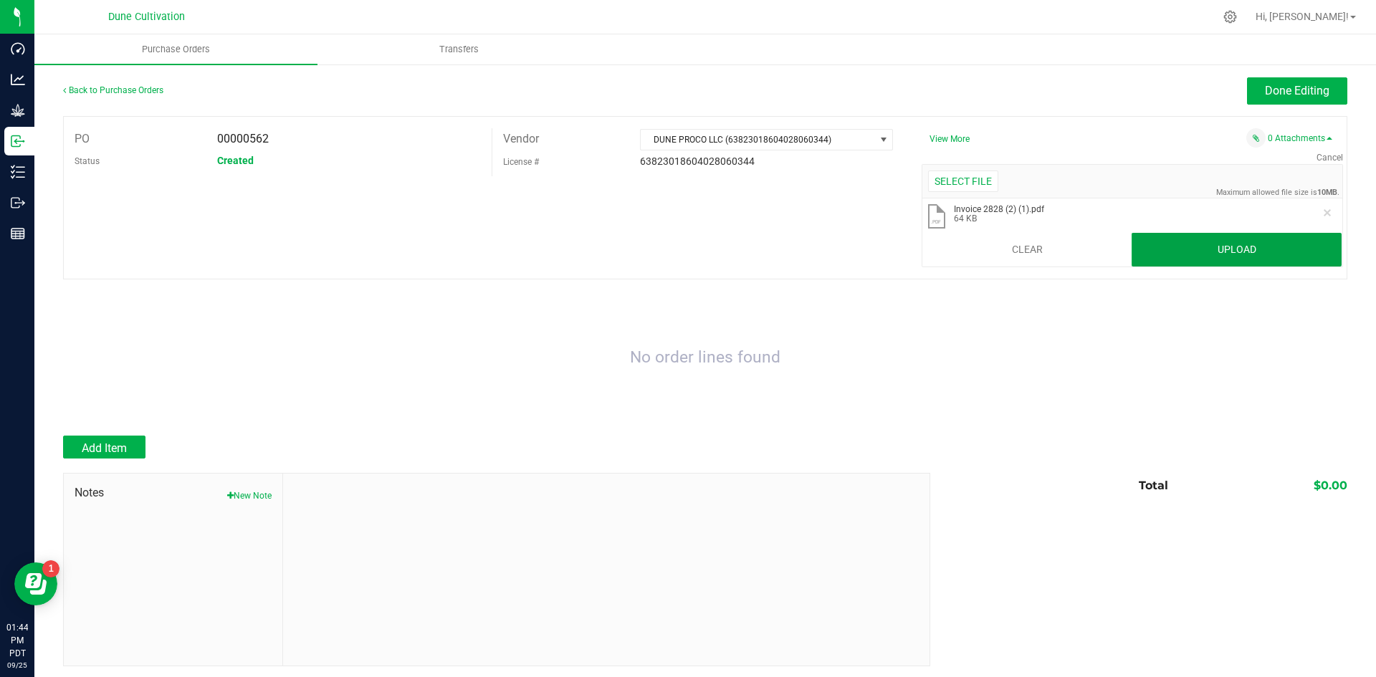
click at [1248, 263] on button "Upload" at bounding box center [1237, 250] width 210 height 34
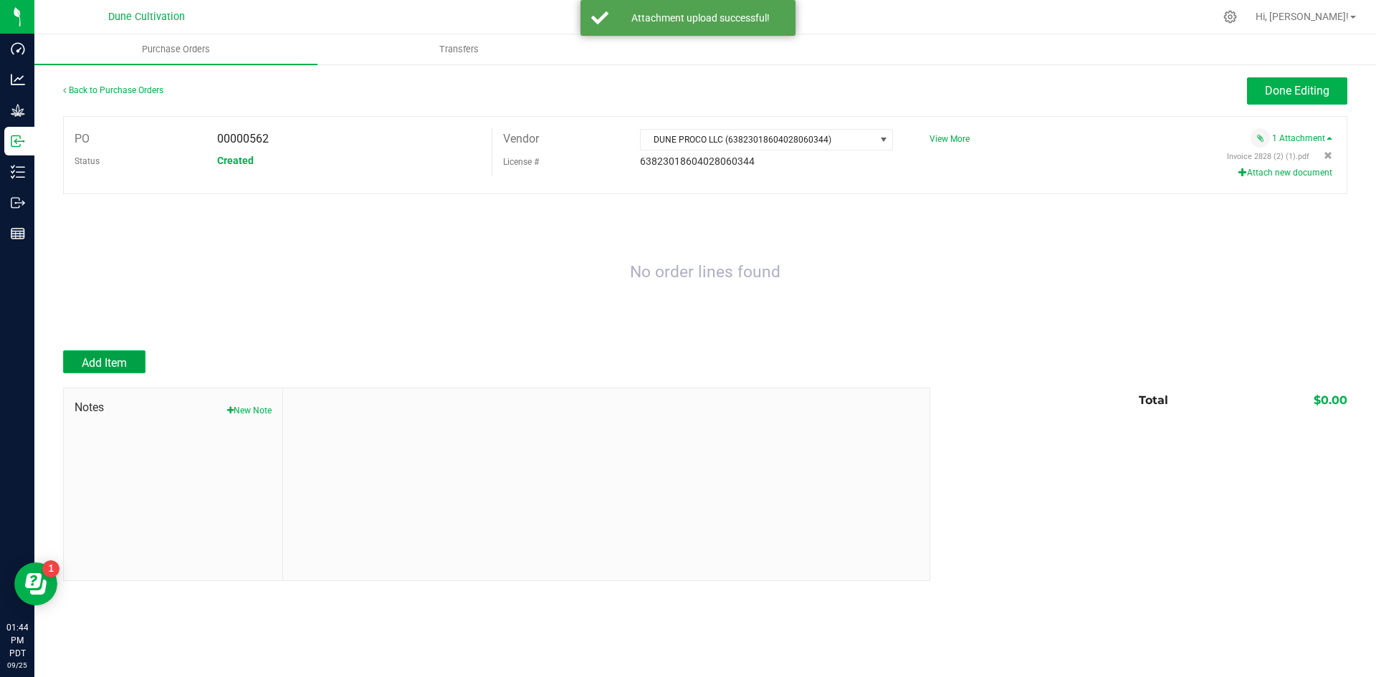
click at [133, 364] on button "Add Item" at bounding box center [104, 361] width 82 height 23
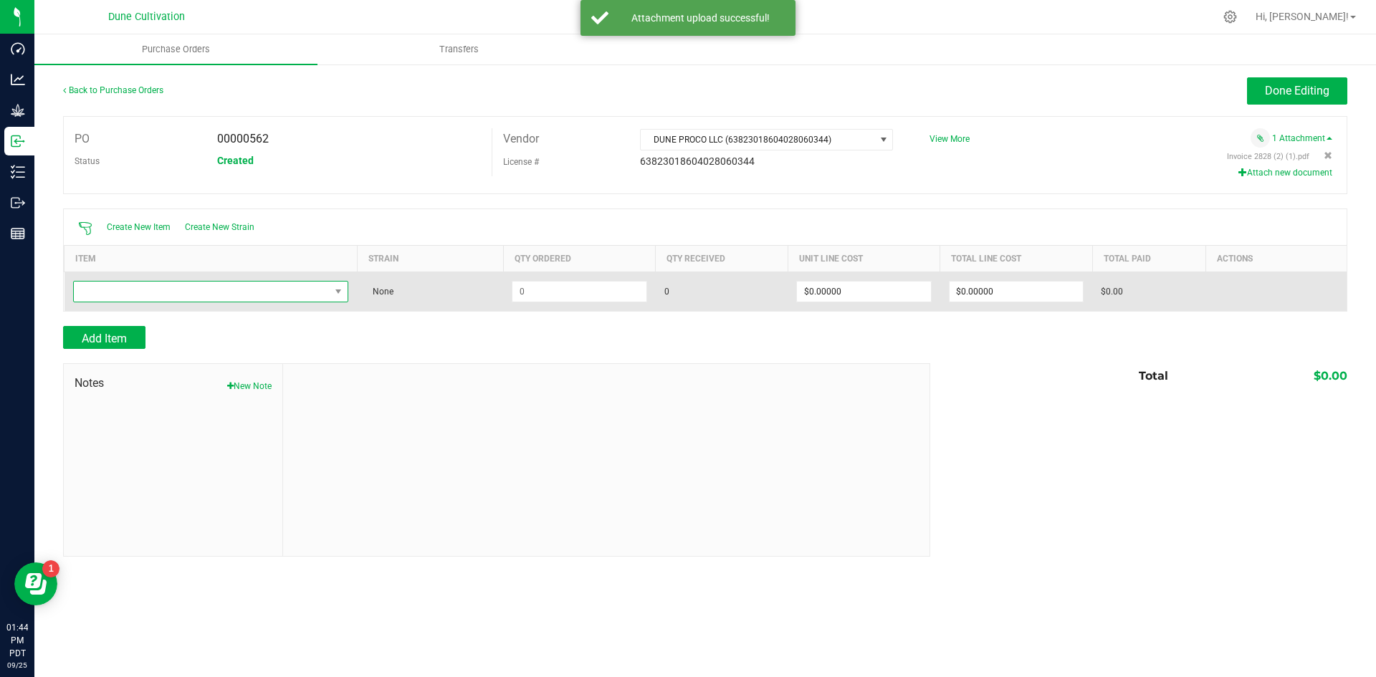
click at [211, 298] on span "NO DATA FOUND" at bounding box center [202, 292] width 257 height 20
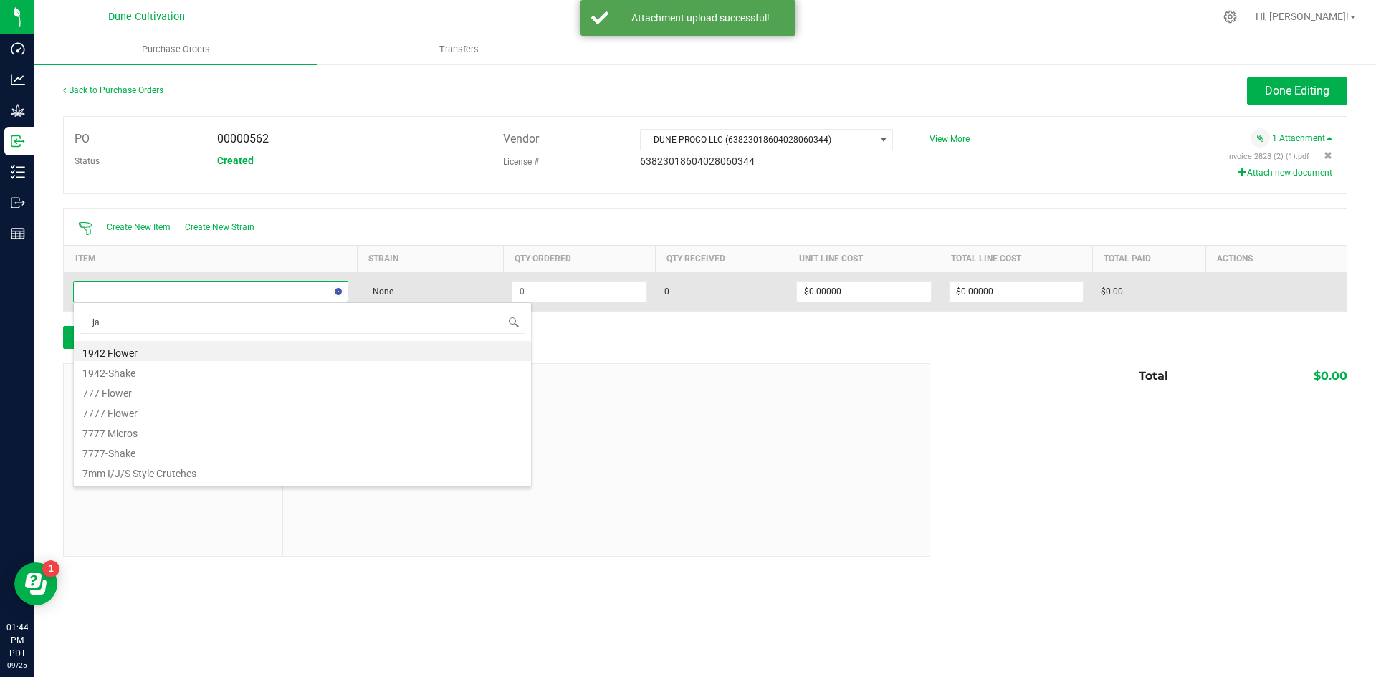
type input "jar"
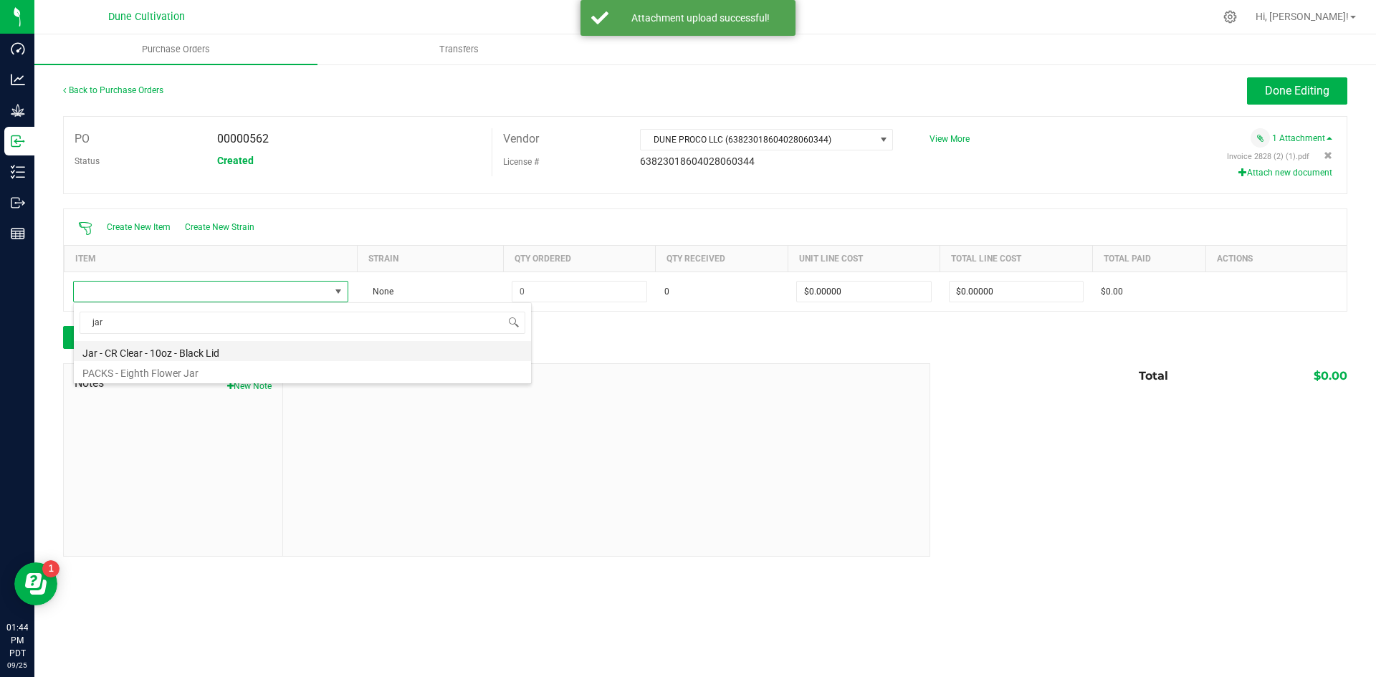
click at [184, 348] on li "Jar - CR Clear - 10oz - Black Lid" at bounding box center [302, 351] width 457 height 20
type input "$1.18800"
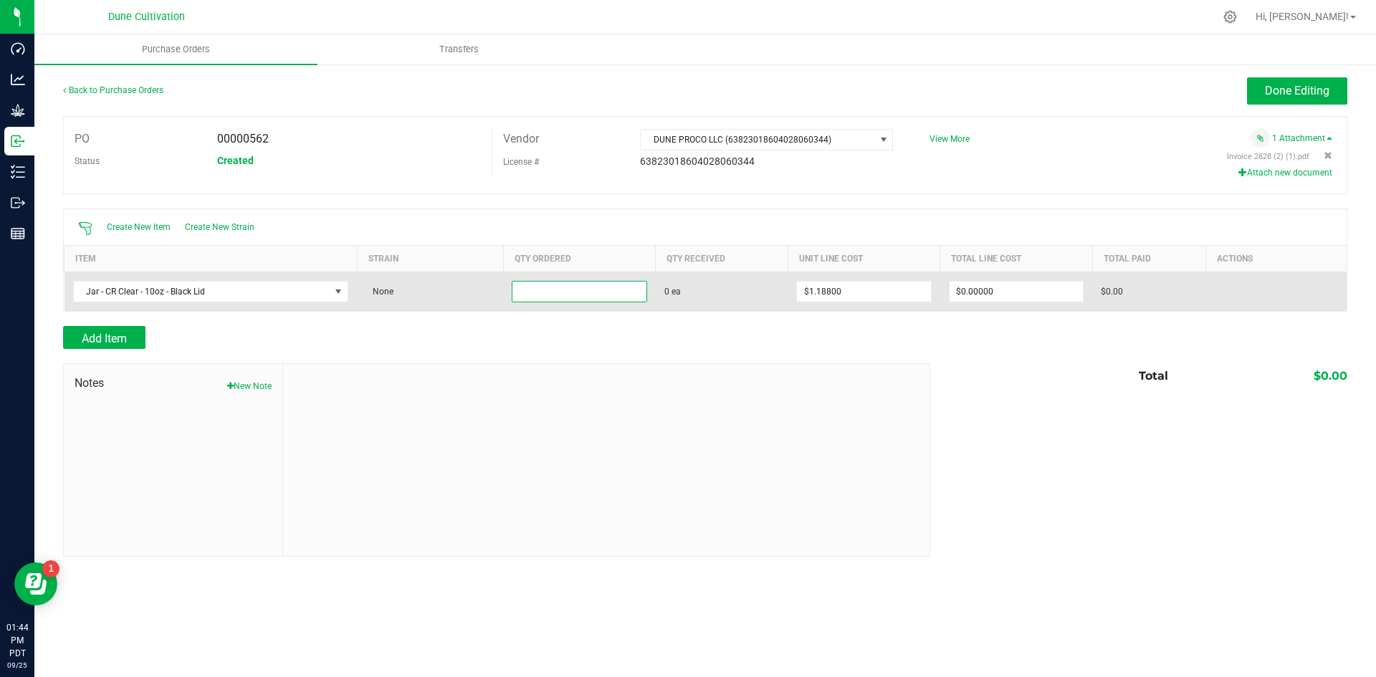
click at [539, 301] on input at bounding box center [578, 292] width 133 height 20
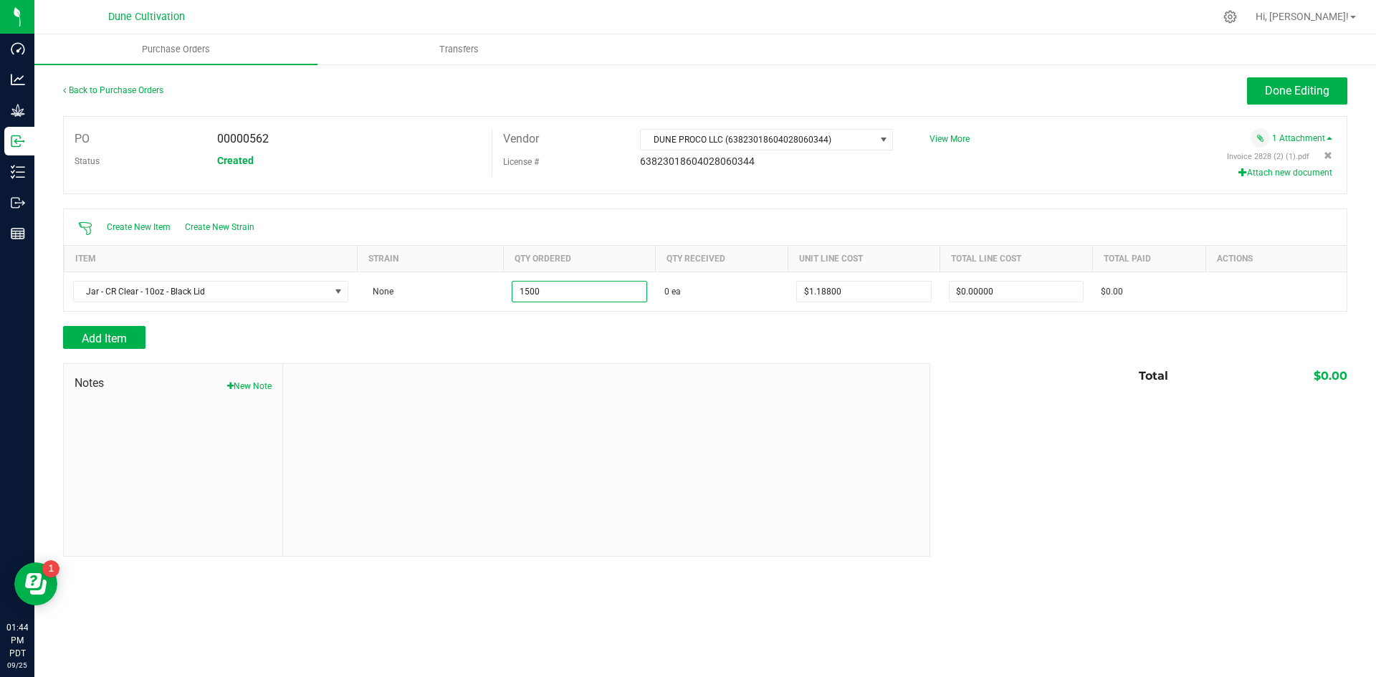
type input "1500 ea"
click at [555, 334] on div "Add Item" at bounding box center [491, 337] width 857 height 23
drag, startPoint x: 980, startPoint y: 294, endPoint x: 990, endPoint y: 345, distance: 52.6
click at [980, 294] on input "1782" at bounding box center [1016, 292] width 133 height 20
paste input "223.28"
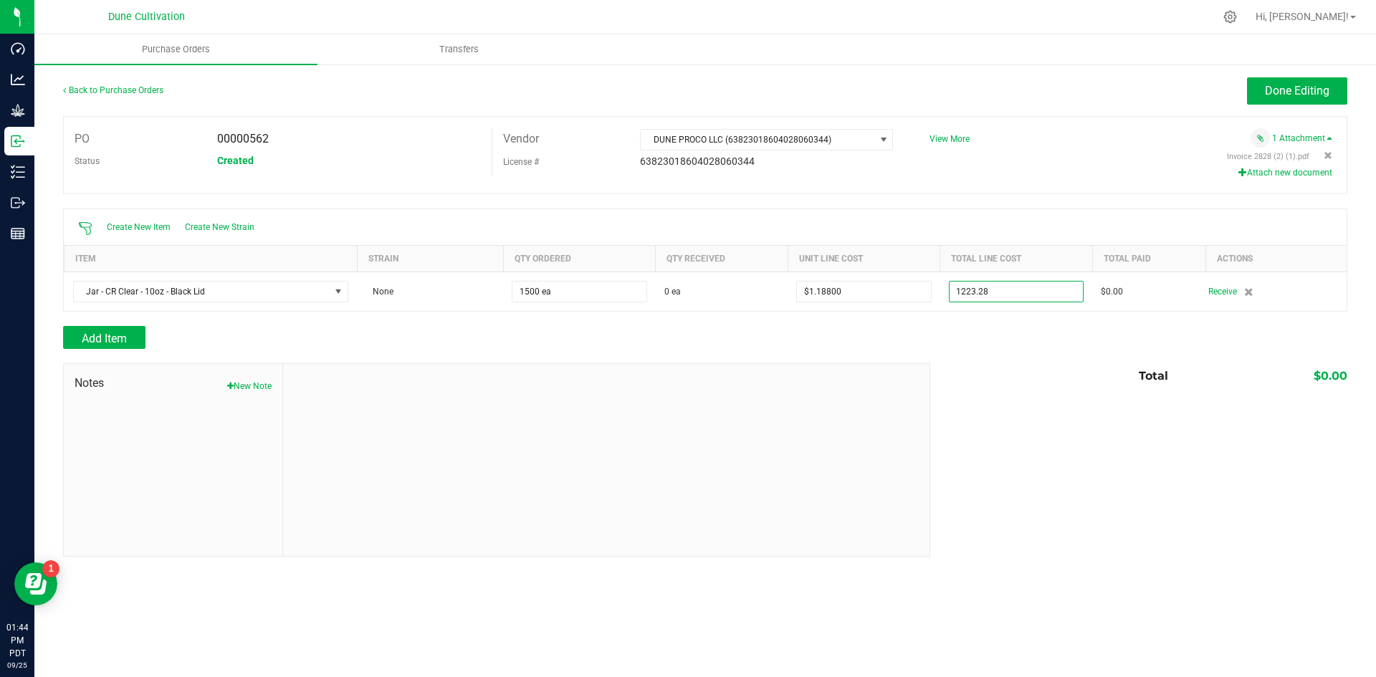
type input "$1,223.28000"
click at [1008, 389] on div "Total $0.00" at bounding box center [1134, 376] width 428 height 26
type input "1500"
type input "$0.81552"
click at [1266, 97] on button "Done Editing" at bounding box center [1297, 90] width 100 height 27
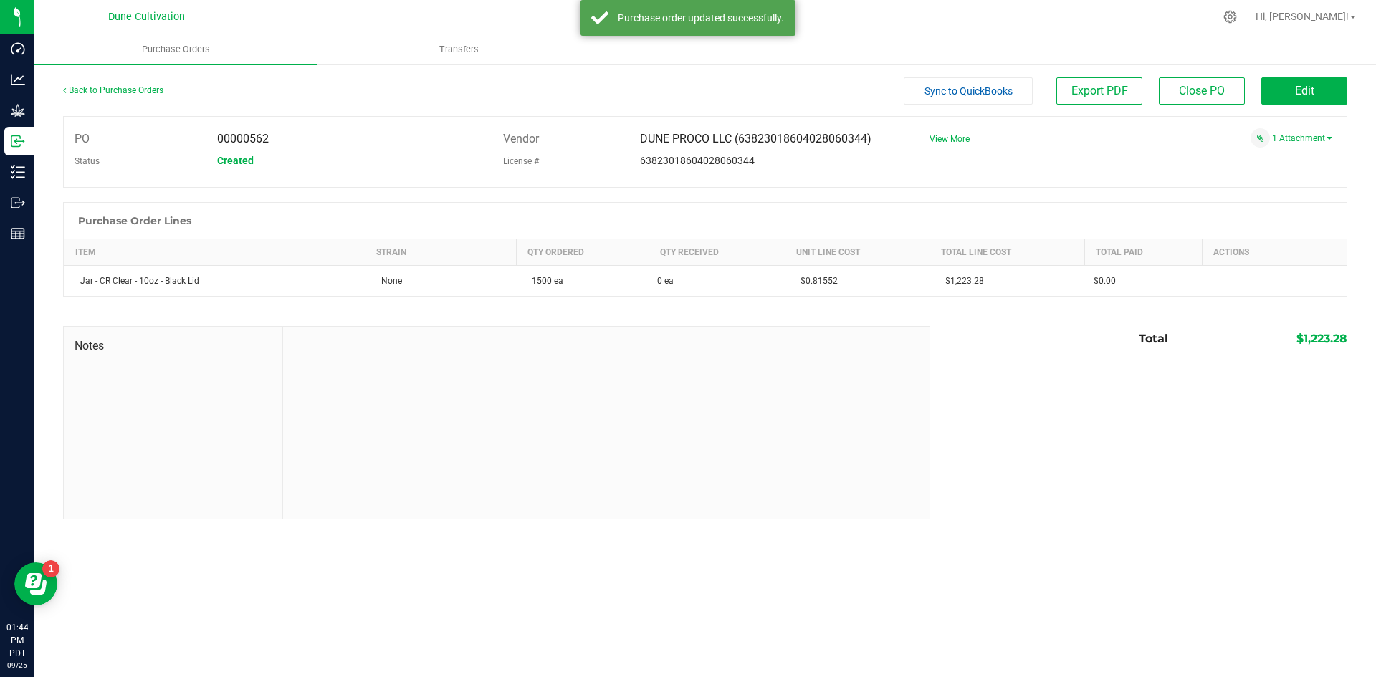
click at [951, 92] on span "Sync to QuickBooks" at bounding box center [969, 90] width 88 height 11
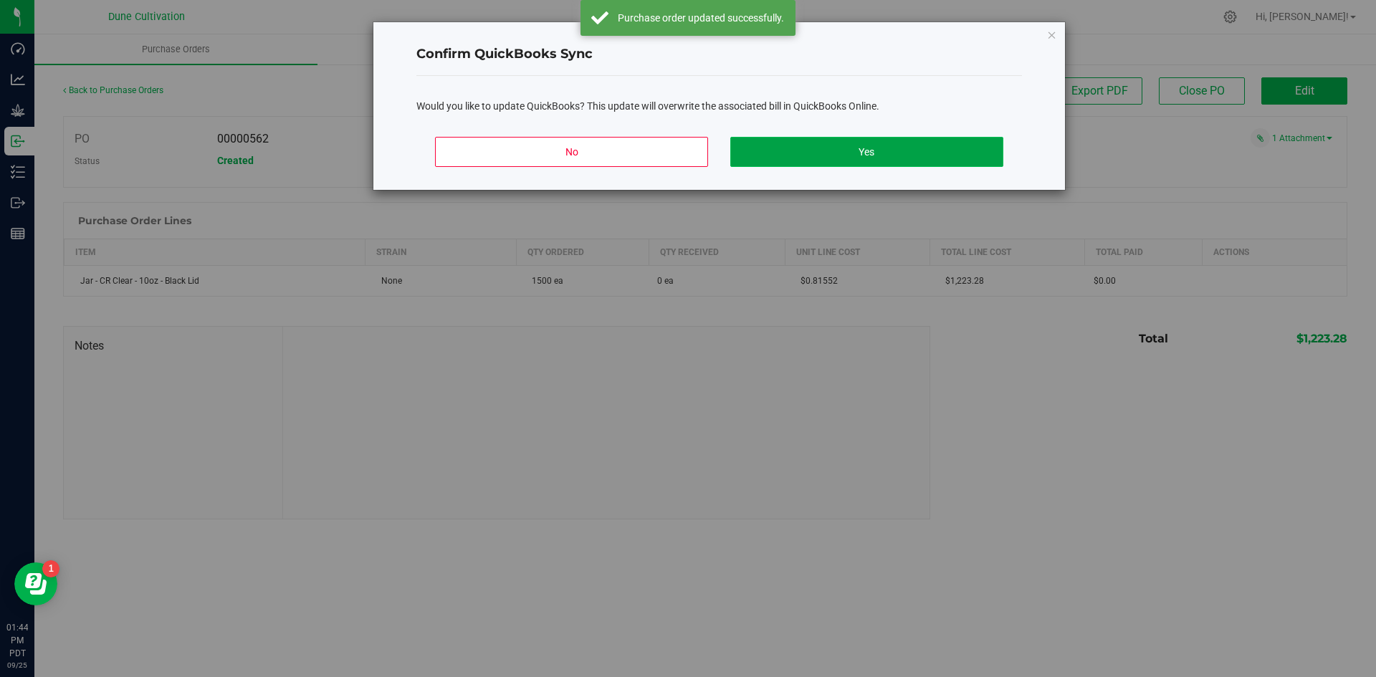
click at [860, 161] on button "Yes" at bounding box center [866, 152] width 272 height 30
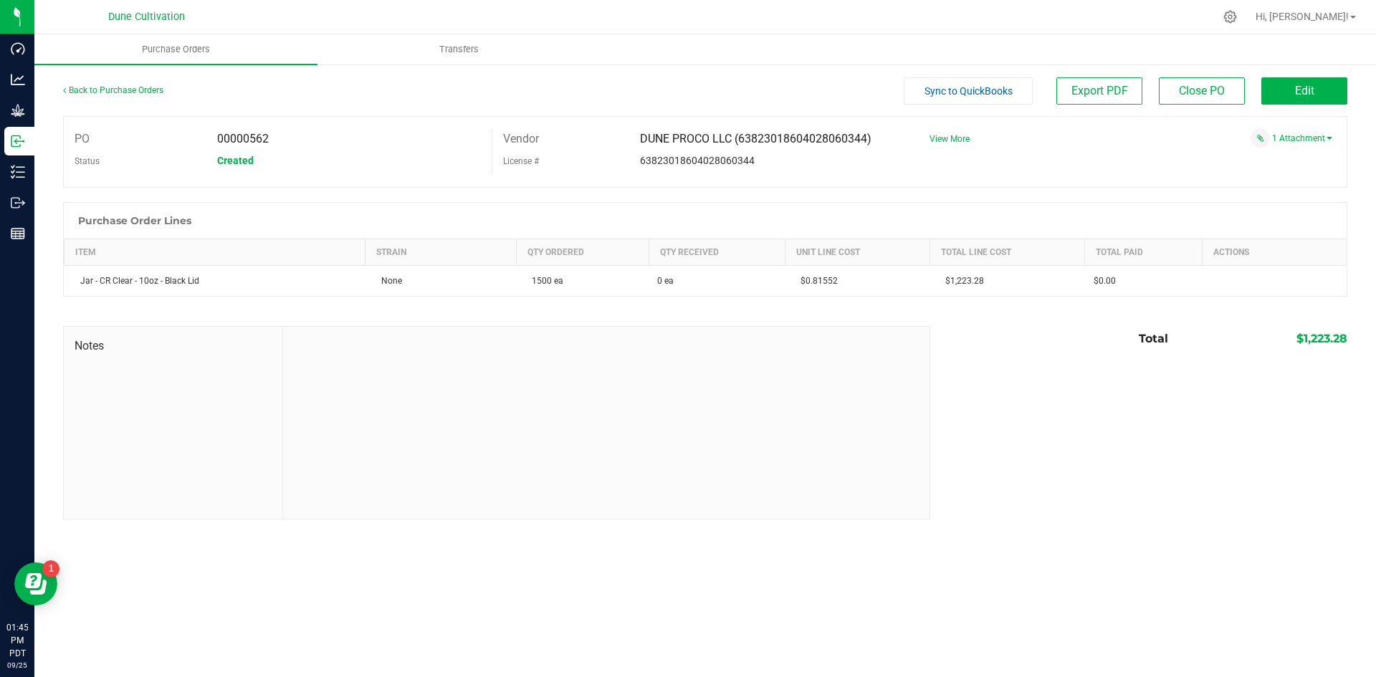
click at [1010, 92] on span "Sync to QuickBooks" at bounding box center [969, 90] width 88 height 11
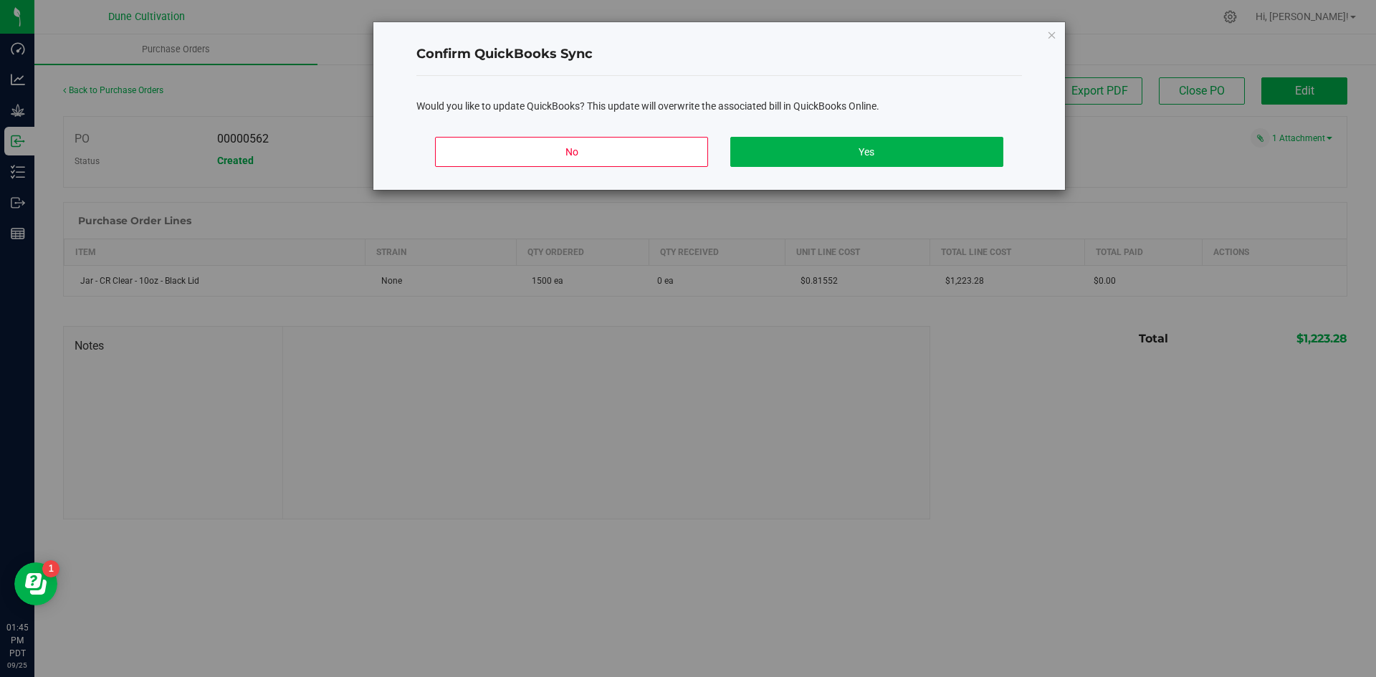
click at [960, 135] on div "No Yes" at bounding box center [719, 157] width 606 height 65
click at [955, 143] on button "Yes" at bounding box center [866, 152] width 272 height 30
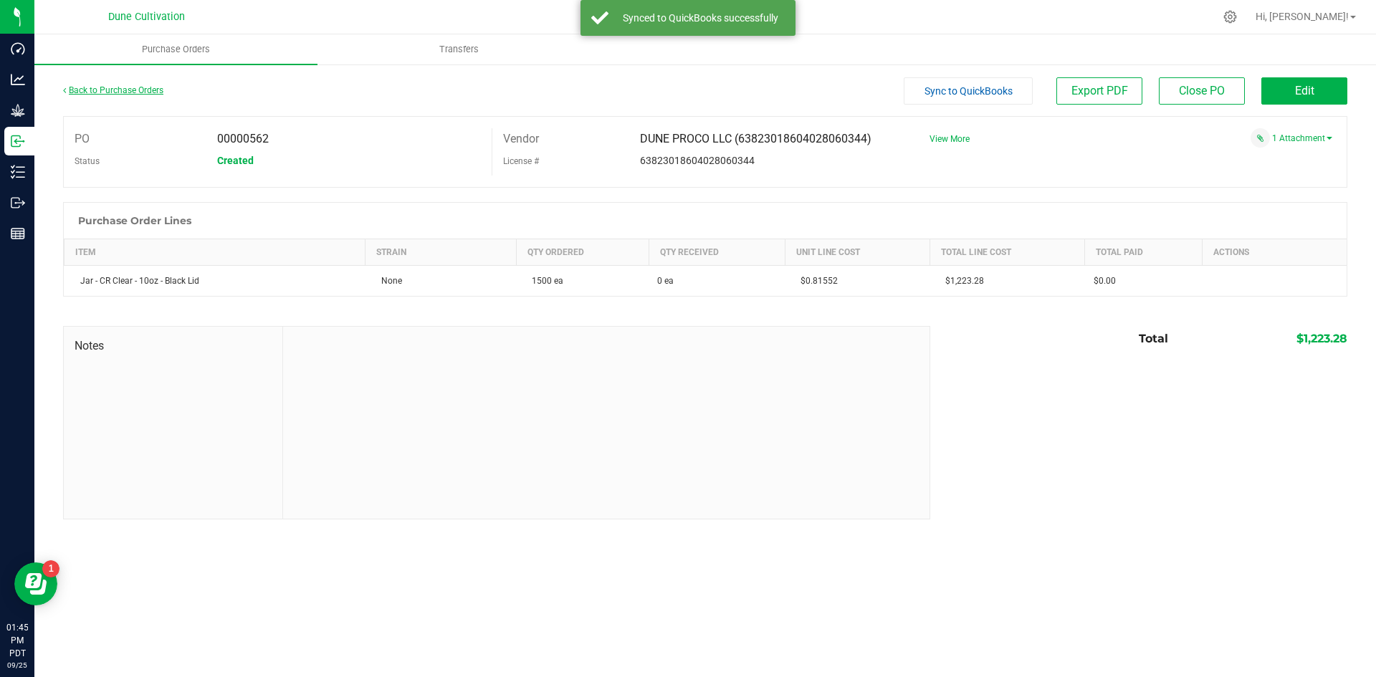
click at [128, 85] on link "Back to Purchase Orders" at bounding box center [113, 90] width 100 height 10
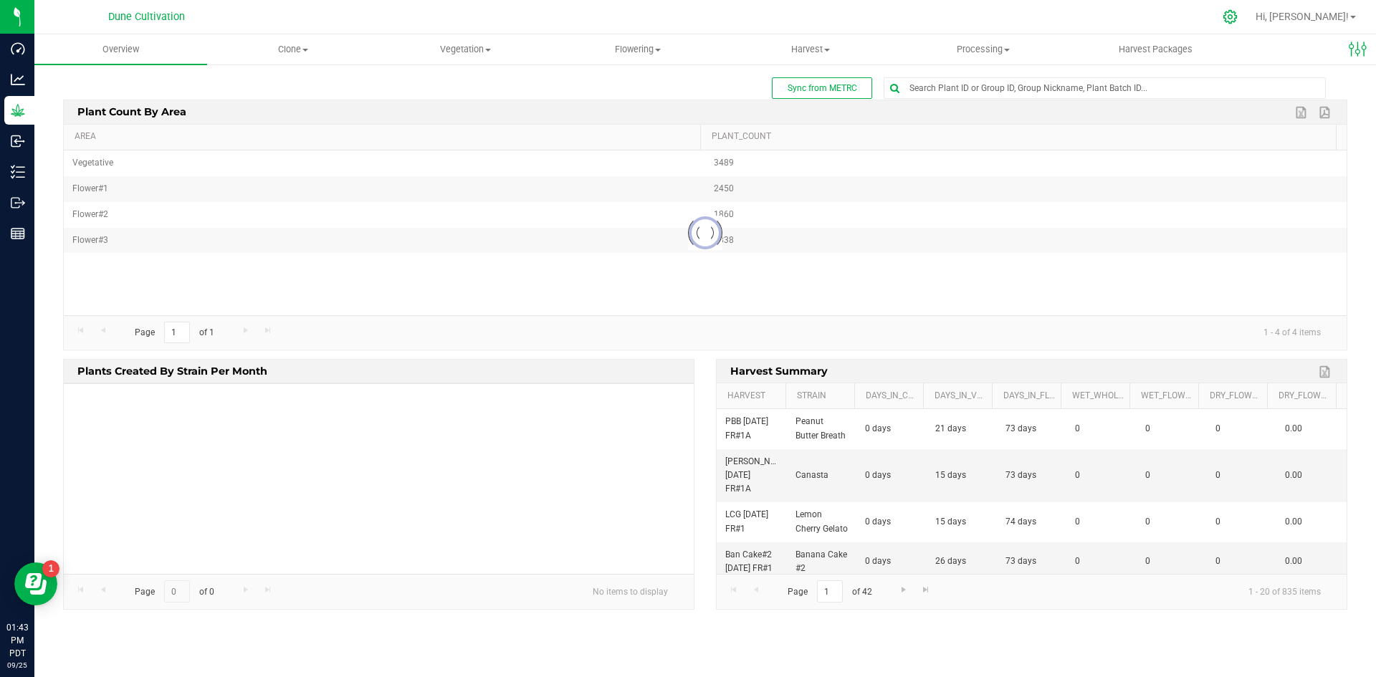
click at [1238, 20] on icon at bounding box center [1230, 16] width 15 height 15
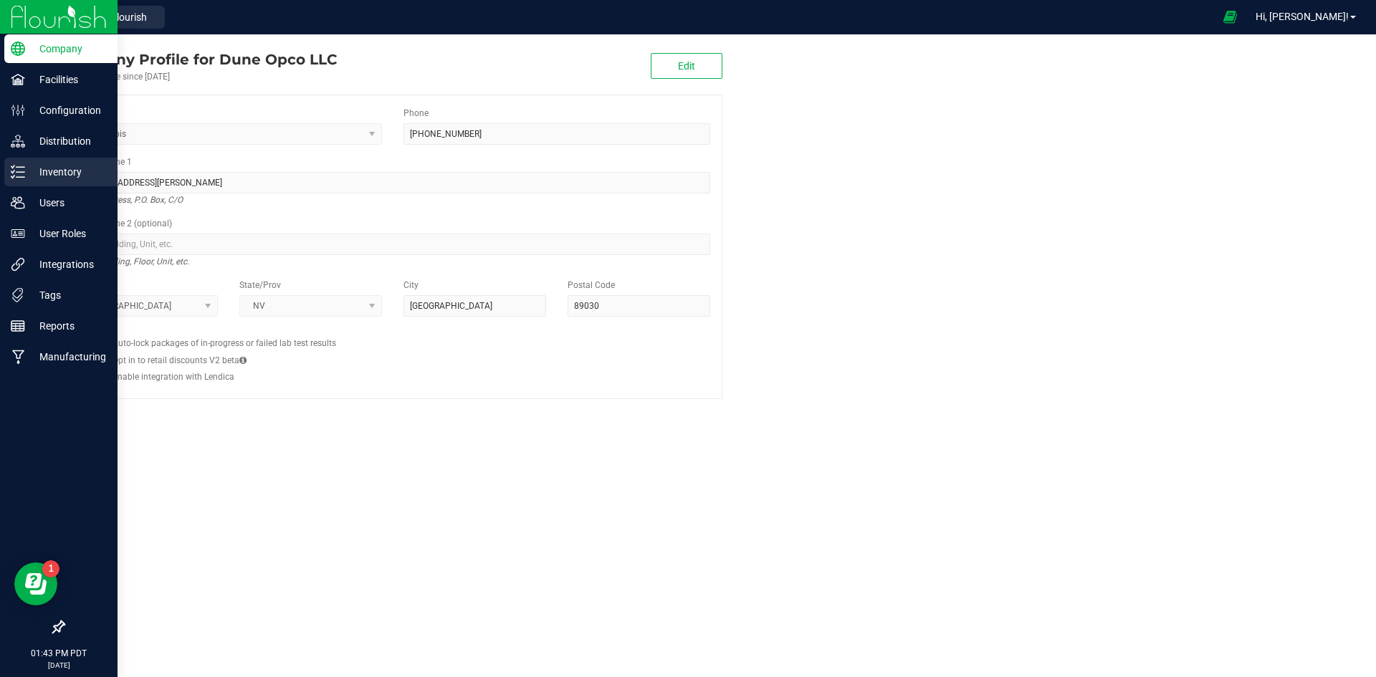
click at [62, 176] on p "Inventory" at bounding box center [68, 171] width 86 height 17
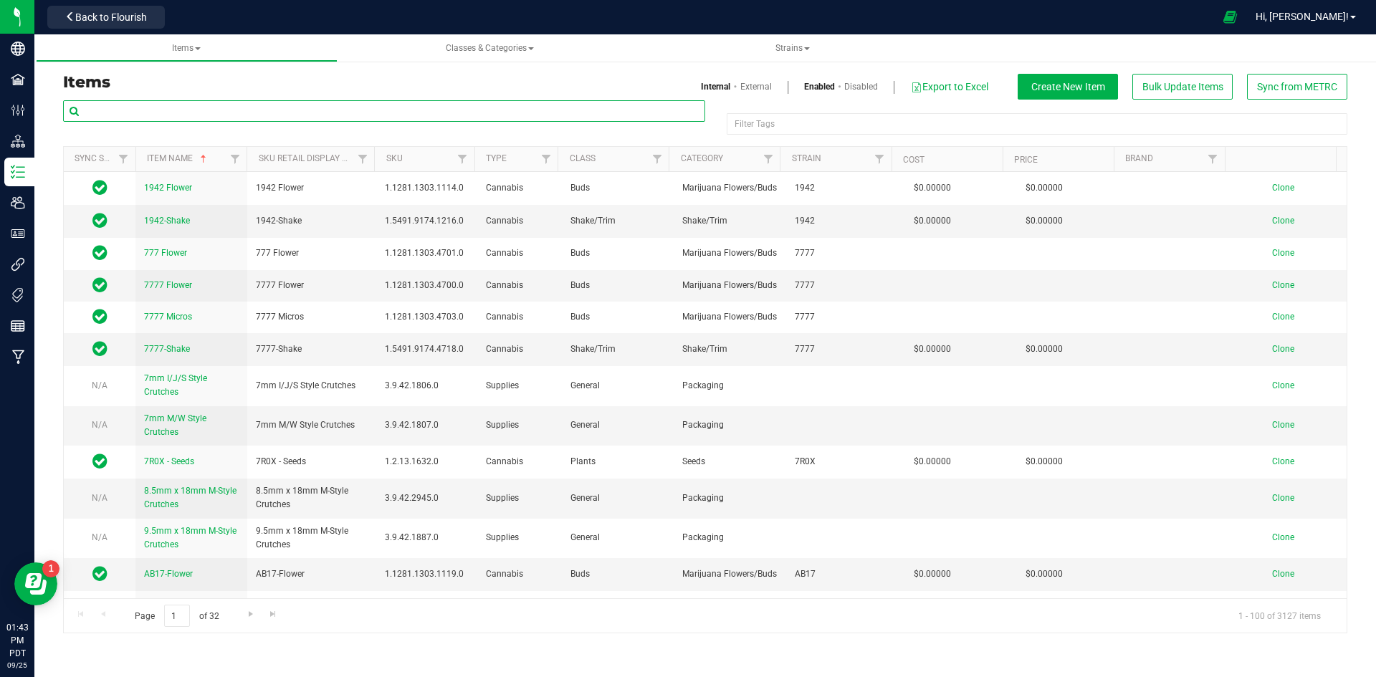
click at [326, 106] on input "text" at bounding box center [384, 111] width 642 height 22
click at [858, 85] on link "Disabled" at bounding box center [861, 86] width 34 height 13
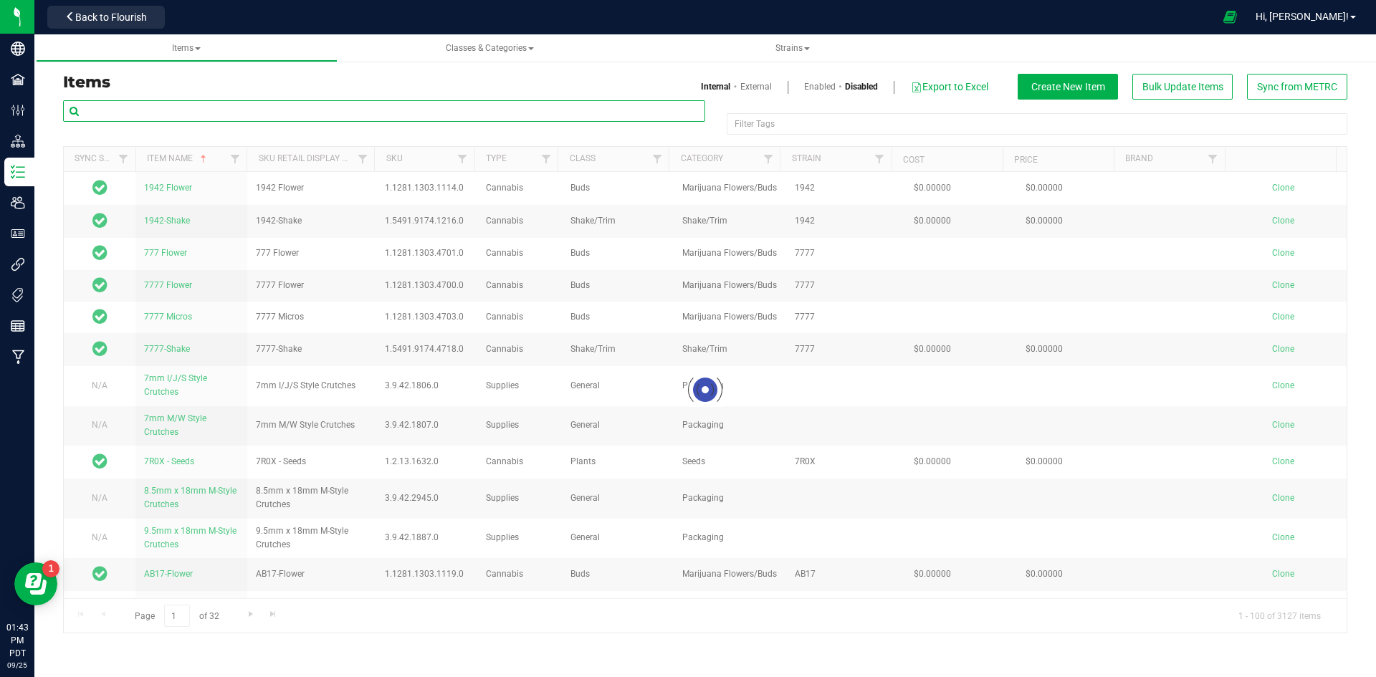
click at [285, 106] on input "text" at bounding box center [384, 111] width 642 height 22
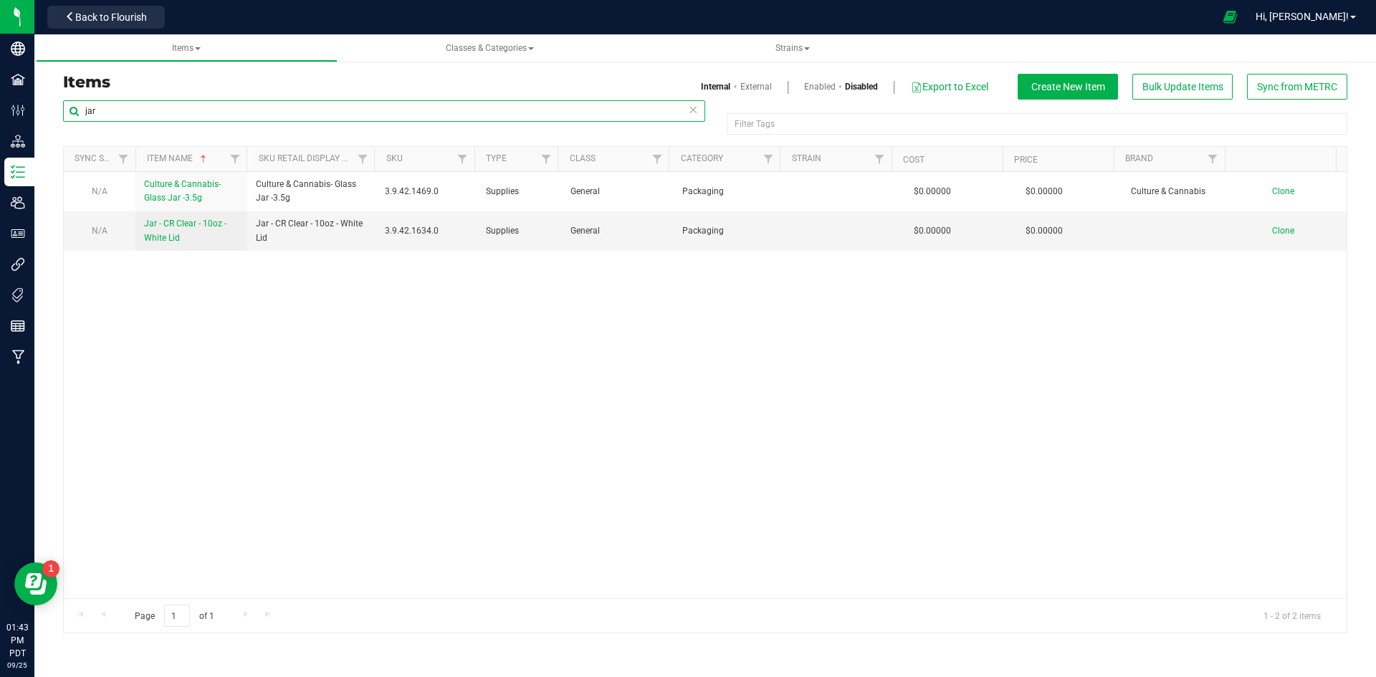
type input "jar"
